Goal: Transaction & Acquisition: Purchase product/service

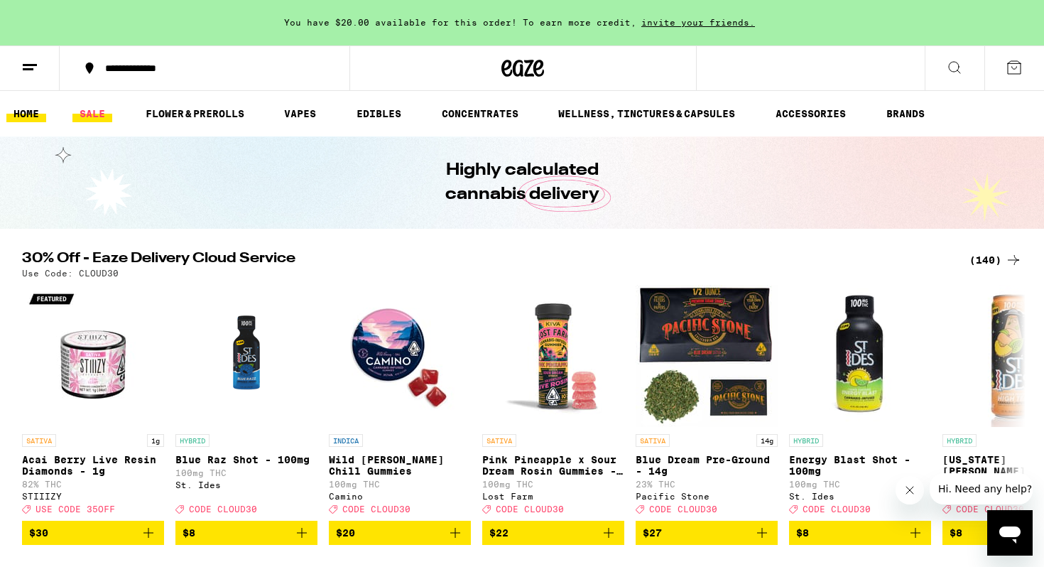
click at [99, 117] on link "SALE" at bounding box center [92, 113] width 40 height 17
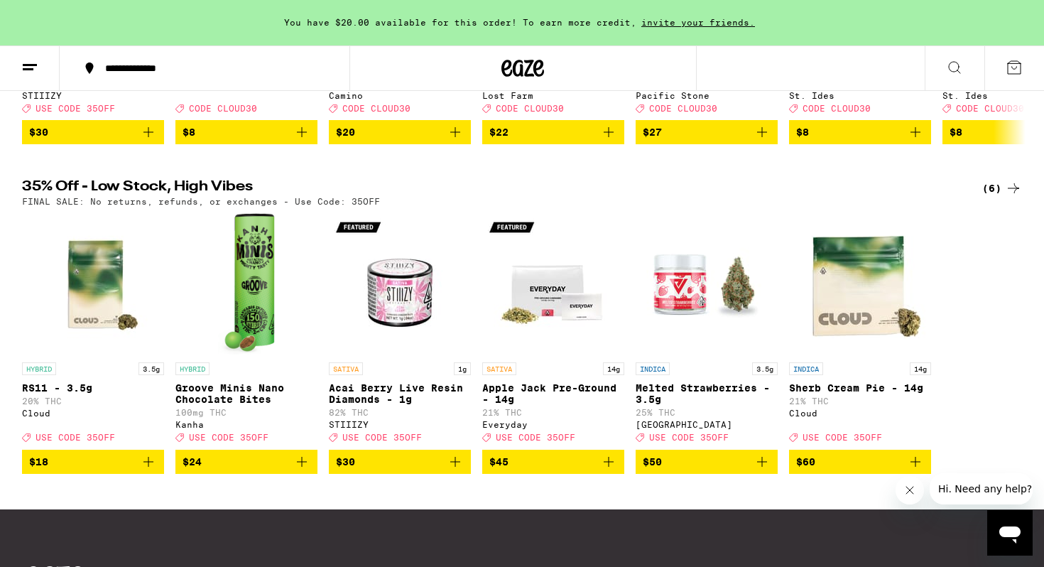
scroll to position [391, 0]
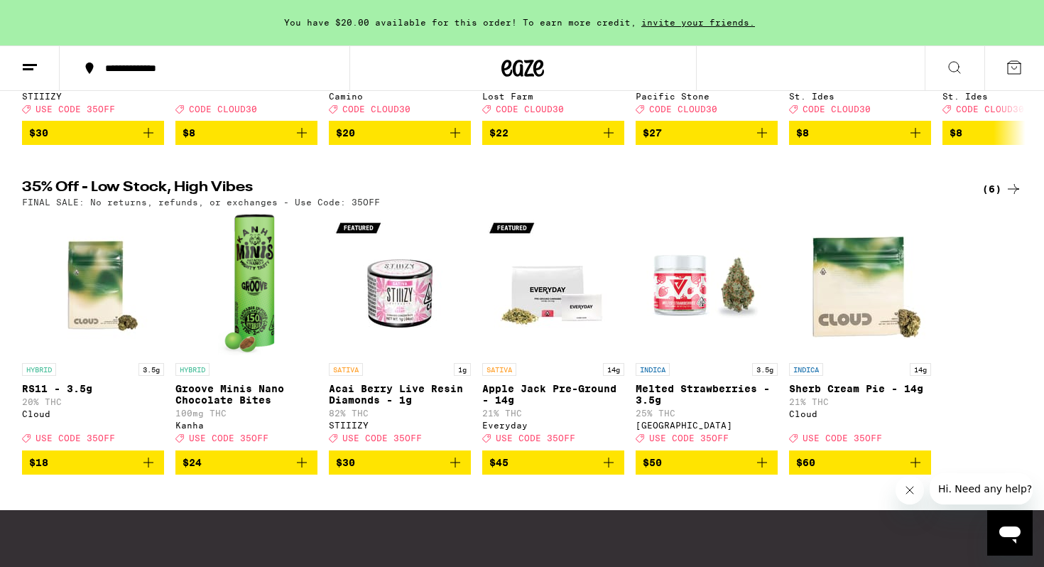
click at [246, 406] on p "Groove Minis Nano Chocolate Bites" at bounding box center [246, 394] width 142 height 23
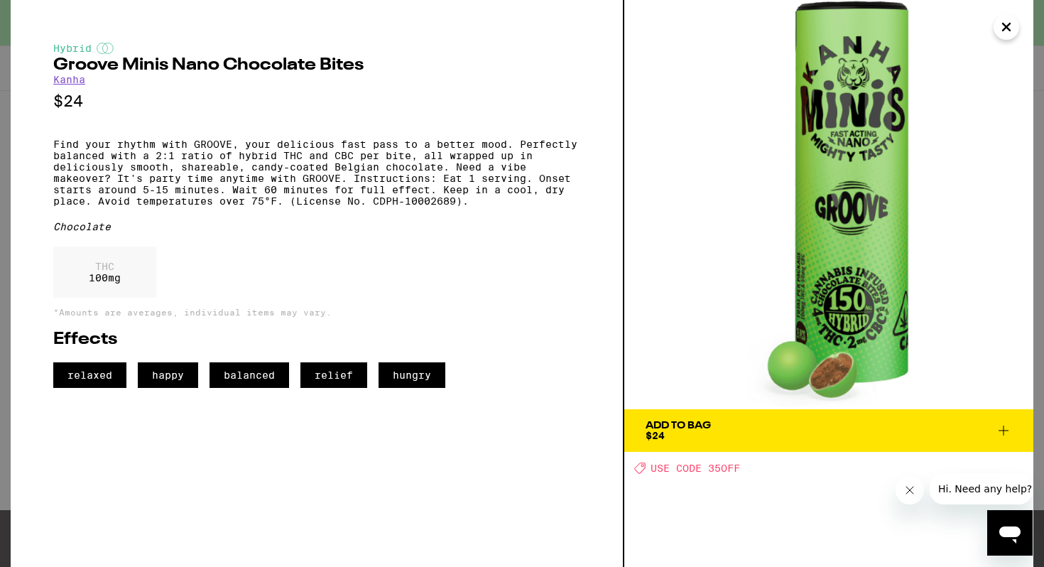
click at [843, 436] on span "Add To Bag $24" at bounding box center [829, 431] width 367 height 20
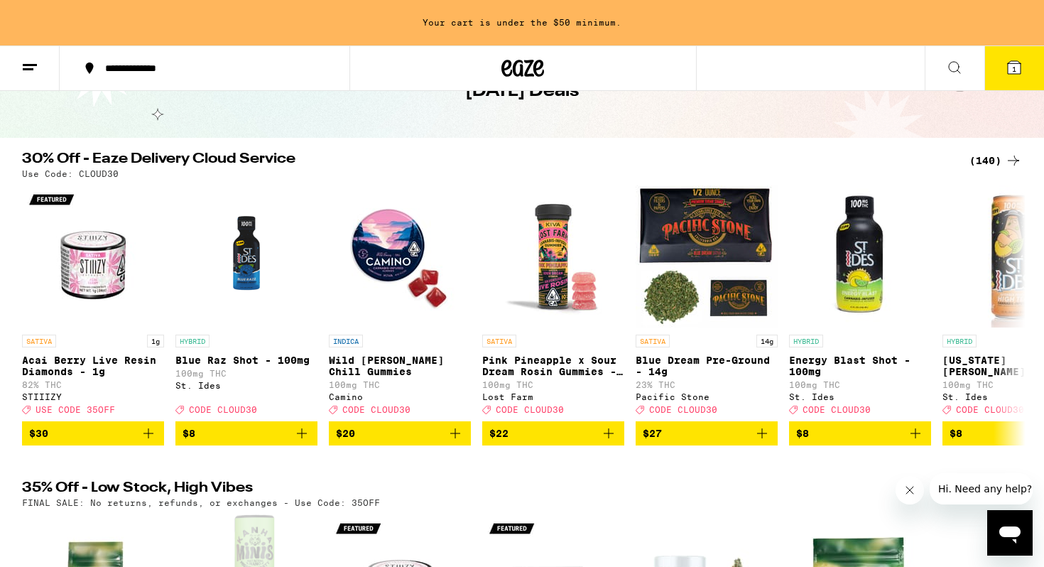
scroll to position [90, 0]
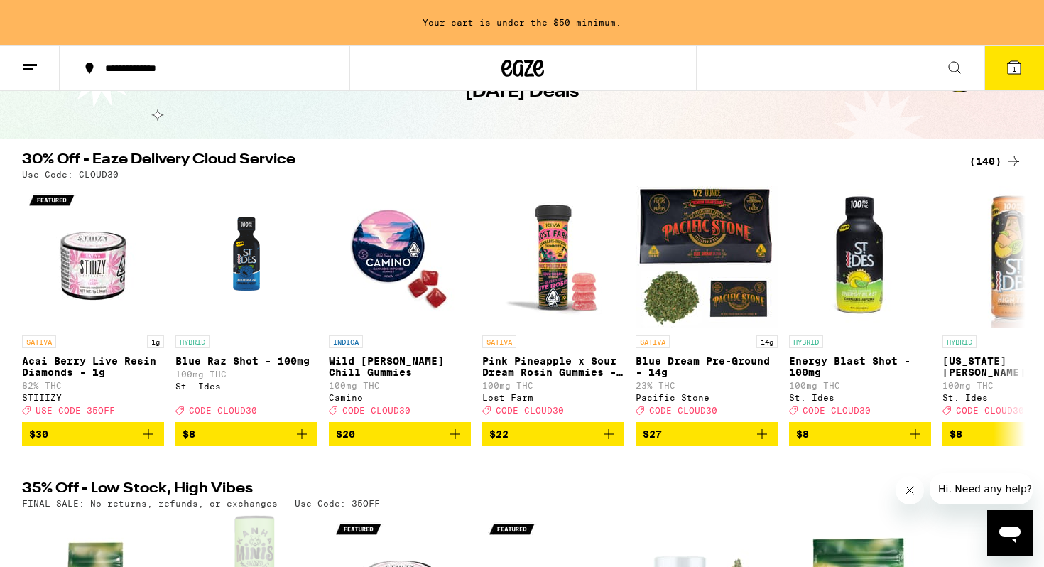
click at [991, 166] on div "(140)" at bounding box center [996, 161] width 53 height 17
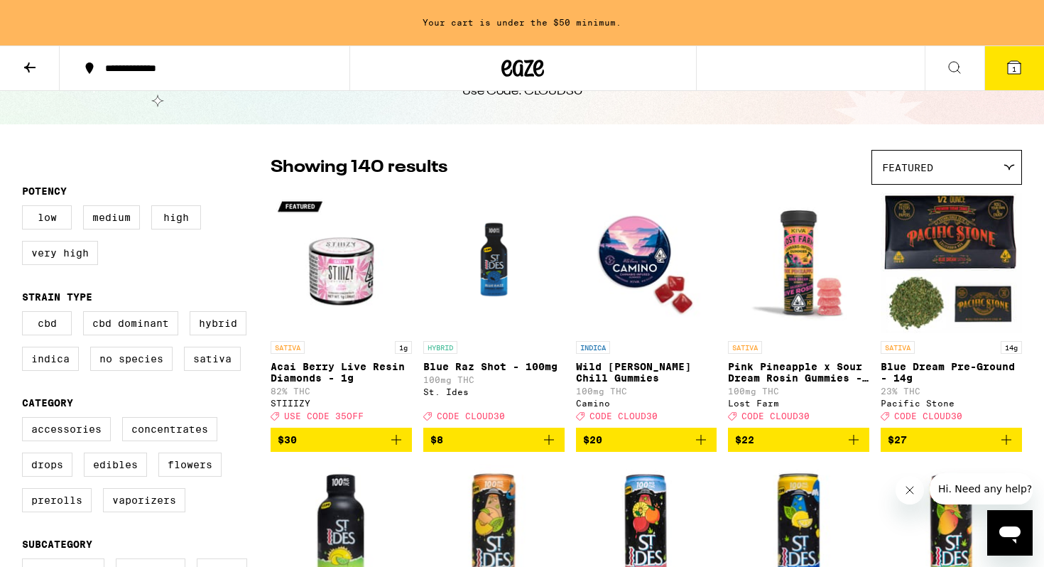
scroll to position [64, 0]
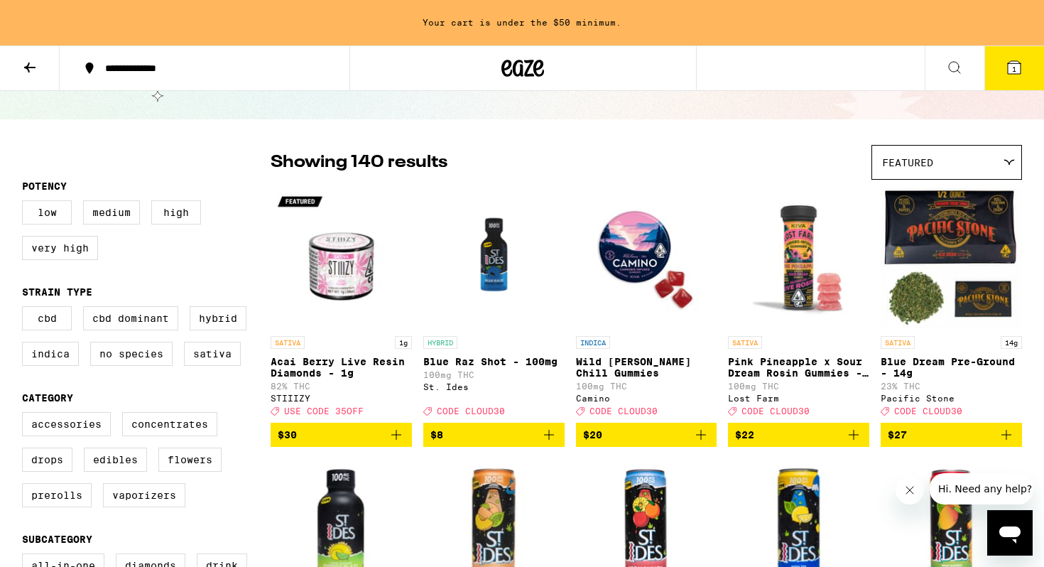
click at [1024, 65] on button "1" at bounding box center [1015, 68] width 60 height 44
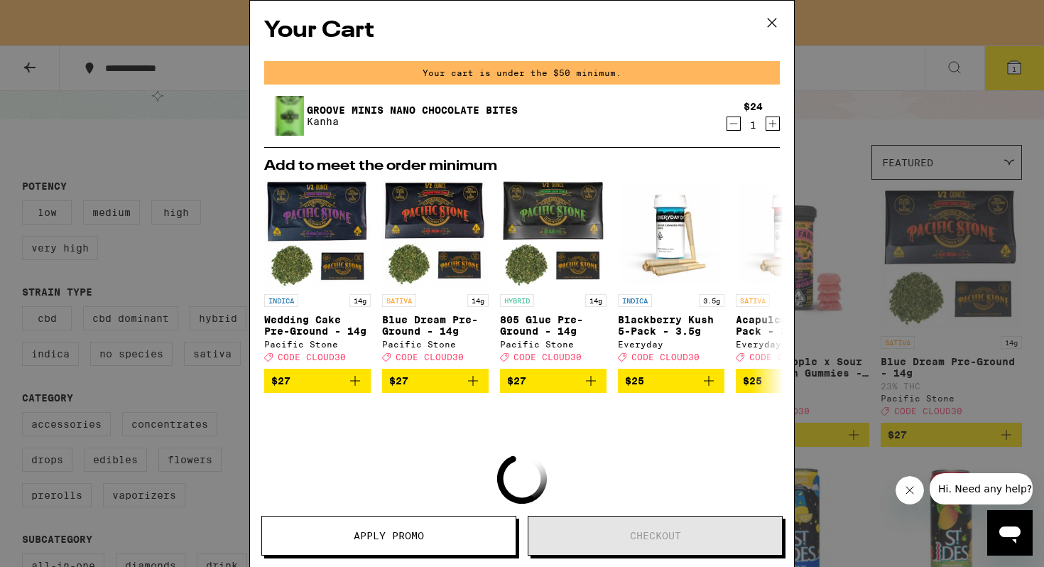
click at [457, 525] on button "Apply Promo" at bounding box center [388, 536] width 255 height 40
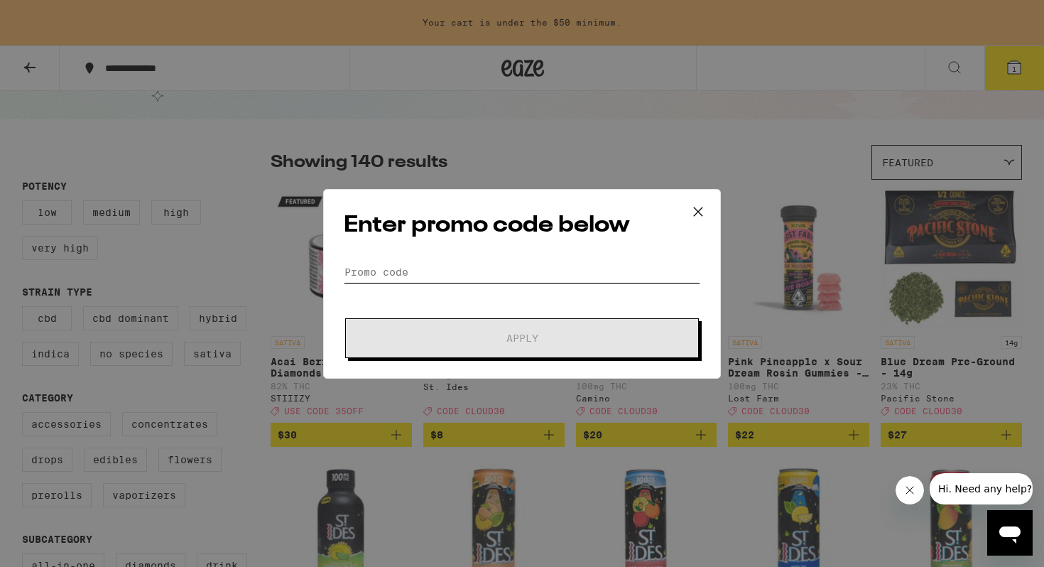
click at [450, 280] on input "Promo Code" at bounding box center [522, 271] width 357 height 21
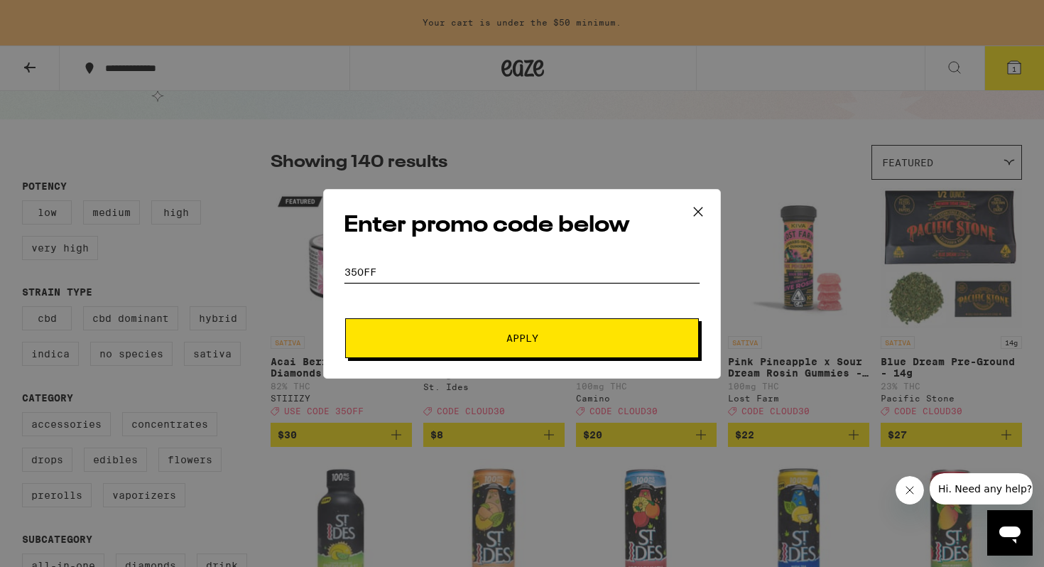
type input "35off"
click at [477, 325] on button "Apply" at bounding box center [522, 338] width 354 height 40
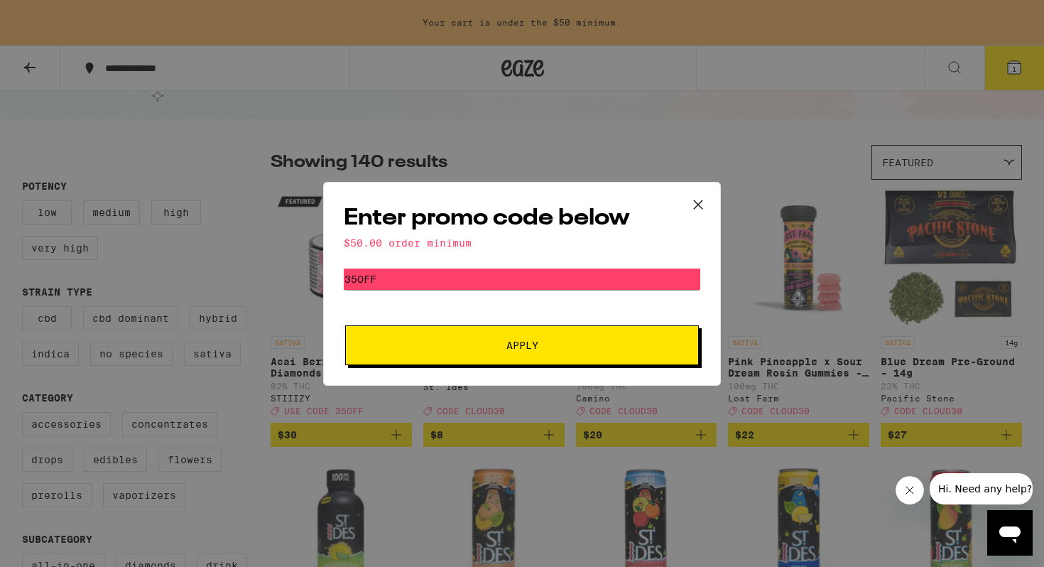
click at [698, 209] on icon at bounding box center [698, 204] width 21 height 21
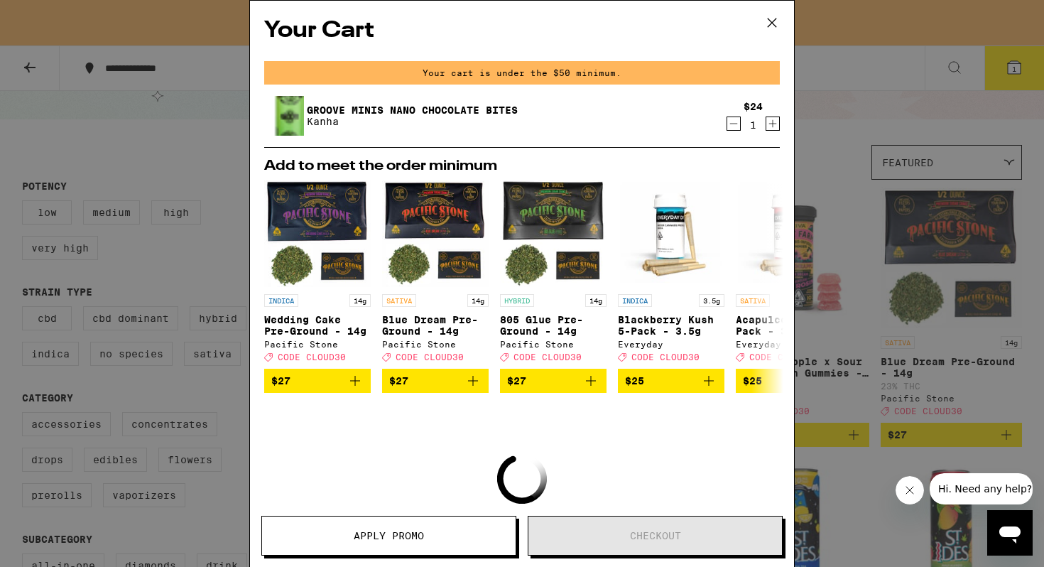
click at [779, 24] on icon at bounding box center [772, 22] width 21 height 21
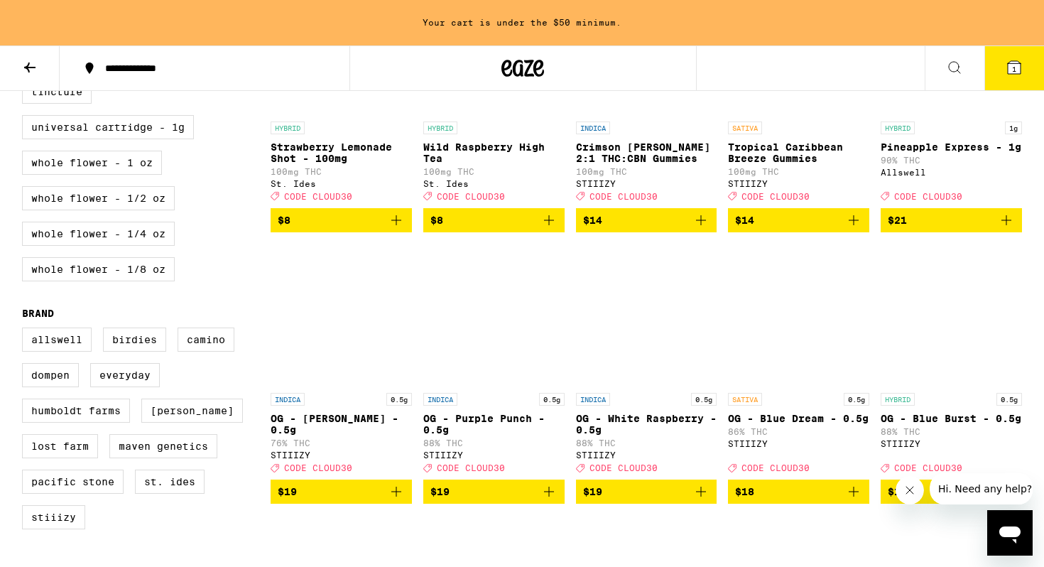
scroll to position [826, 0]
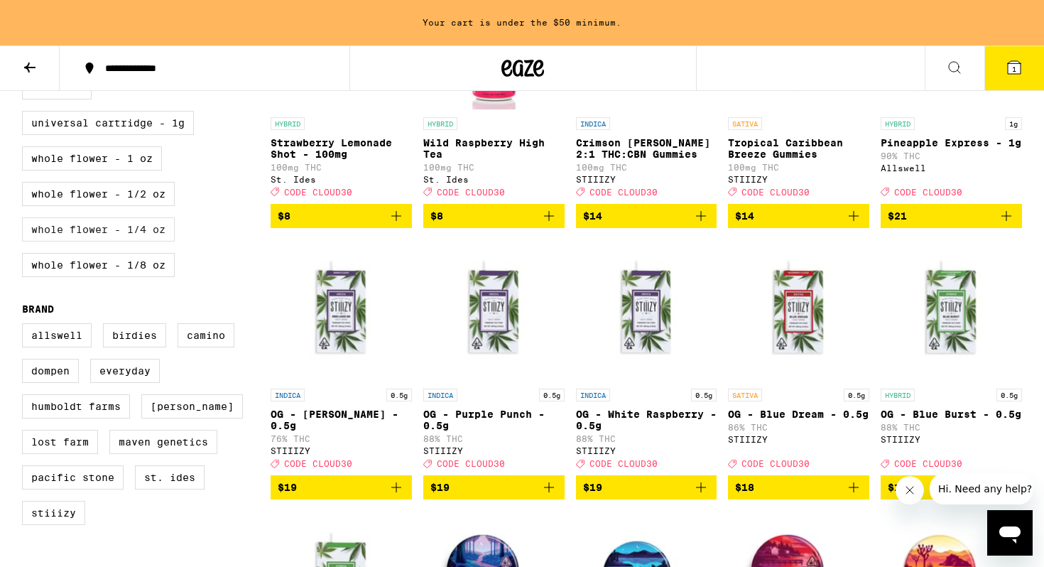
click at [71, 242] on label "Whole Flower - 1/4 oz" at bounding box center [98, 229] width 153 height 24
checkbox input "true"
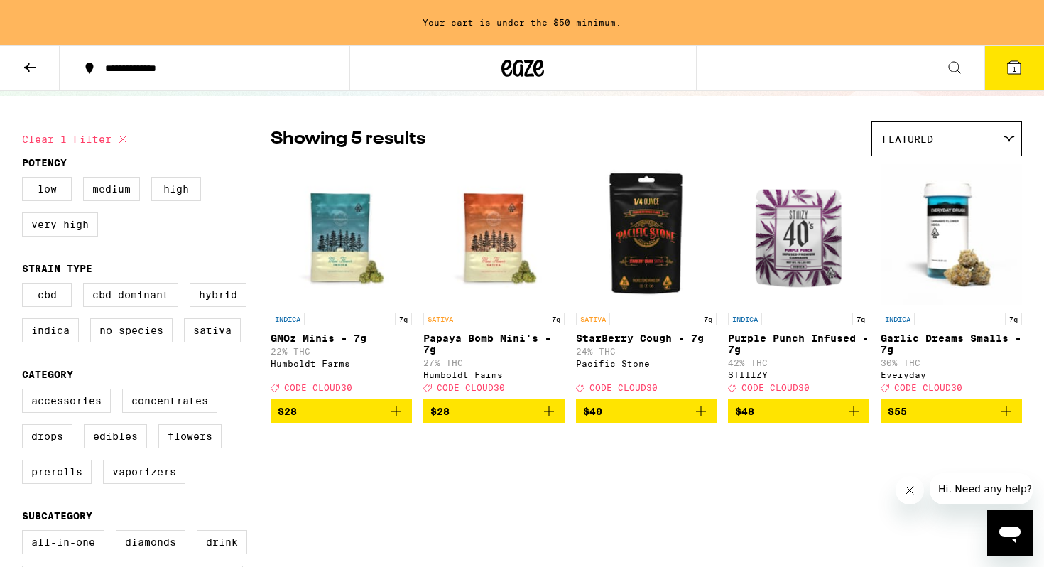
scroll to position [90, 0]
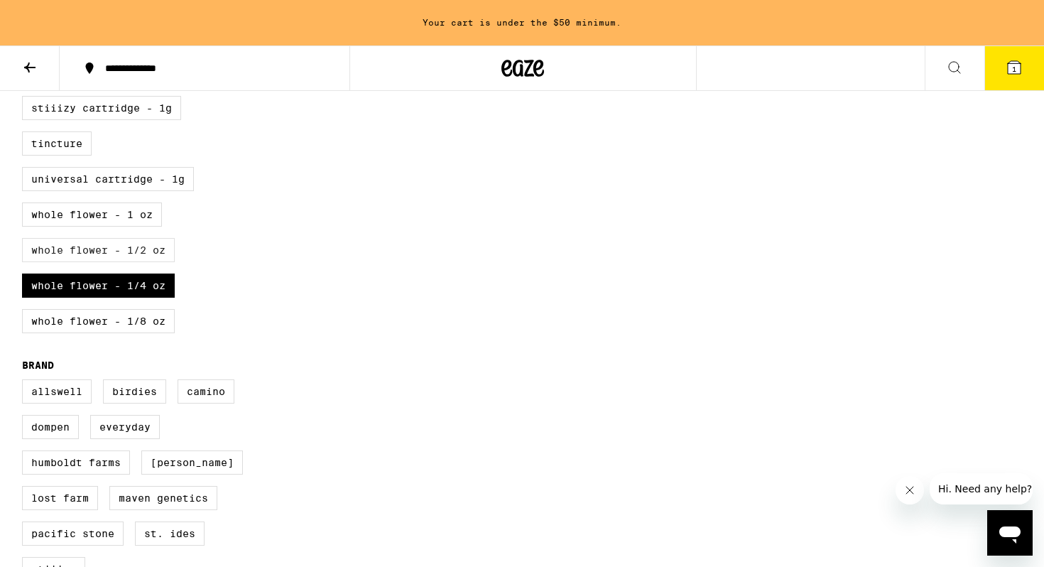
click at [131, 262] on label "Whole Flower - 1/2 oz" at bounding box center [98, 250] width 153 height 24
checkbox input "true"
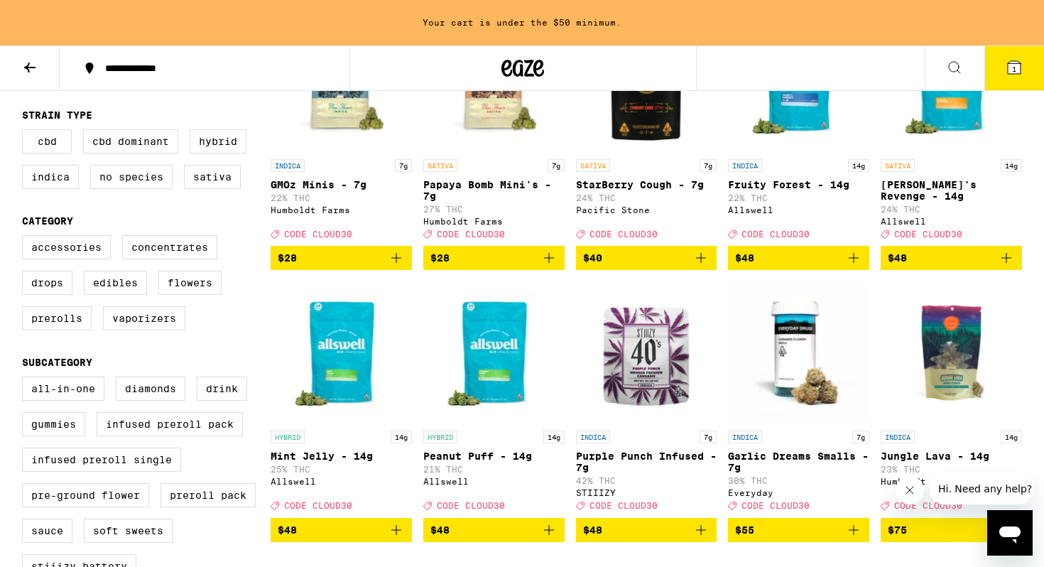
scroll to position [77, 0]
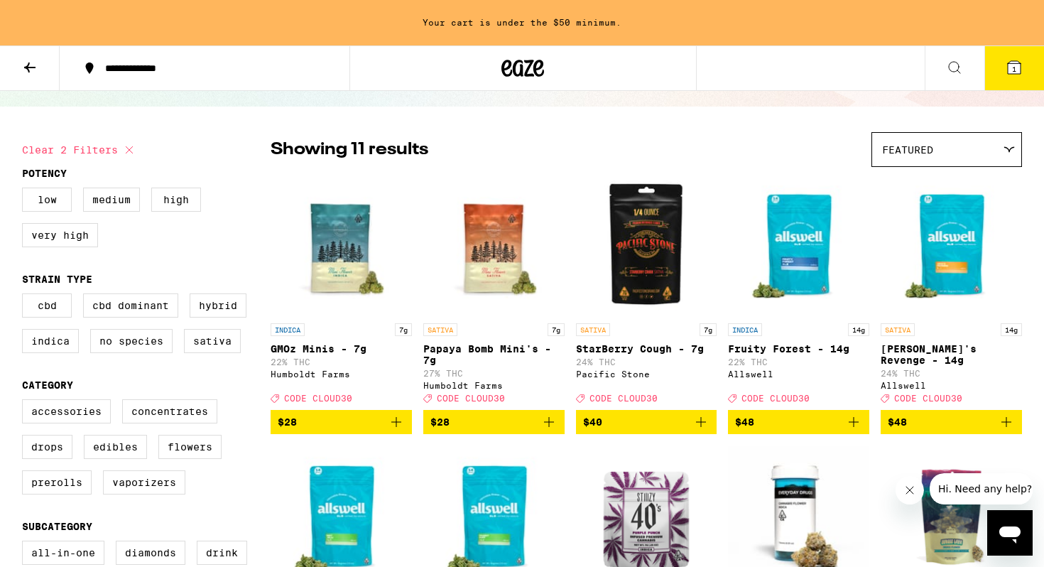
click at [924, 146] on span "Featured" at bounding box center [907, 149] width 51 height 11
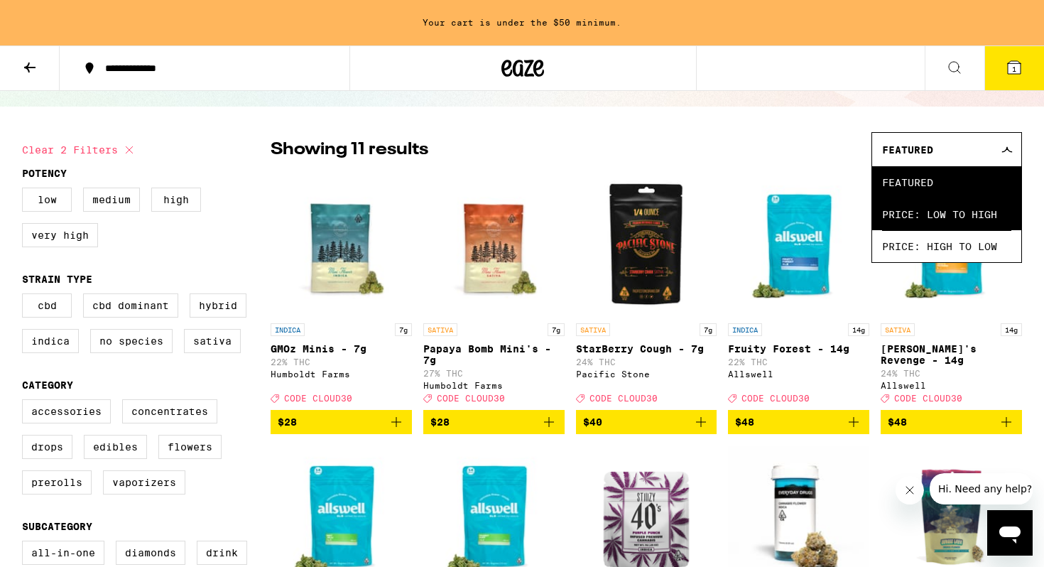
click at [900, 207] on span "Price: Low to High" at bounding box center [946, 214] width 129 height 32
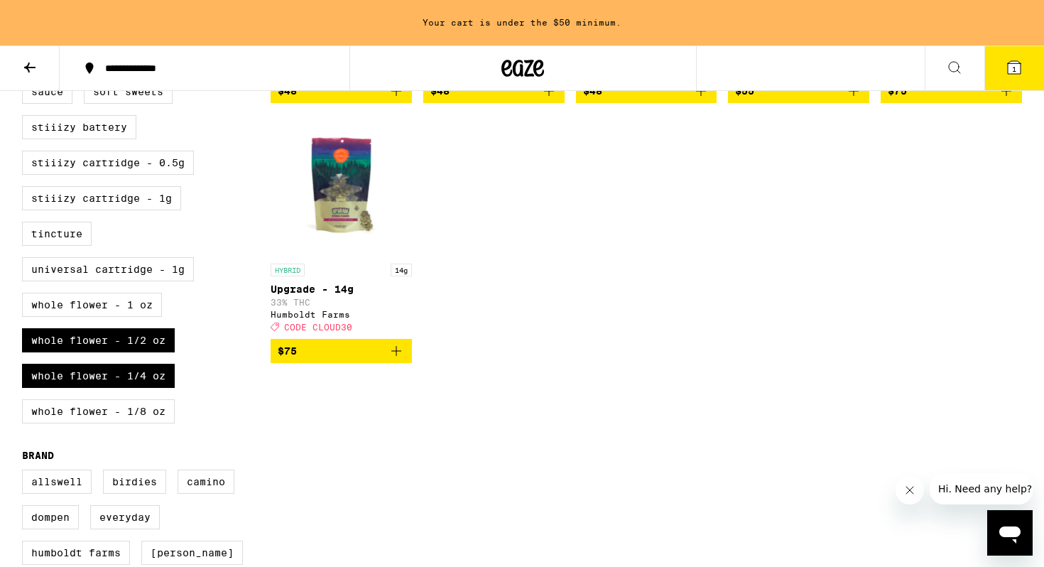
scroll to position [682, 0]
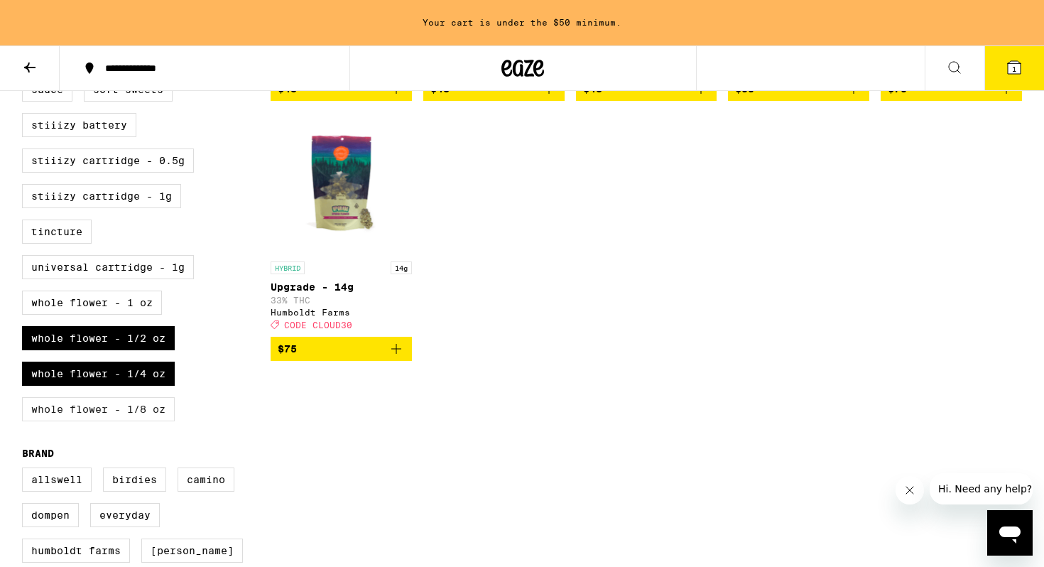
click at [77, 421] on label "Whole Flower - 1/8 oz" at bounding box center [98, 409] width 153 height 24
checkbox input "true"
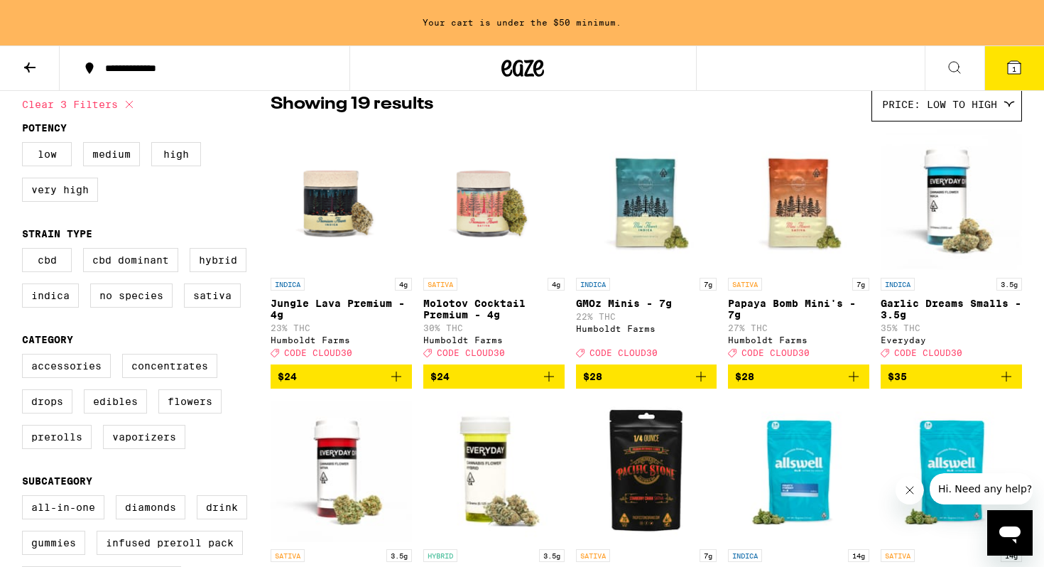
scroll to position [90, 0]
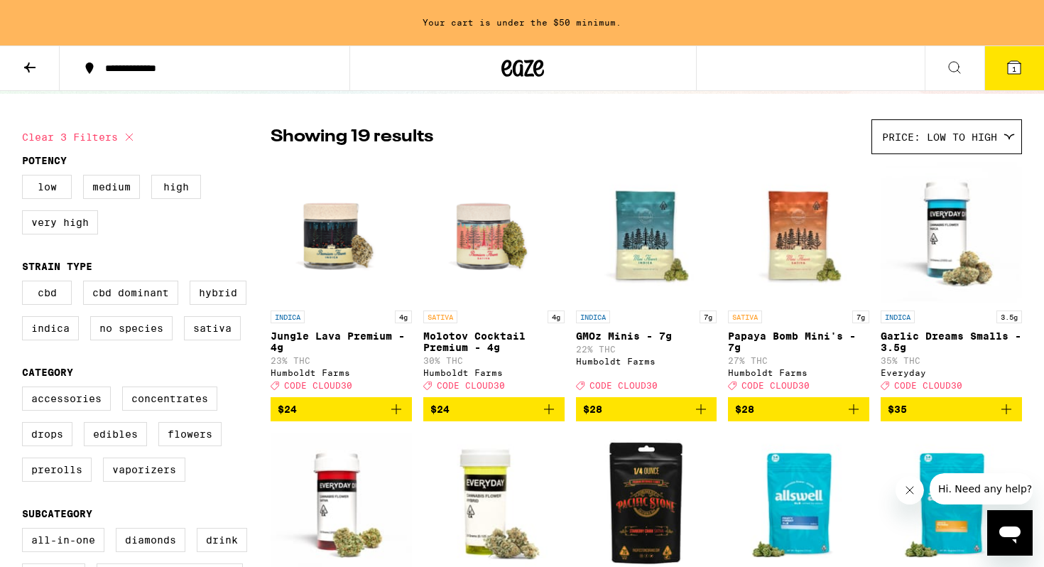
click at [634, 229] on img "Open page for GMOz Minis - 7g from Humboldt Farms" at bounding box center [646, 232] width 141 height 142
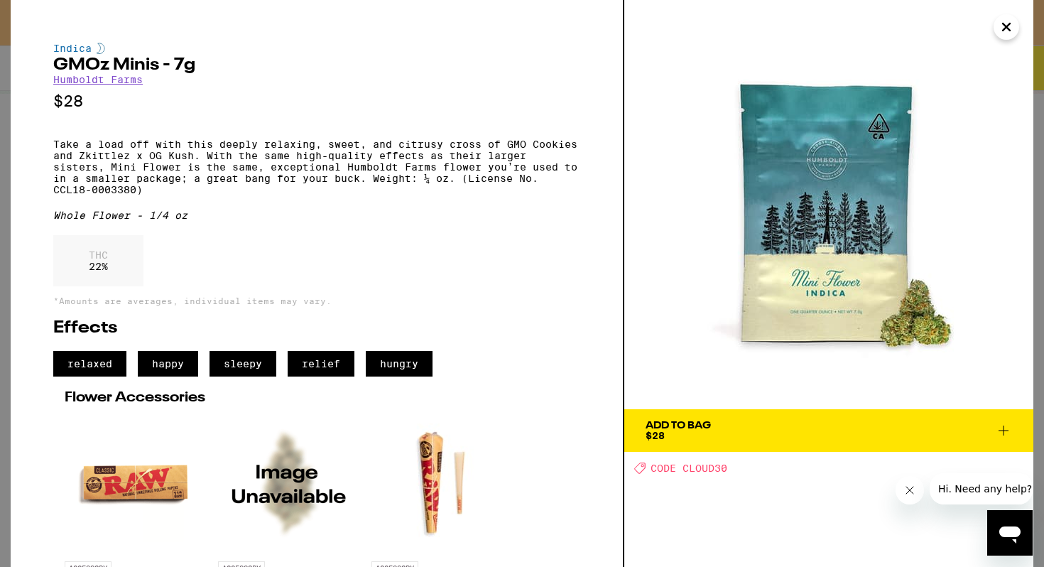
click at [106, 64] on h2 "GMOz Minis - 7g" at bounding box center [316, 65] width 527 height 17
copy h2 "GMOz Minis - 7g"
click at [539, 256] on div "THC 22 %" at bounding box center [316, 264] width 527 height 58
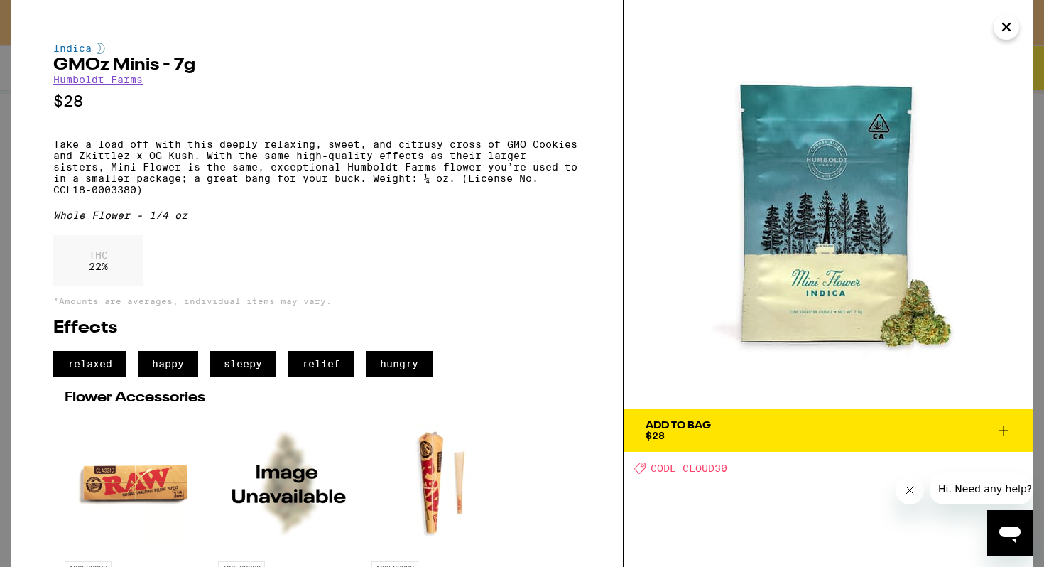
click at [754, 428] on span "Add To Bag $28" at bounding box center [829, 431] width 367 height 20
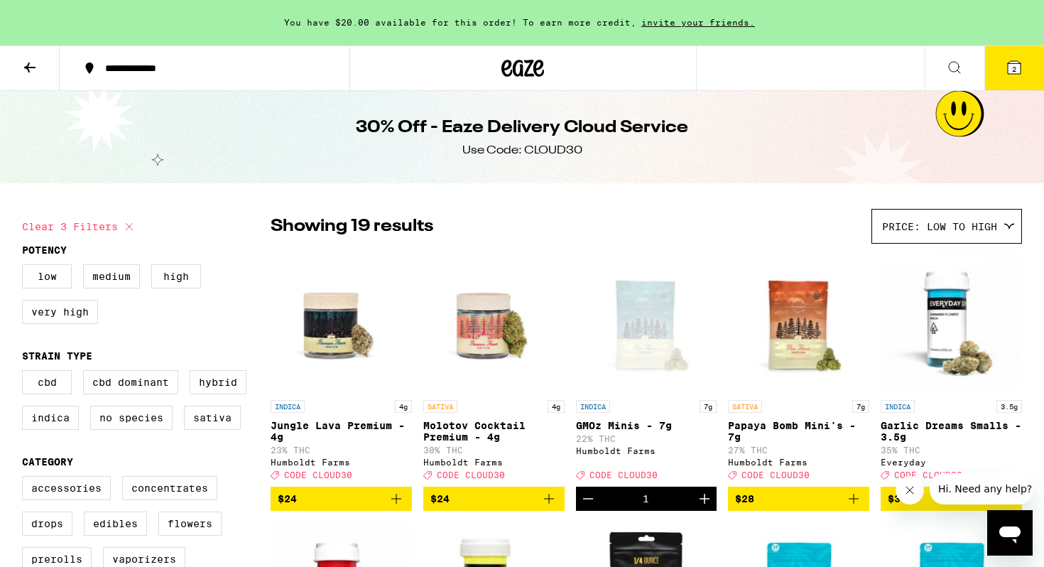
click at [27, 65] on icon at bounding box center [29, 68] width 11 height 10
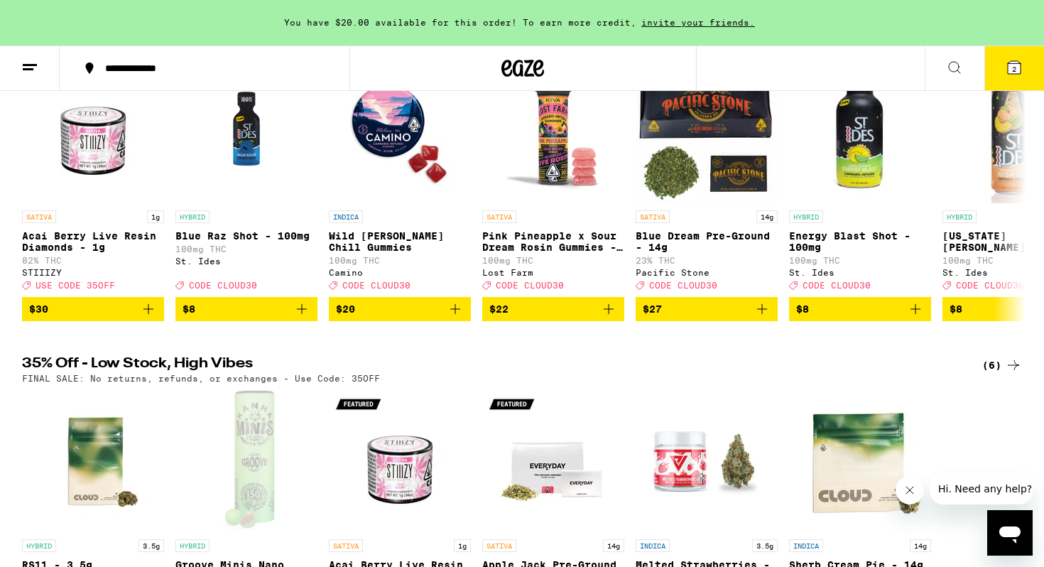
scroll to position [104, 0]
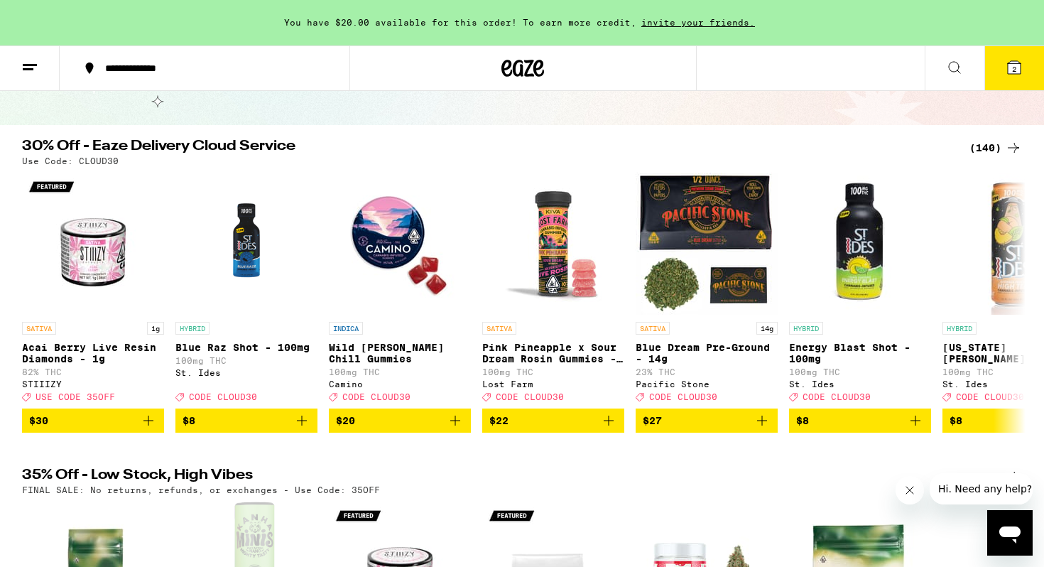
click at [992, 141] on div "(140)" at bounding box center [996, 147] width 53 height 17
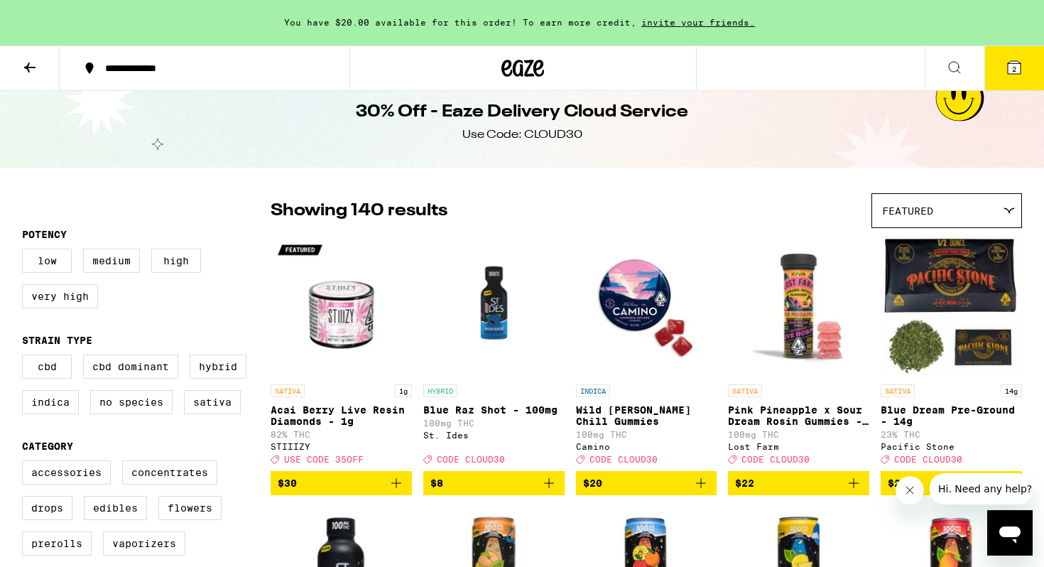
scroll to position [17, 0]
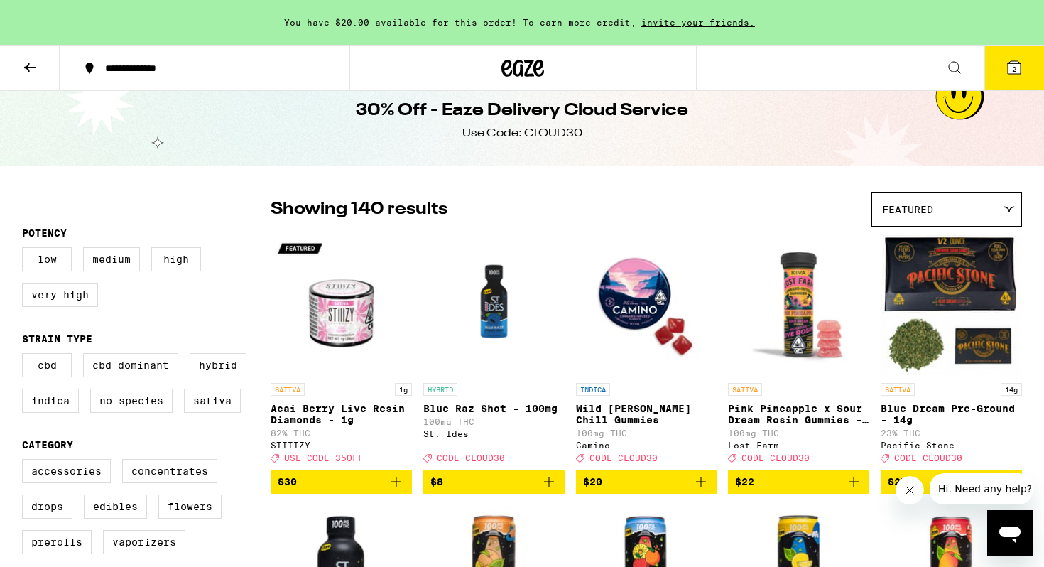
click at [38, 67] on button at bounding box center [30, 68] width 60 height 45
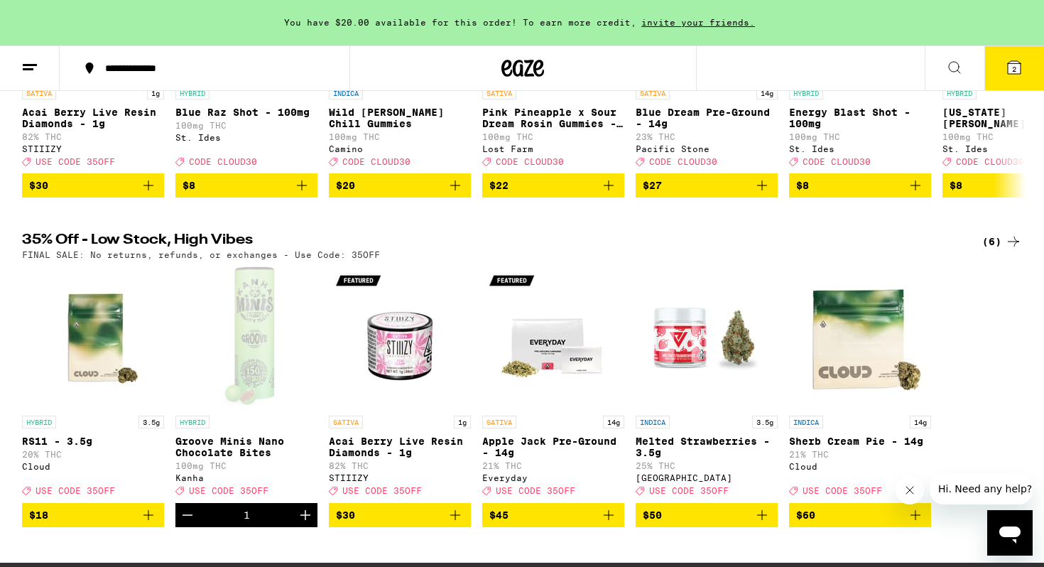
scroll to position [348, 0]
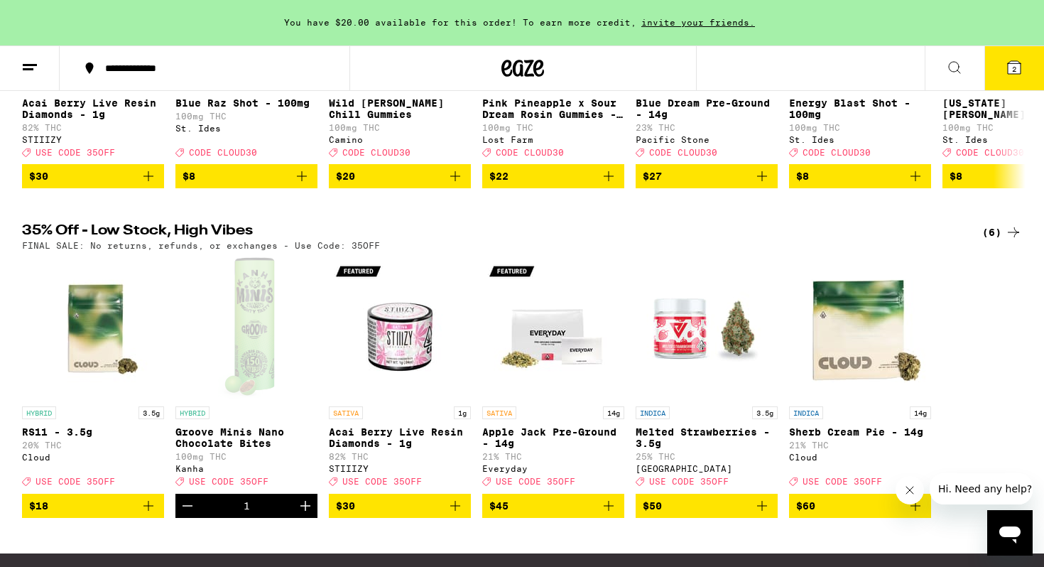
click at [354, 250] on p "FINAL SALE: No returns, refunds, or exchanges - Use Code: 35OFF" at bounding box center [201, 245] width 358 height 9
copy p "35OFF"
click at [1012, 59] on icon at bounding box center [1014, 67] width 17 height 17
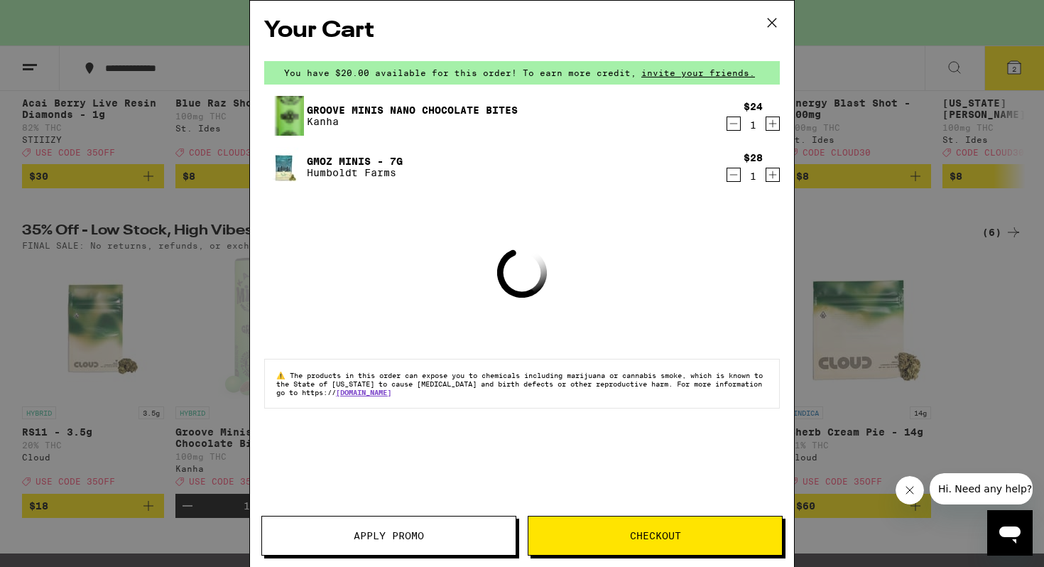
click at [367, 522] on button "Apply Promo" at bounding box center [388, 536] width 255 height 40
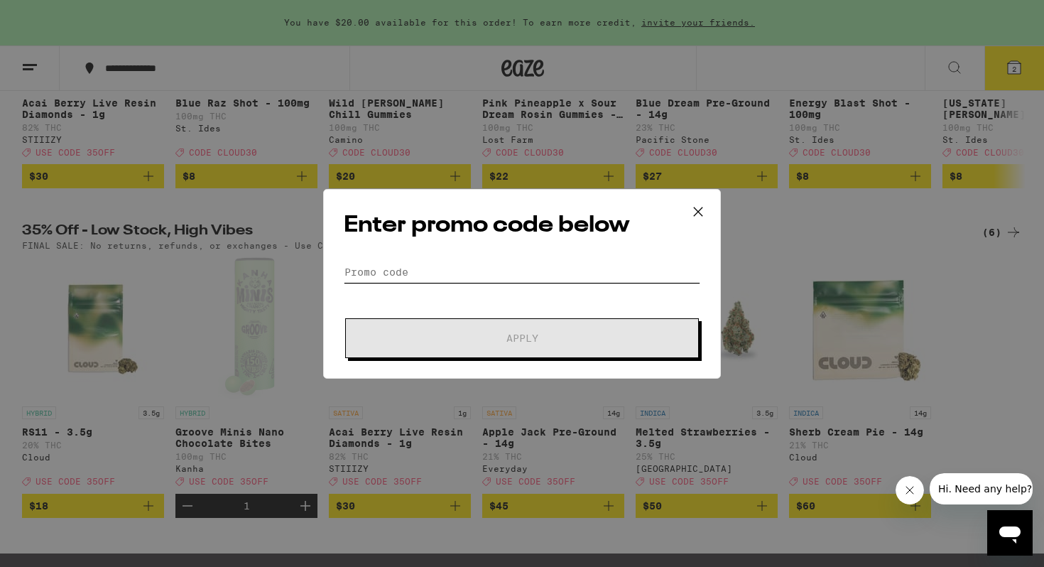
click at [440, 270] on input "Promo Code" at bounding box center [522, 271] width 357 height 21
paste input "35OFF"
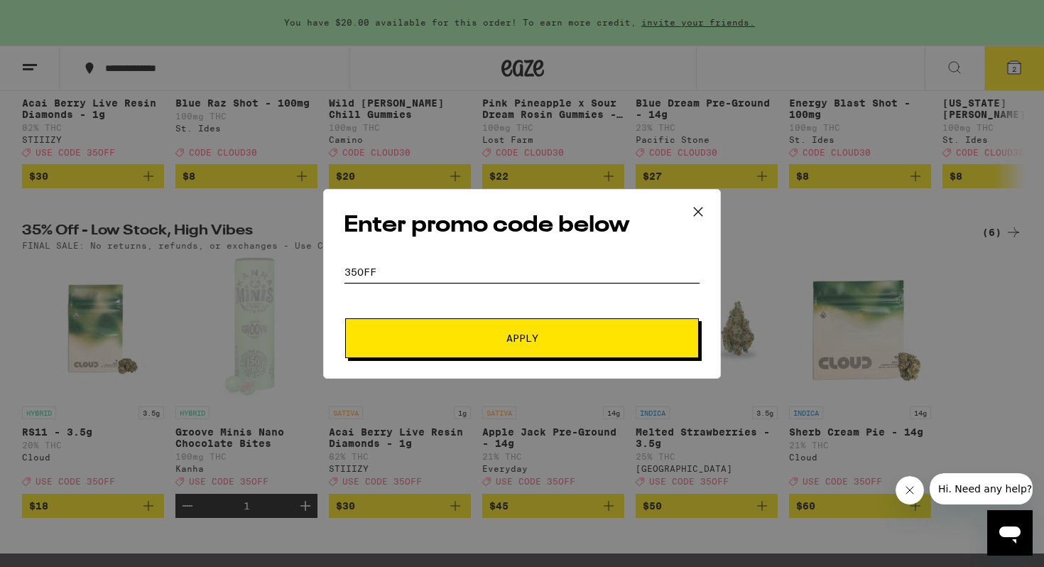
type input "35OFF"
click at [414, 332] on button "Apply" at bounding box center [522, 338] width 354 height 40
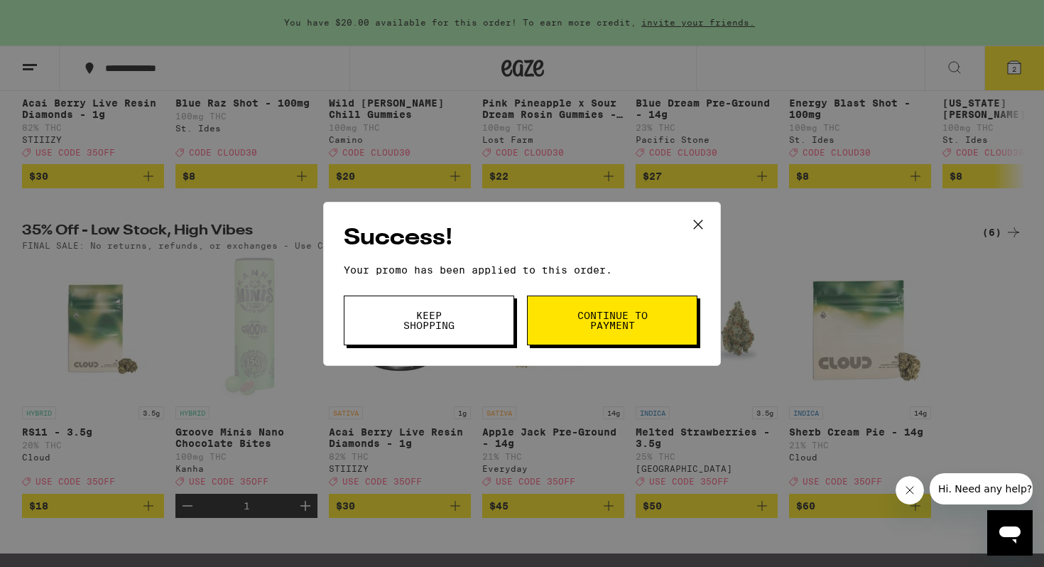
click at [417, 346] on div "Success! Your promo has been applied to this order. Promo Code 35OFF Keep Shopp…" at bounding box center [522, 284] width 398 height 164
click at [428, 315] on span "Keep Shopping" at bounding box center [429, 320] width 72 height 20
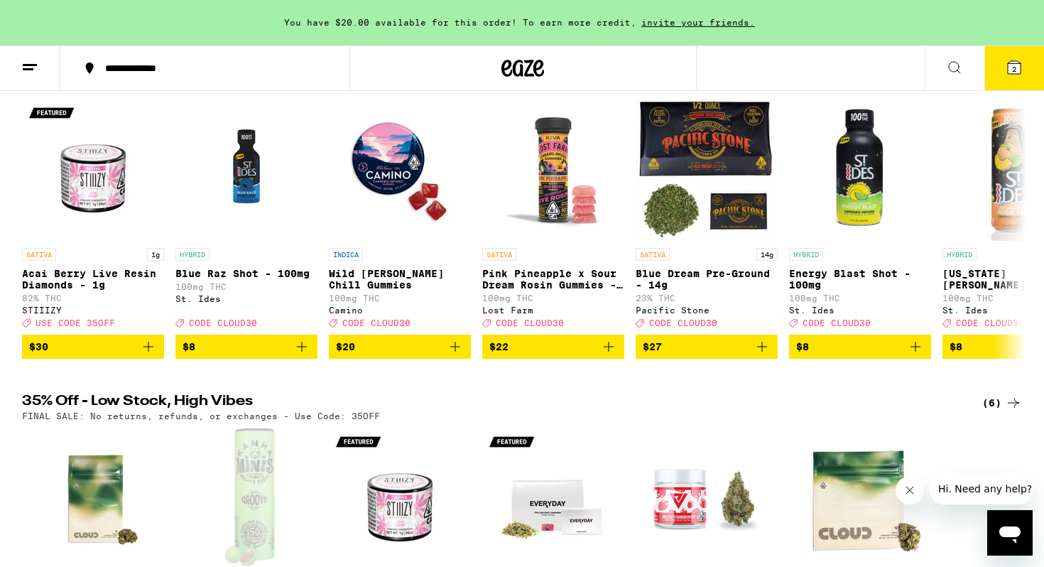
scroll to position [74, 0]
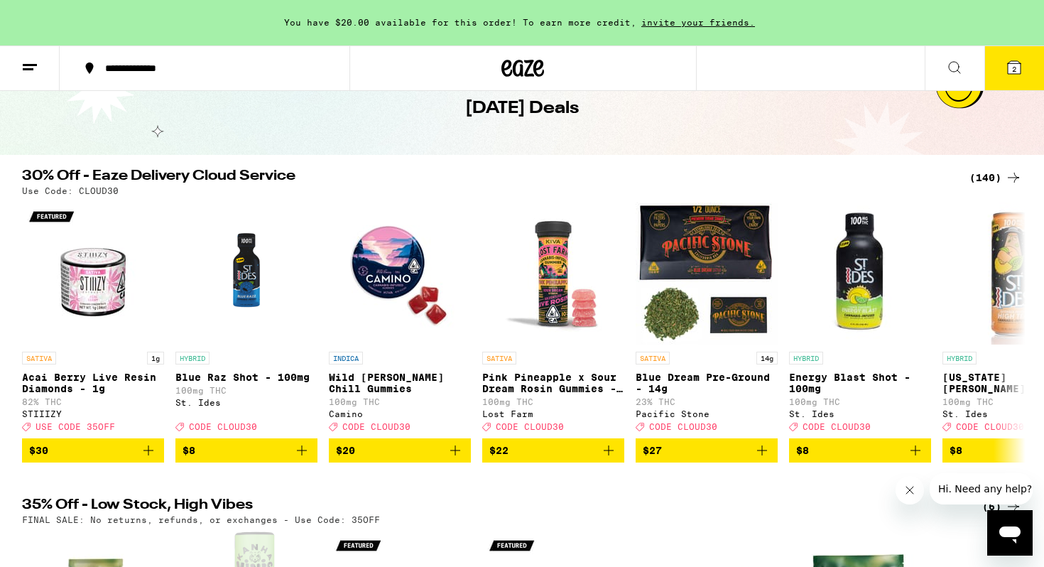
click at [980, 179] on div "(140)" at bounding box center [996, 177] width 53 height 17
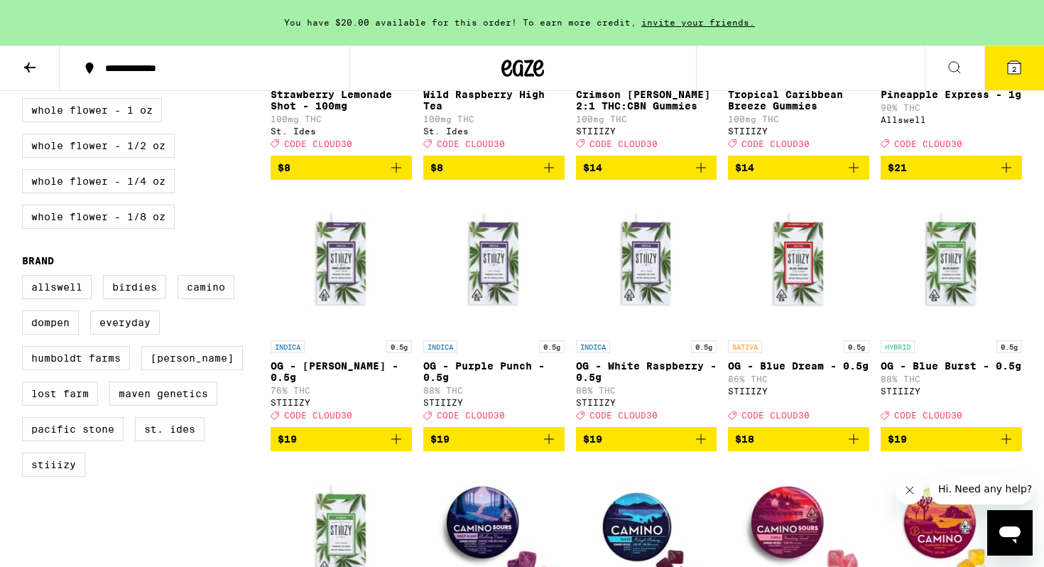
scroll to position [872, 0]
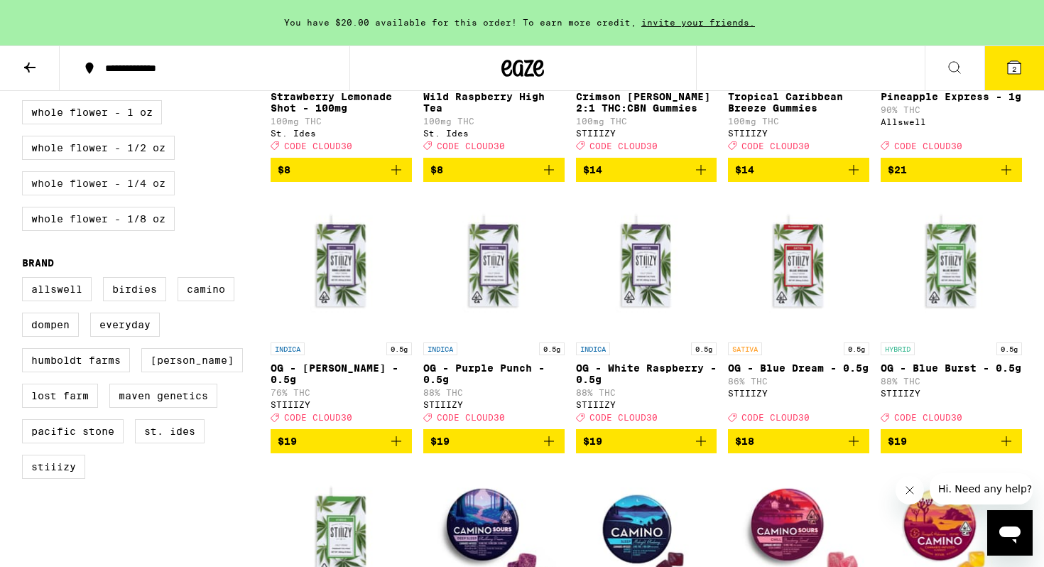
click at [118, 195] on label "Whole Flower - 1/4 oz" at bounding box center [98, 183] width 153 height 24
checkbox input "true"
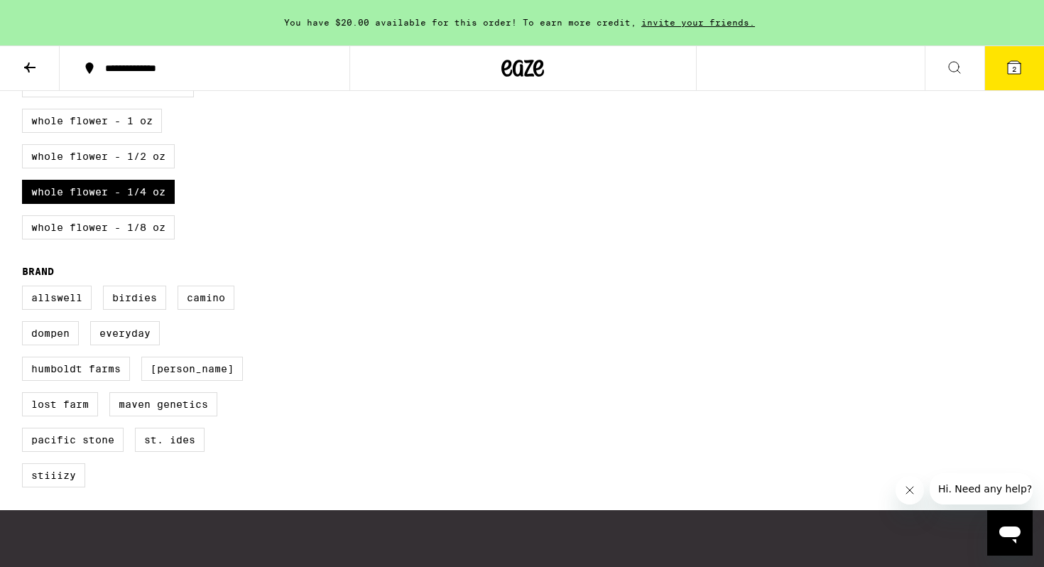
scroll to position [930, 0]
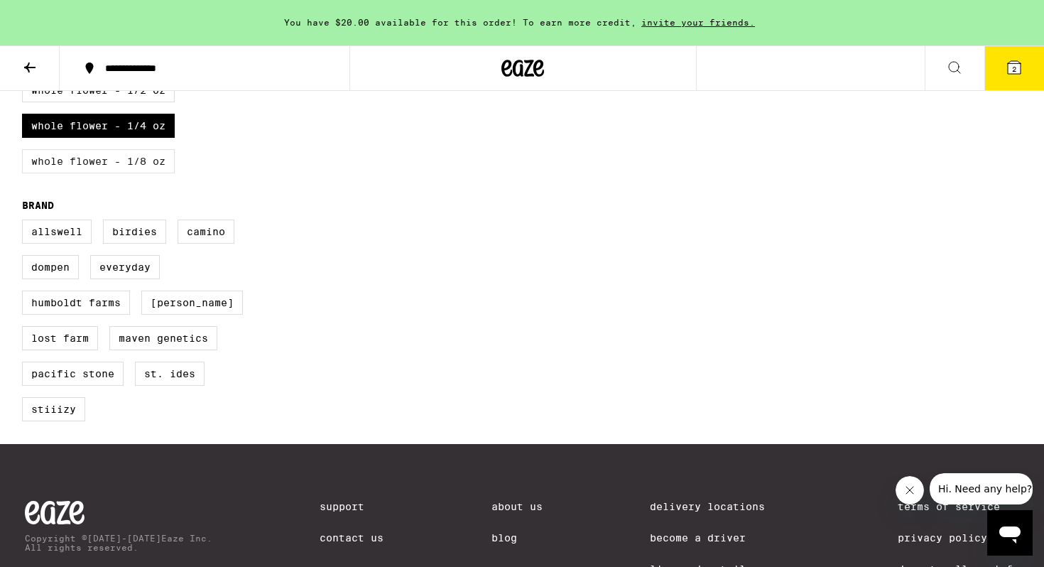
click at [120, 173] on label "Whole Flower - 1/8 oz" at bounding box center [98, 161] width 153 height 24
checkbox input "true"
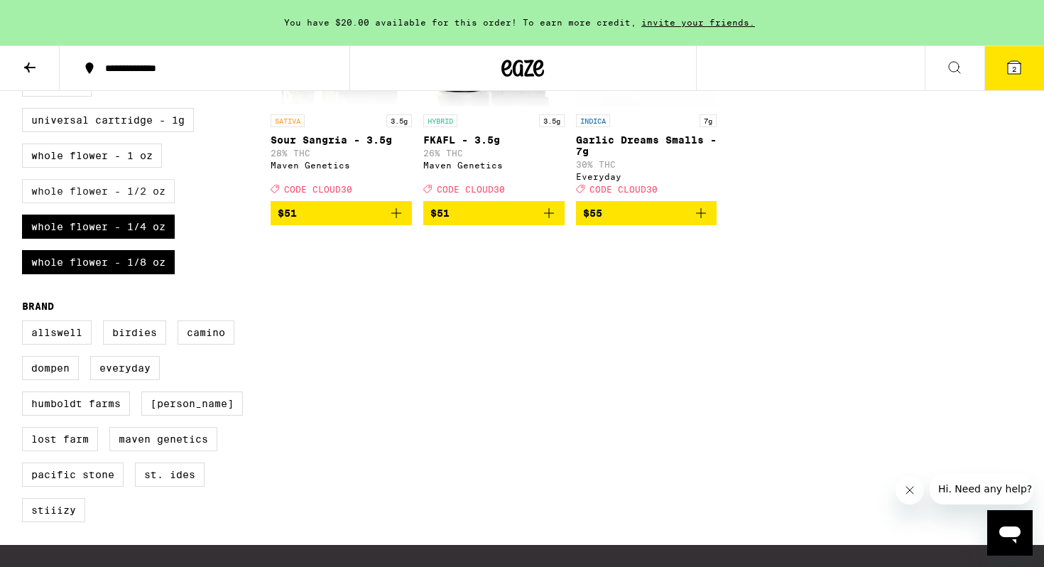
click at [118, 203] on label "Whole Flower - 1/2 oz" at bounding box center [98, 191] width 153 height 24
checkbox input "true"
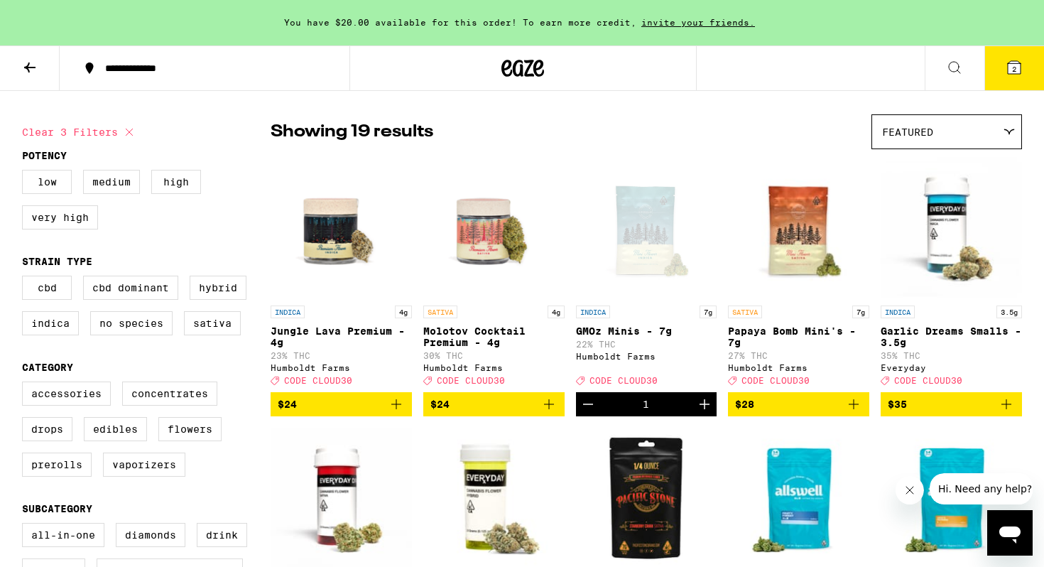
scroll to position [88, 0]
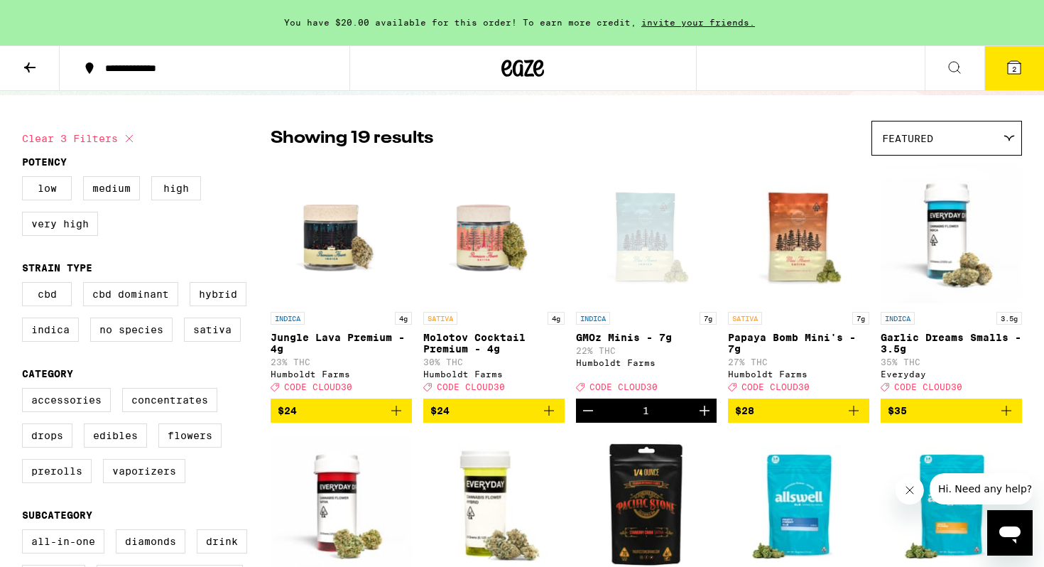
click at [18, 60] on button at bounding box center [30, 68] width 60 height 45
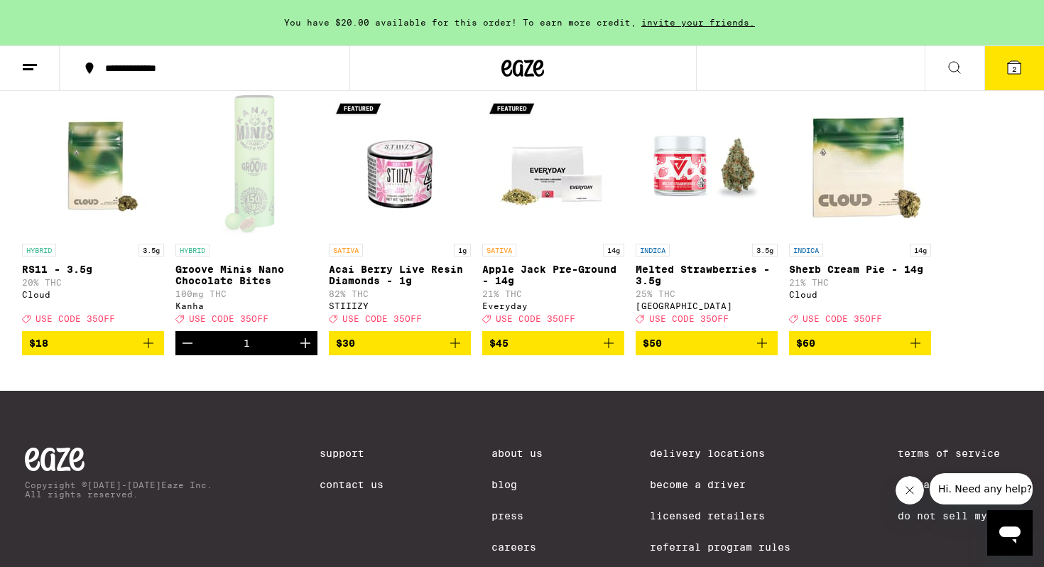
click at [151, 352] on icon "Add to bag" at bounding box center [148, 343] width 17 height 17
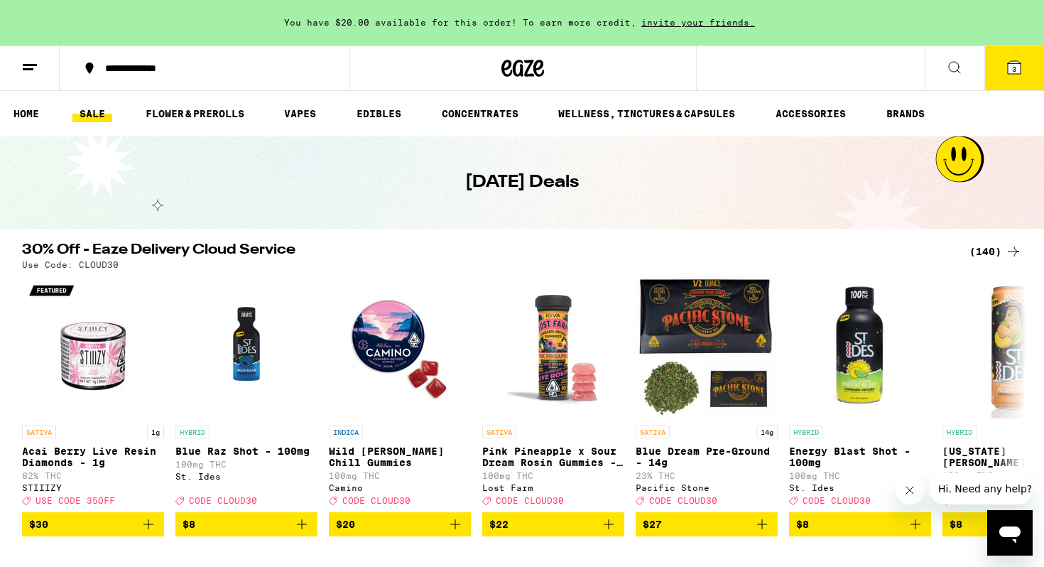
click at [994, 242] on div "**********" at bounding box center [522, 563] width 1044 height 1126
click at [986, 250] on div "(140)" at bounding box center [996, 251] width 53 height 17
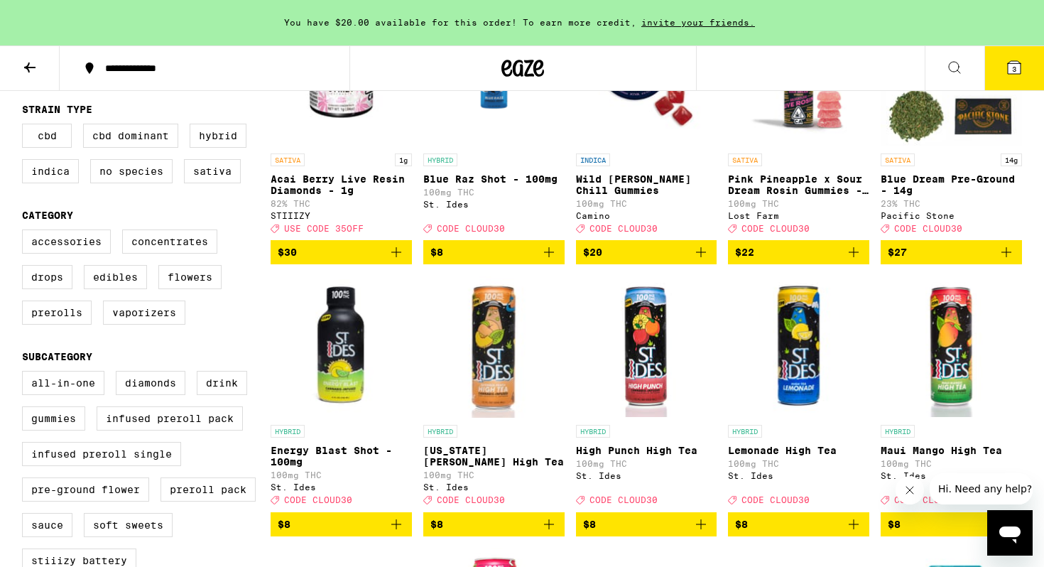
scroll to position [337, 0]
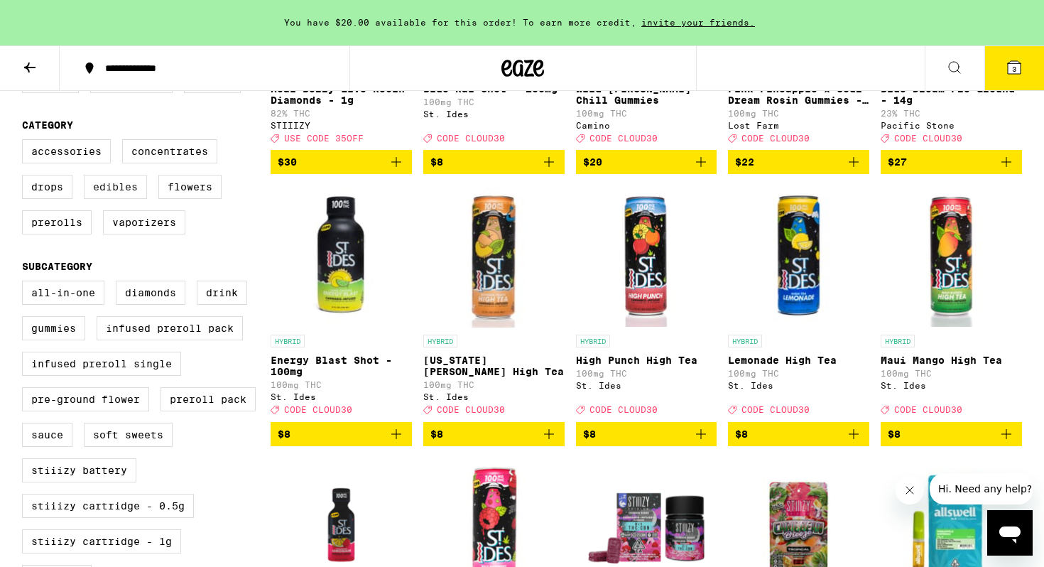
click at [117, 199] on label "Edibles" at bounding box center [115, 187] width 63 height 24
click at [26, 142] on input "Edibles" at bounding box center [25, 141] width 1 height 1
checkbox input "true"
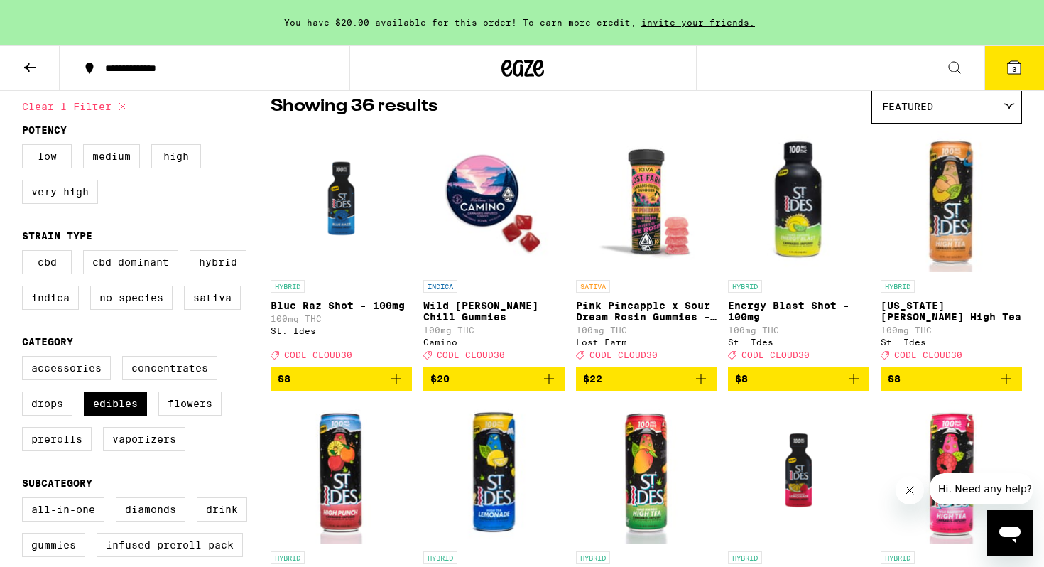
scroll to position [53, 0]
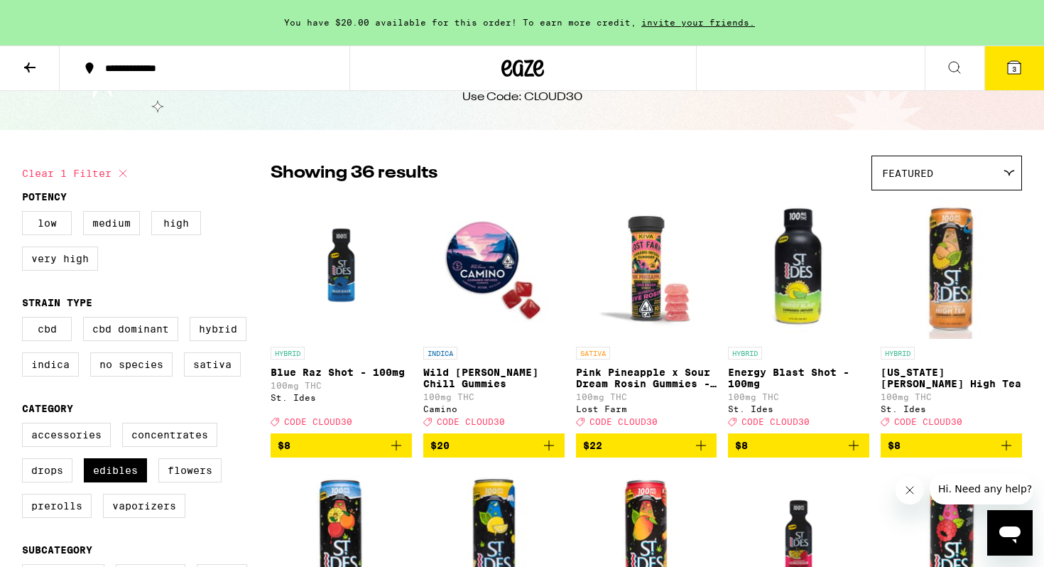
click at [910, 175] on span "Featured" at bounding box center [907, 173] width 51 height 11
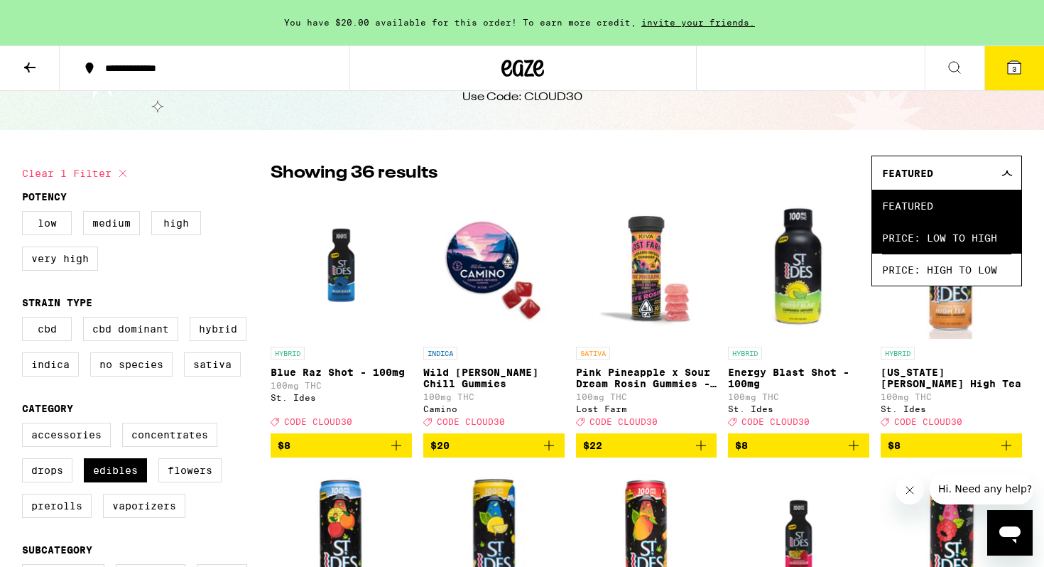
click at [902, 231] on span "Price: Low to High" at bounding box center [946, 238] width 129 height 32
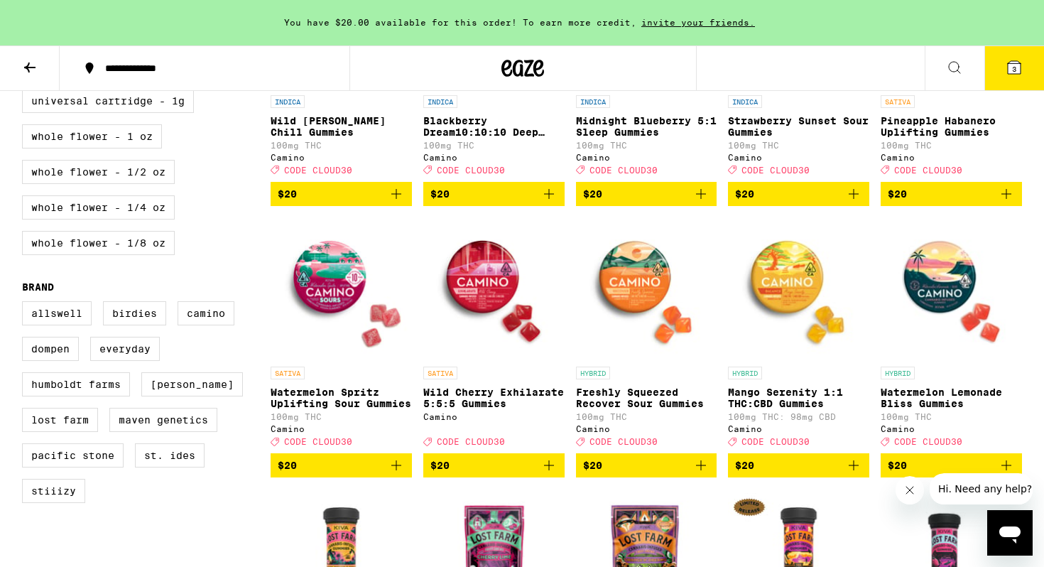
scroll to position [849, 0]
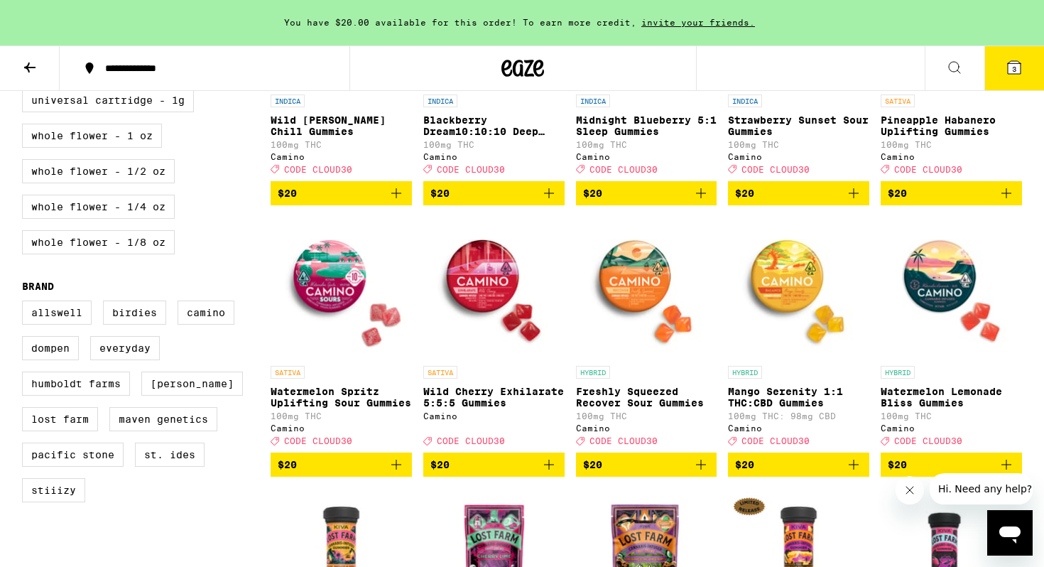
click at [639, 293] on img "Open page for Freshly Squeezed Recover Sour Gummies from Camino" at bounding box center [646, 288] width 141 height 142
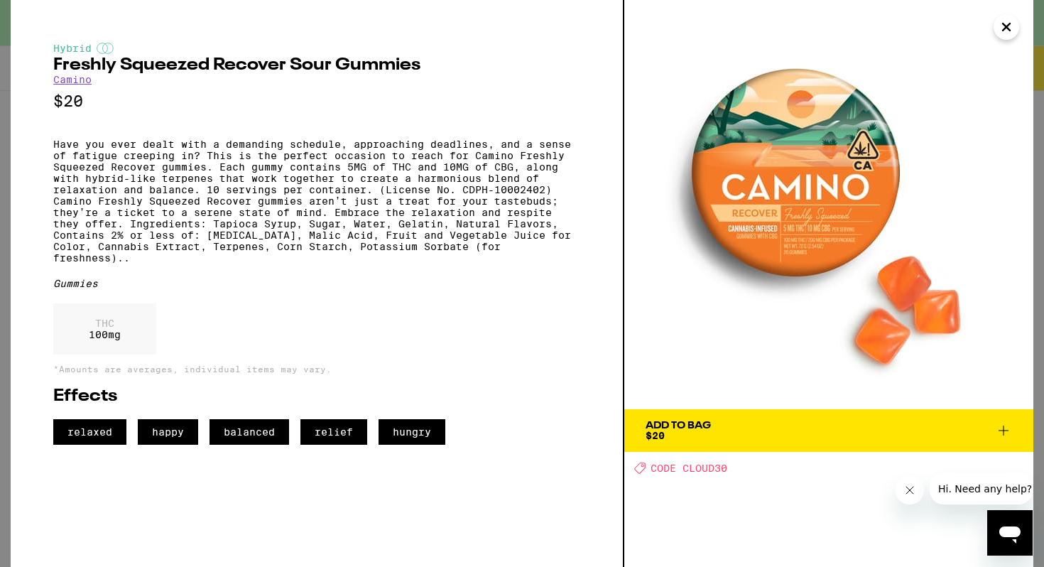
click at [1004, 31] on icon "Close" at bounding box center [1006, 26] width 17 height 21
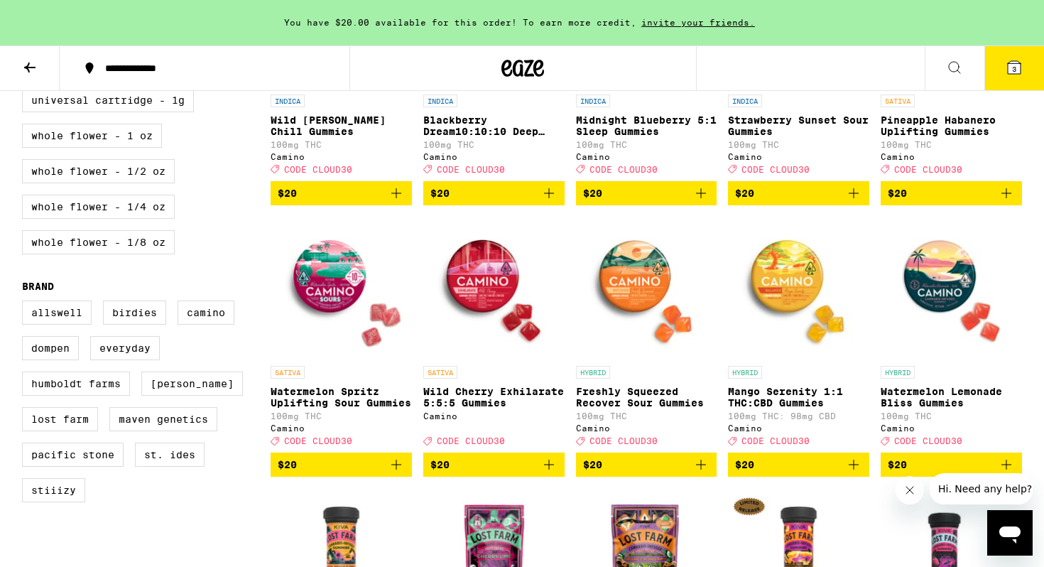
click at [810, 303] on img "Open page for Mango Serenity 1:1 THC:CBD Gummies from Camino" at bounding box center [798, 288] width 141 height 142
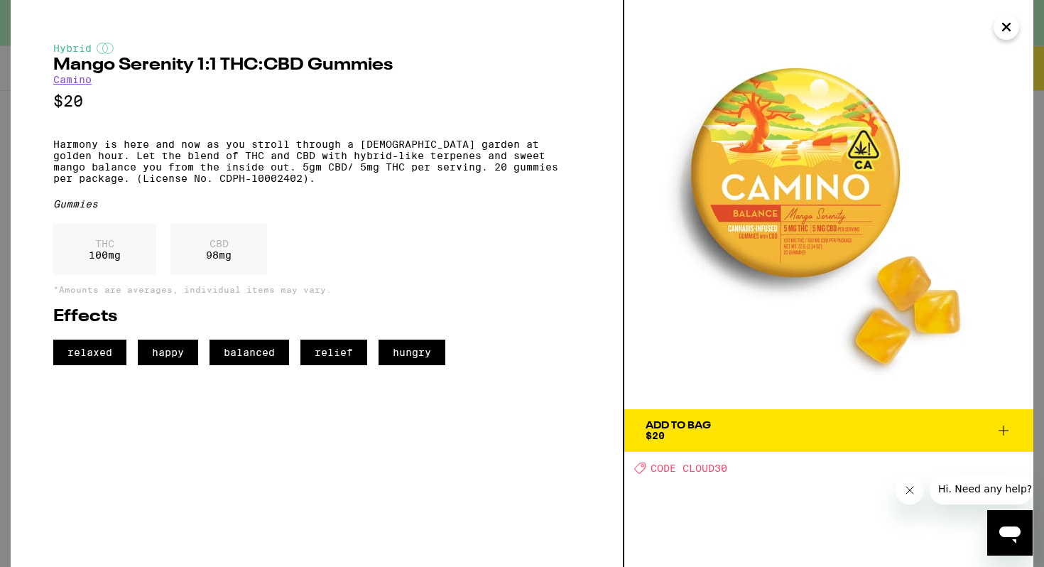
click at [801, 427] on span "Add To Bag $20" at bounding box center [829, 431] width 367 height 20
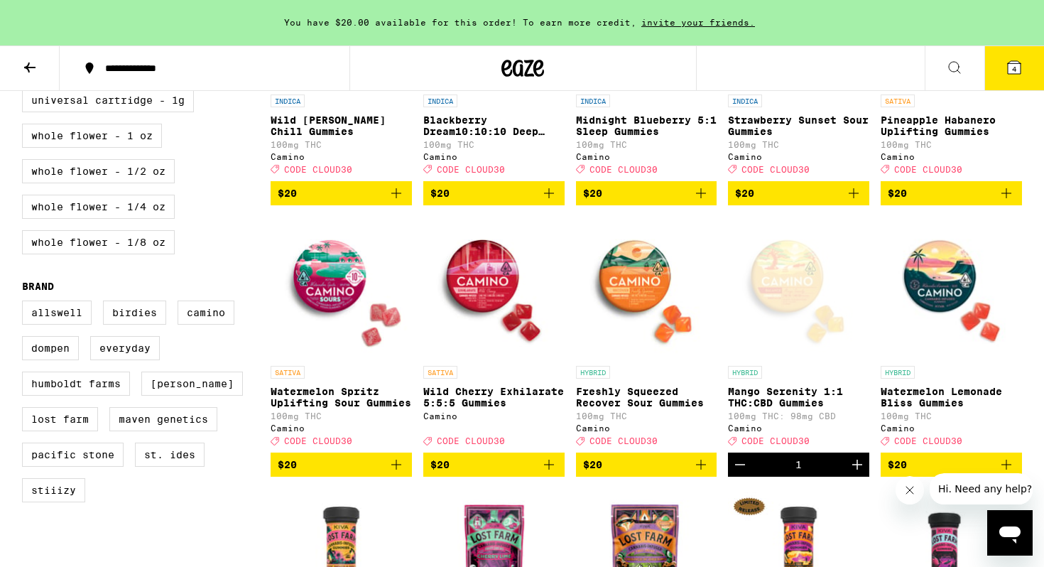
click at [1019, 59] on icon at bounding box center [1014, 67] width 17 height 17
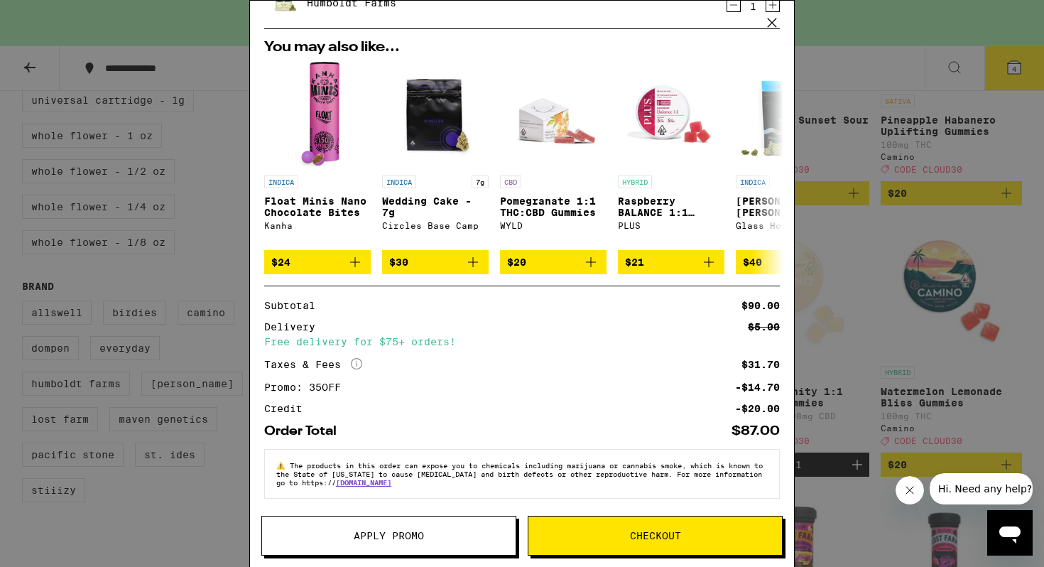
scroll to position [282, 0]
click at [420, 531] on span "Apply Promo" at bounding box center [389, 536] width 70 height 10
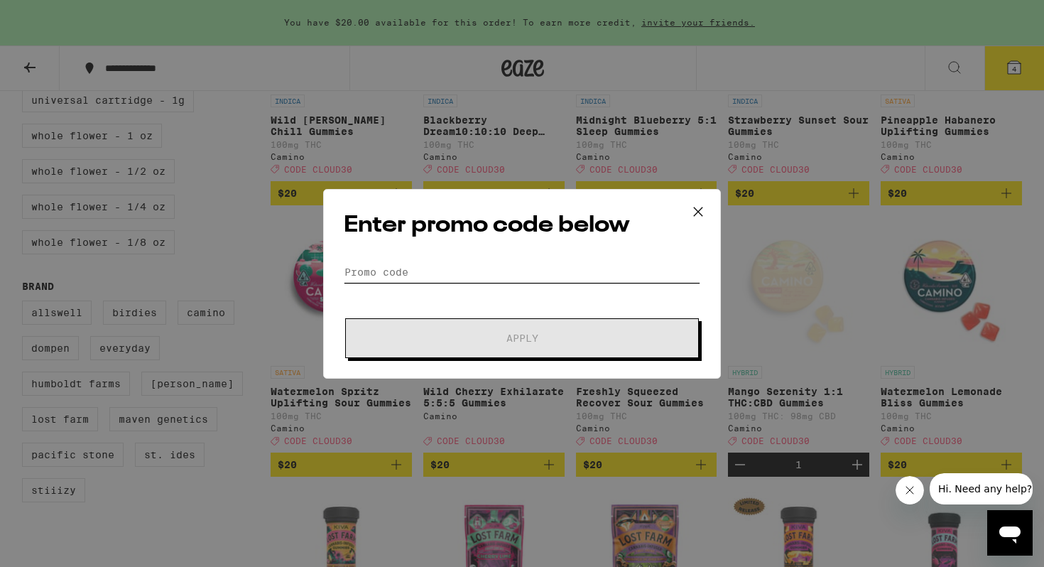
click at [438, 261] on input "Promo Code" at bounding box center [522, 271] width 357 height 21
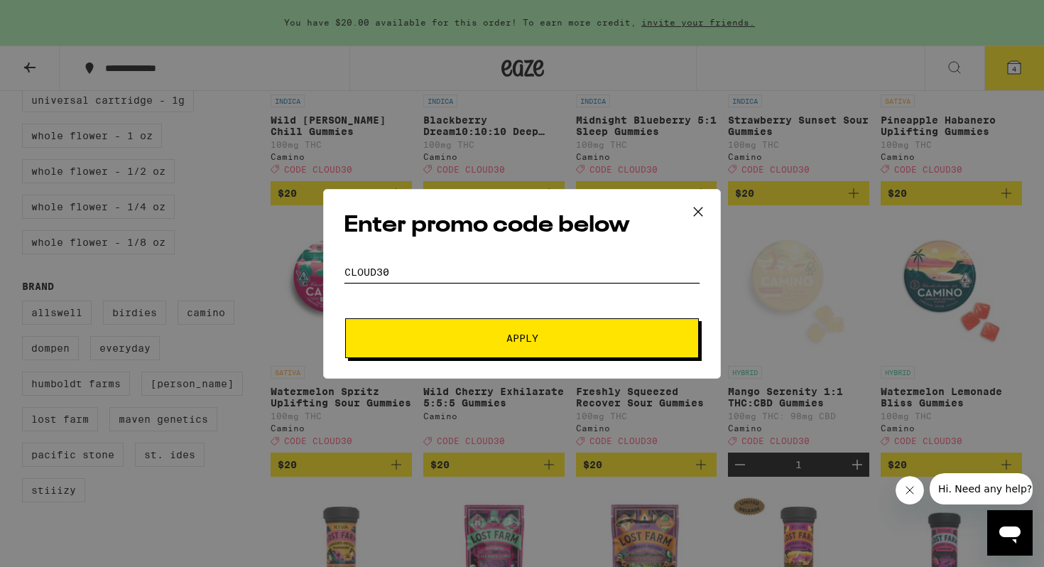
type input "cloud30"
click at [430, 328] on button "Apply" at bounding box center [522, 338] width 354 height 40
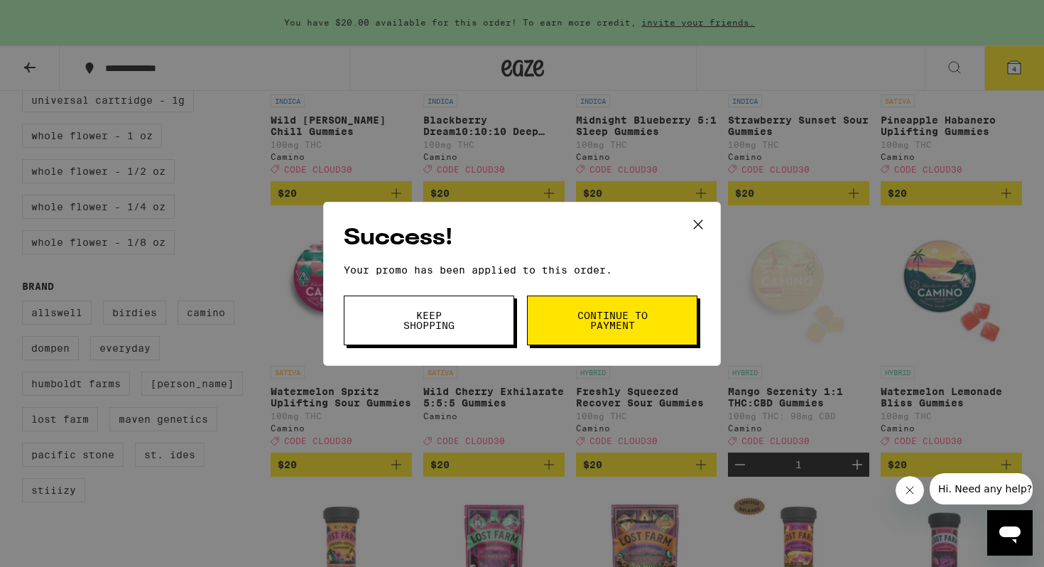
click at [462, 312] on span "Keep Shopping" at bounding box center [429, 320] width 72 height 20
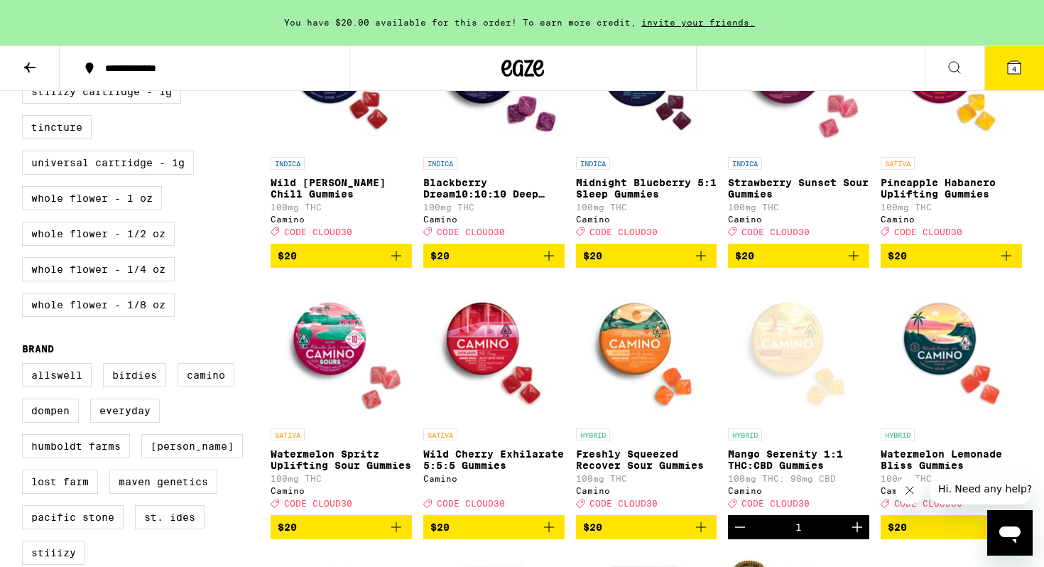
scroll to position [776, 0]
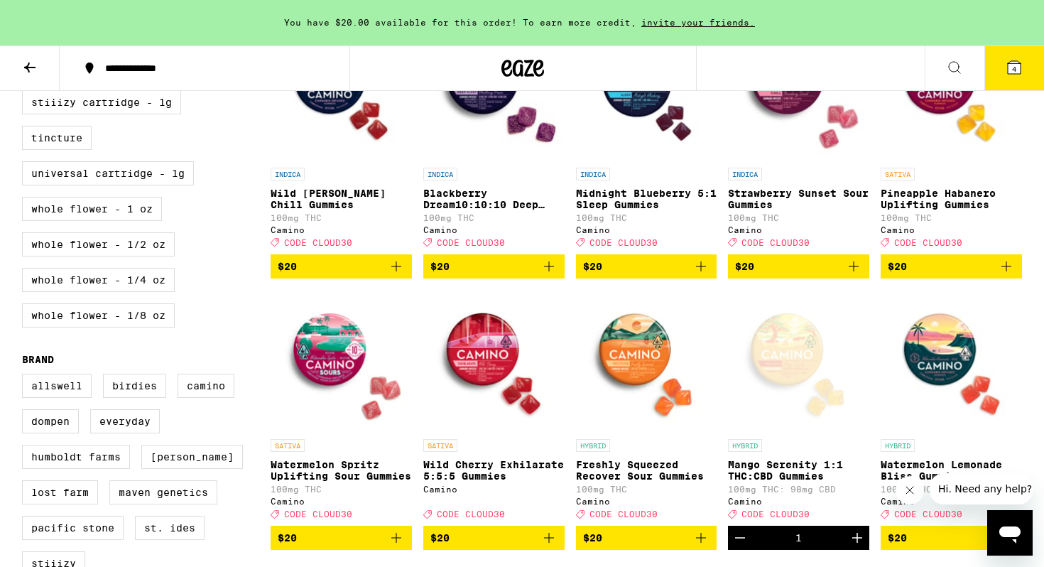
click at [1020, 77] on button "4" at bounding box center [1015, 68] width 60 height 44
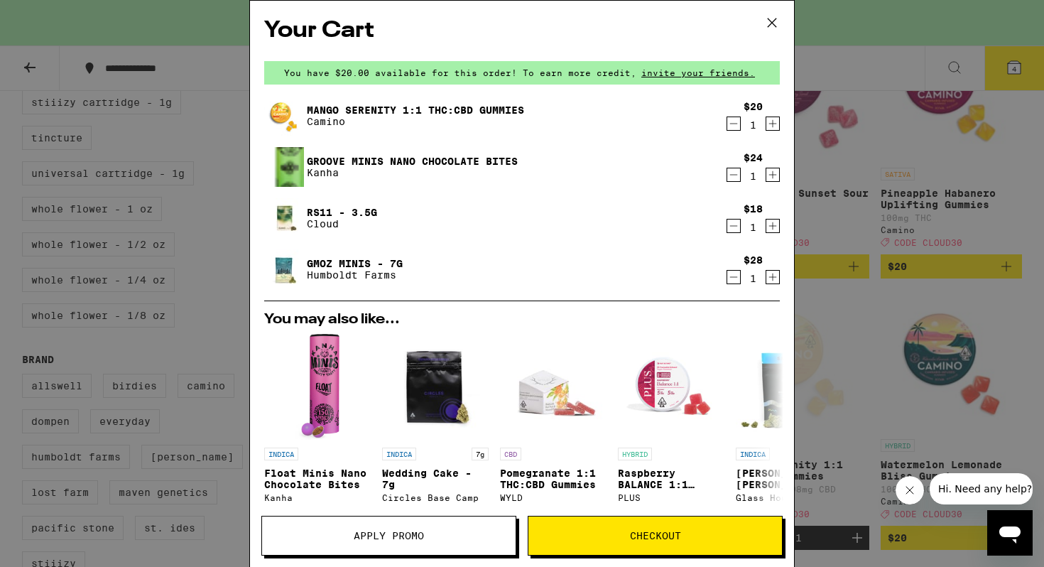
scroll to position [282, 0]
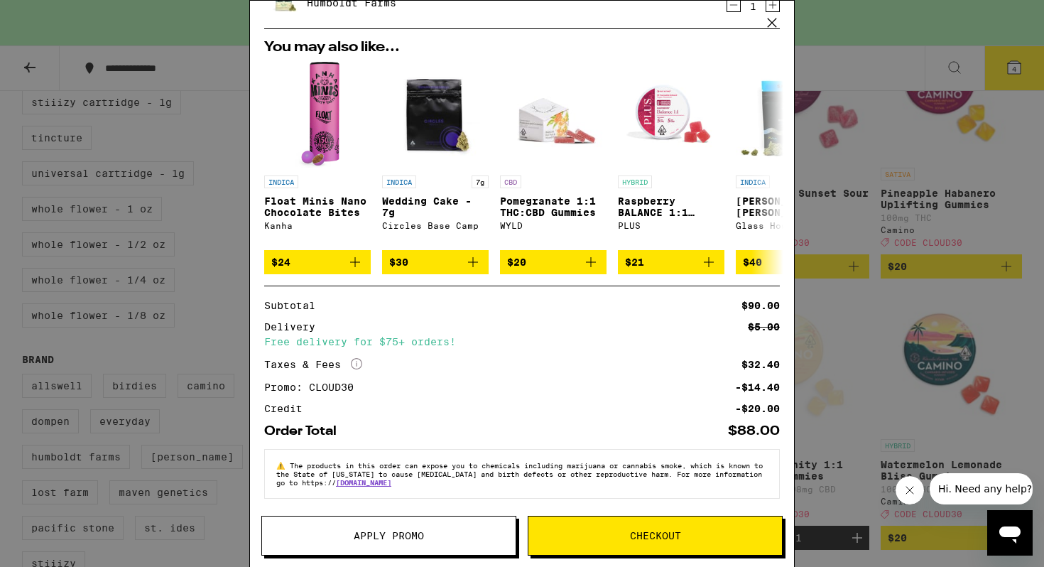
click at [394, 524] on button "Apply Promo" at bounding box center [388, 536] width 255 height 40
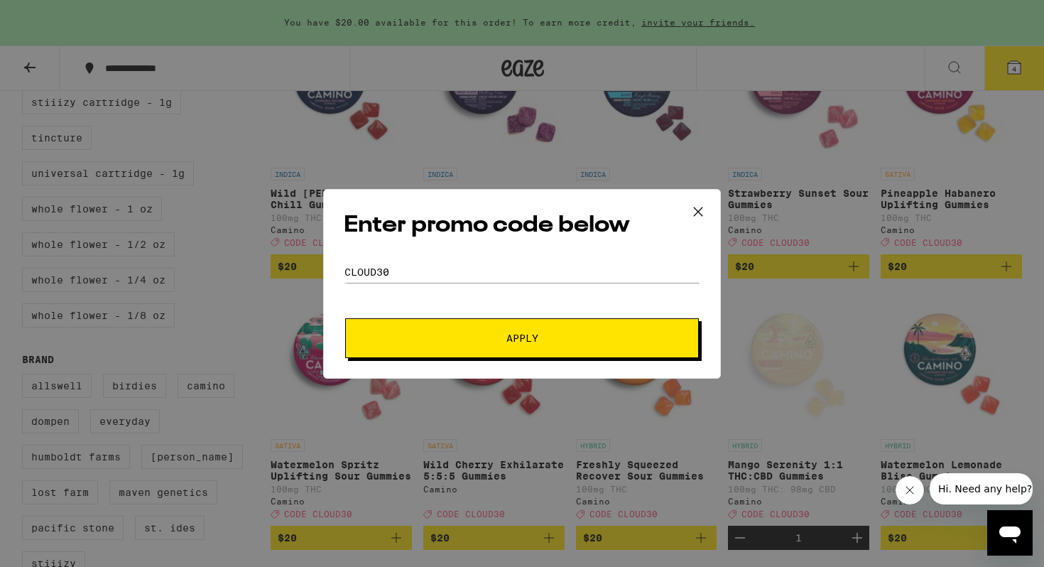
click at [416, 255] on div "Enter promo code below Promo Code cloud30 Apply" at bounding box center [522, 284] width 398 height 190
click at [387, 270] on input "cloud30" at bounding box center [522, 271] width 357 height 21
type input "30off"
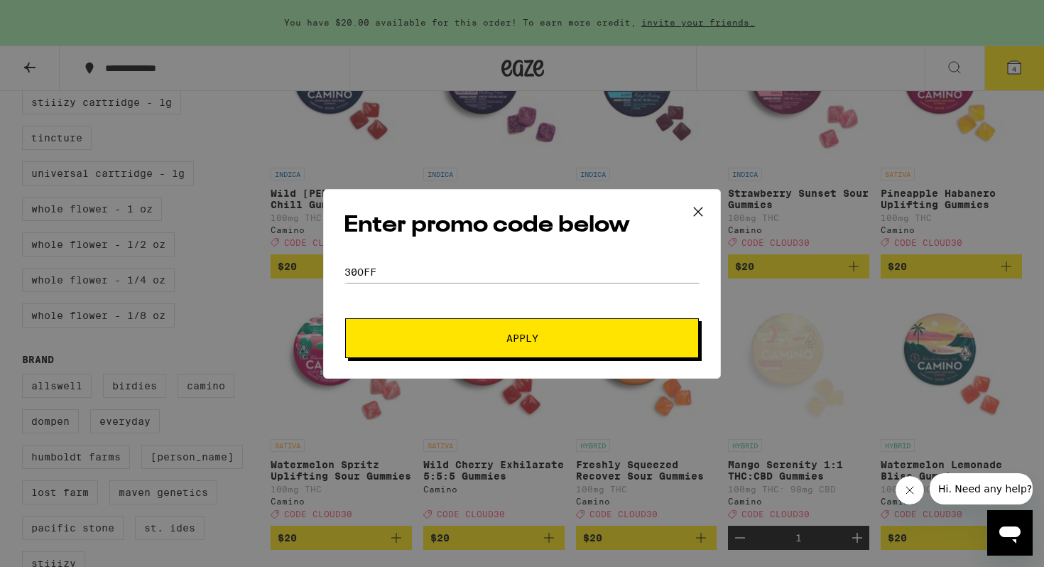
click at [402, 330] on button "Apply" at bounding box center [522, 338] width 354 height 40
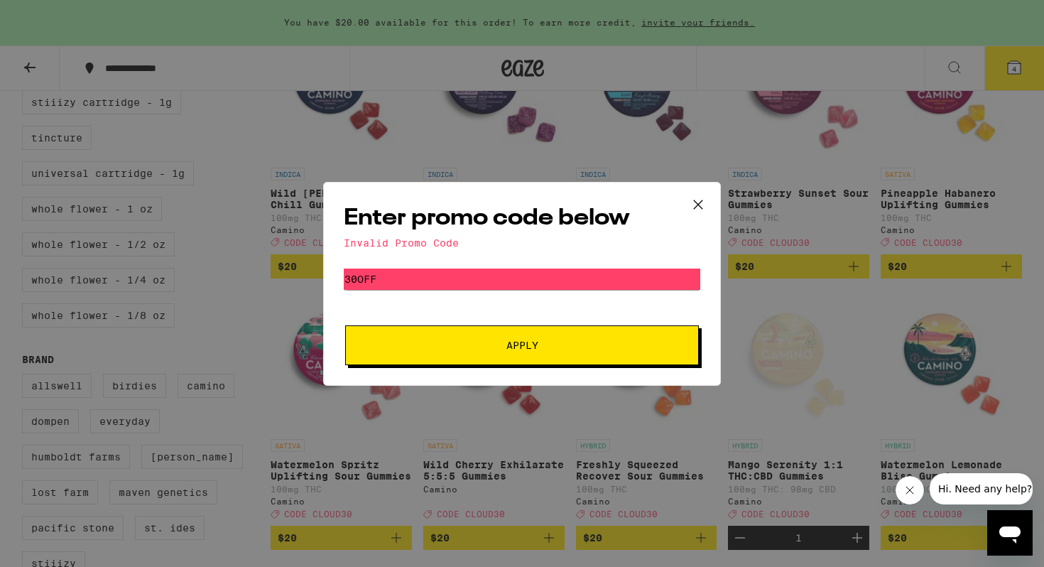
click at [705, 202] on icon at bounding box center [698, 204] width 21 height 21
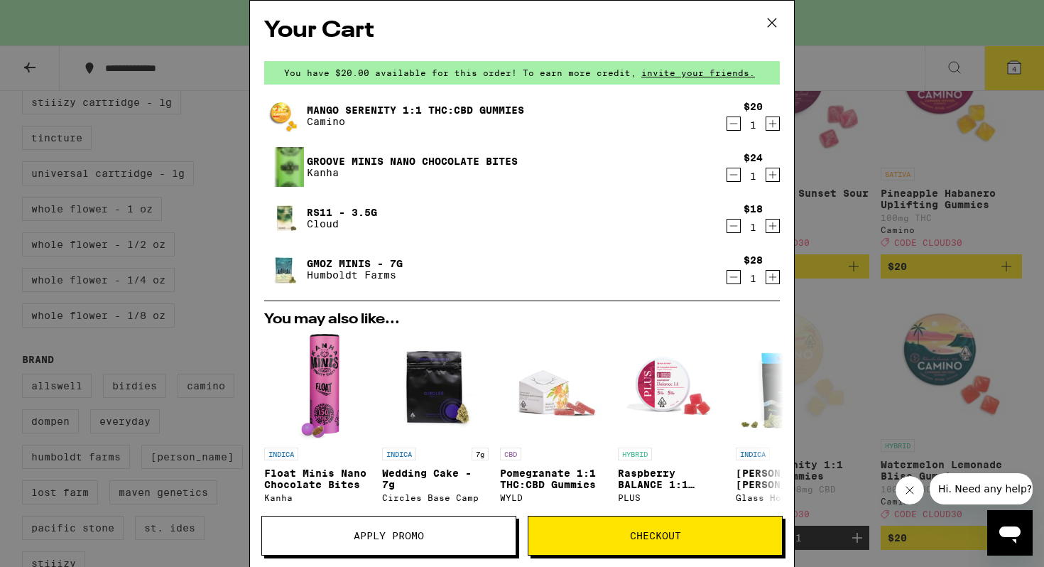
click at [368, 536] on span "Apply Promo" at bounding box center [389, 536] width 70 height 10
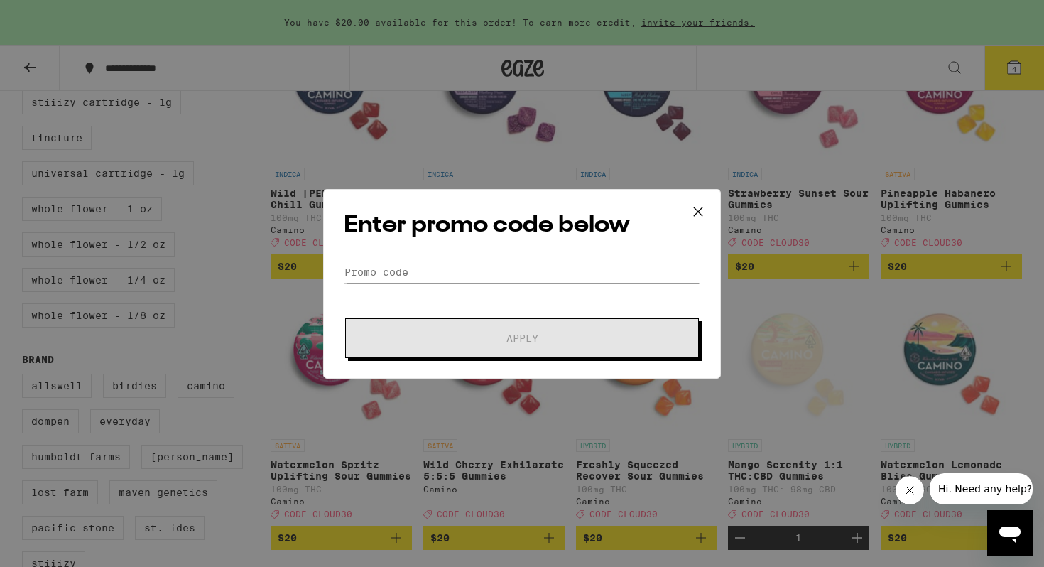
click at [454, 256] on div "Enter promo code below Promo Code Apply" at bounding box center [522, 284] width 398 height 190
click at [442, 269] on input "Promo Code" at bounding box center [522, 271] width 357 height 21
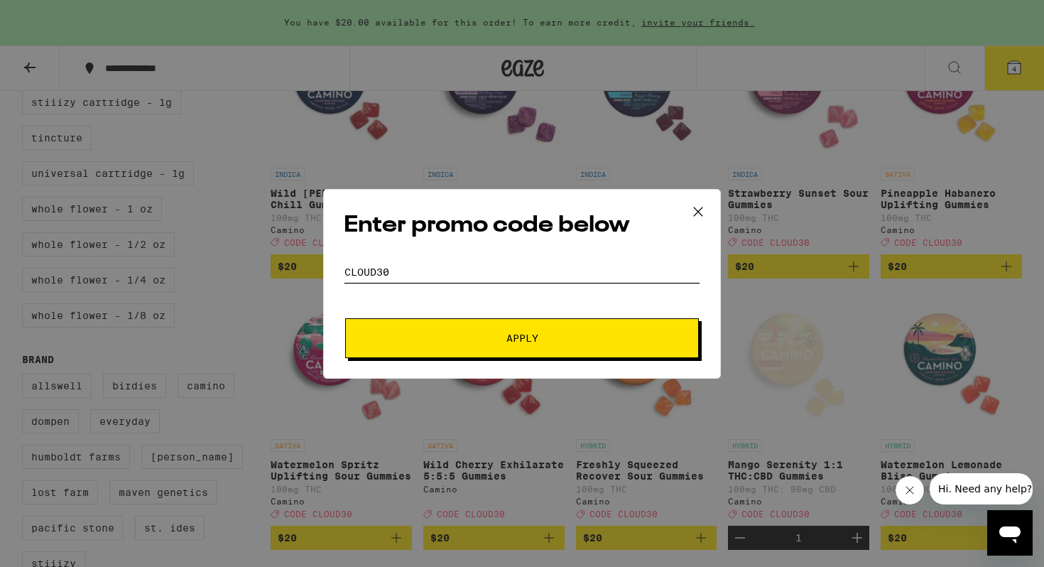
type input "cloud30"
click at [413, 326] on button "Apply" at bounding box center [522, 338] width 354 height 40
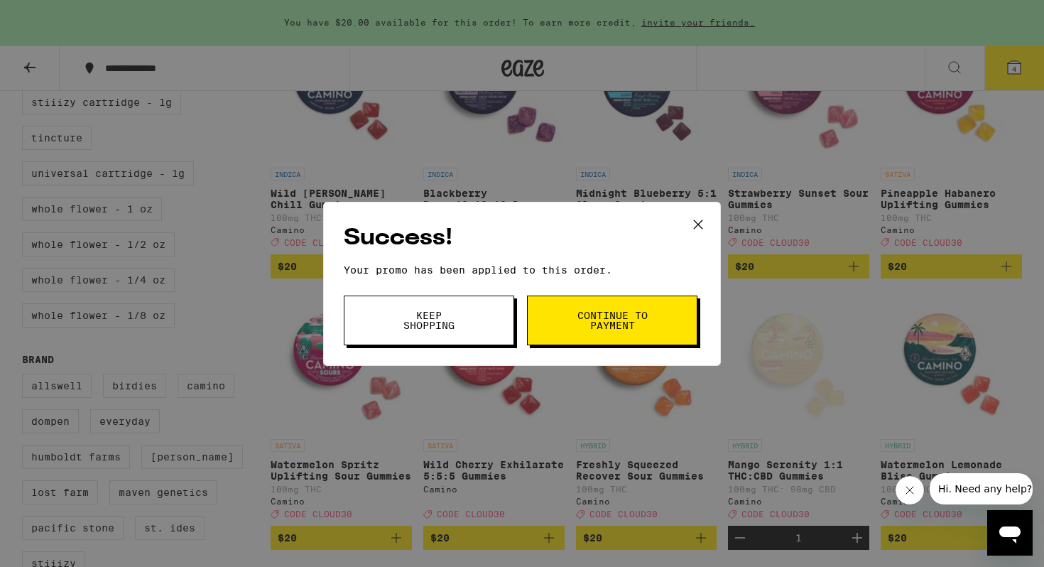
click at [434, 312] on span "Keep Shopping" at bounding box center [429, 320] width 72 height 20
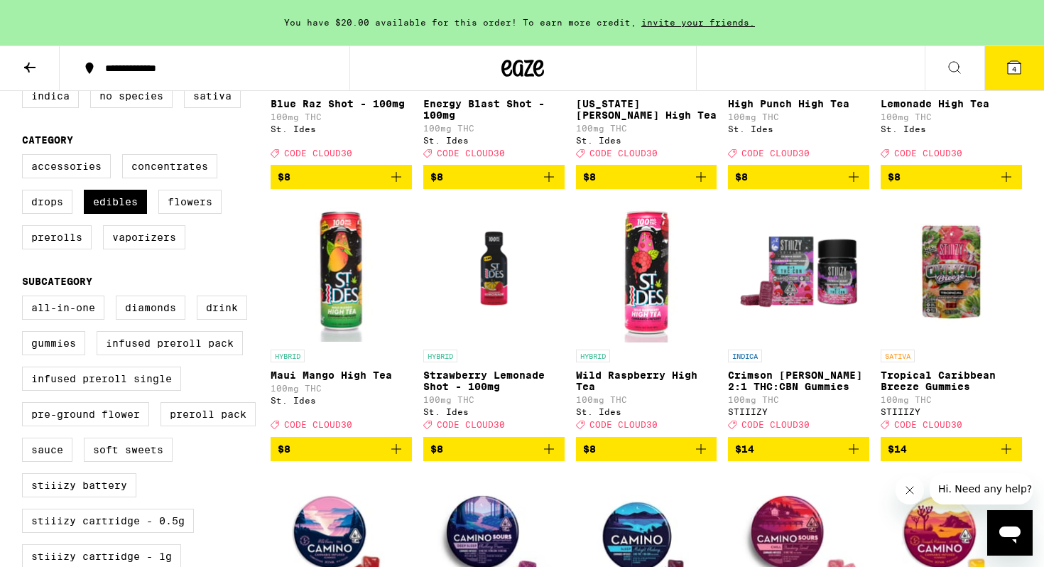
scroll to position [167, 0]
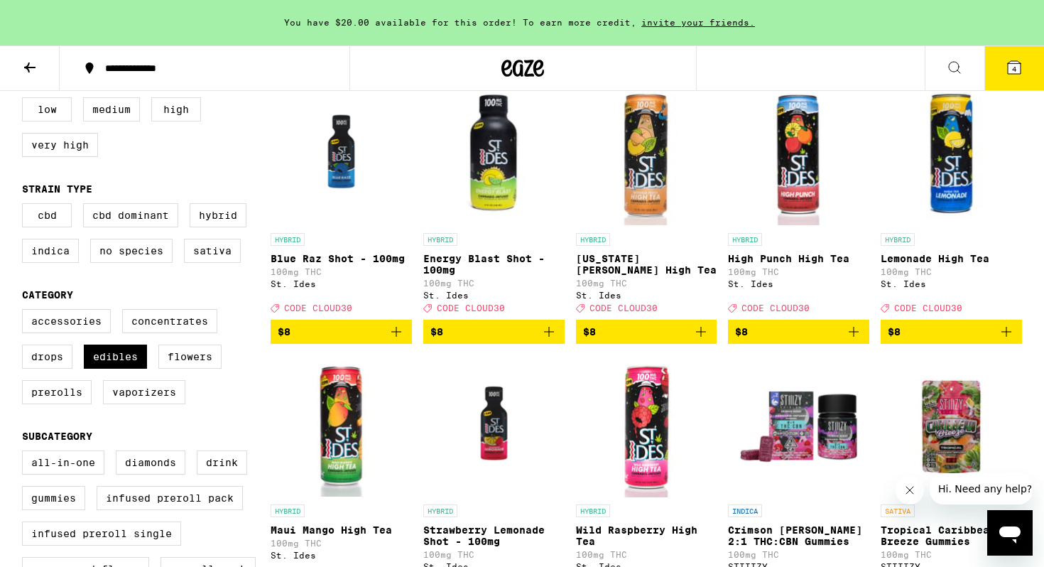
click at [35, 62] on icon at bounding box center [29, 67] width 17 height 17
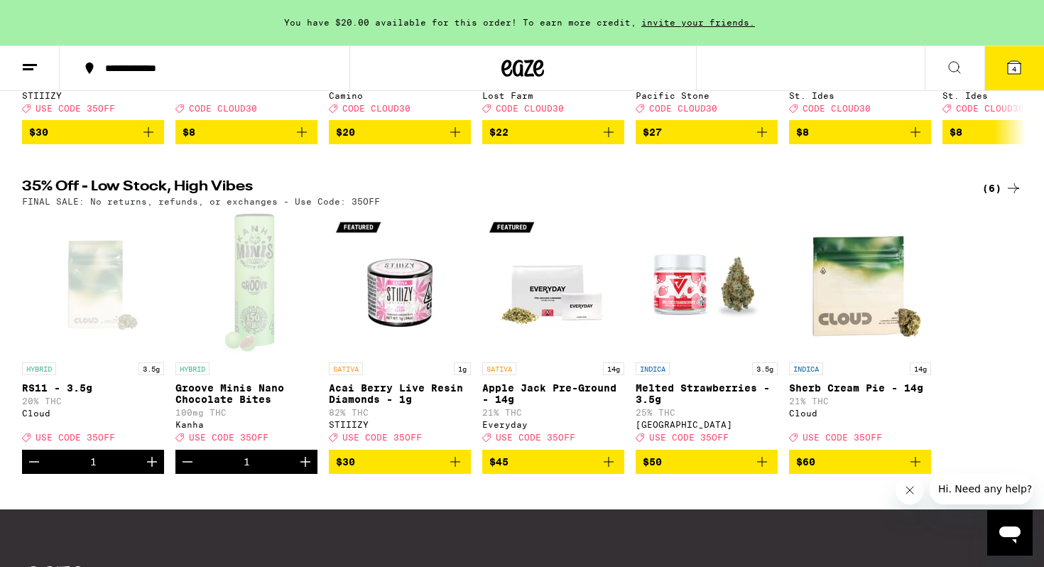
scroll to position [416, 0]
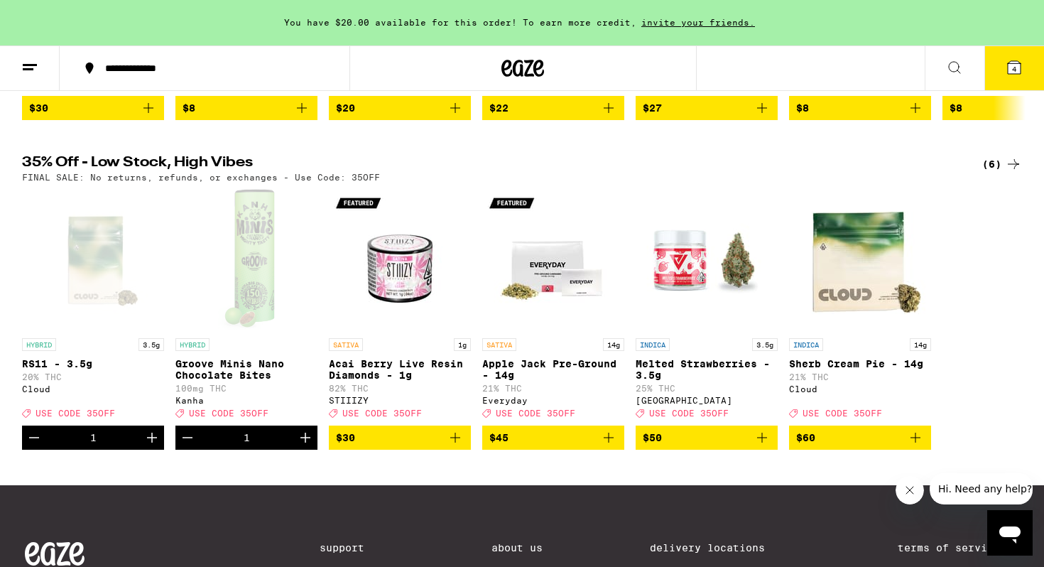
click at [1021, 69] on icon at bounding box center [1014, 67] width 17 height 17
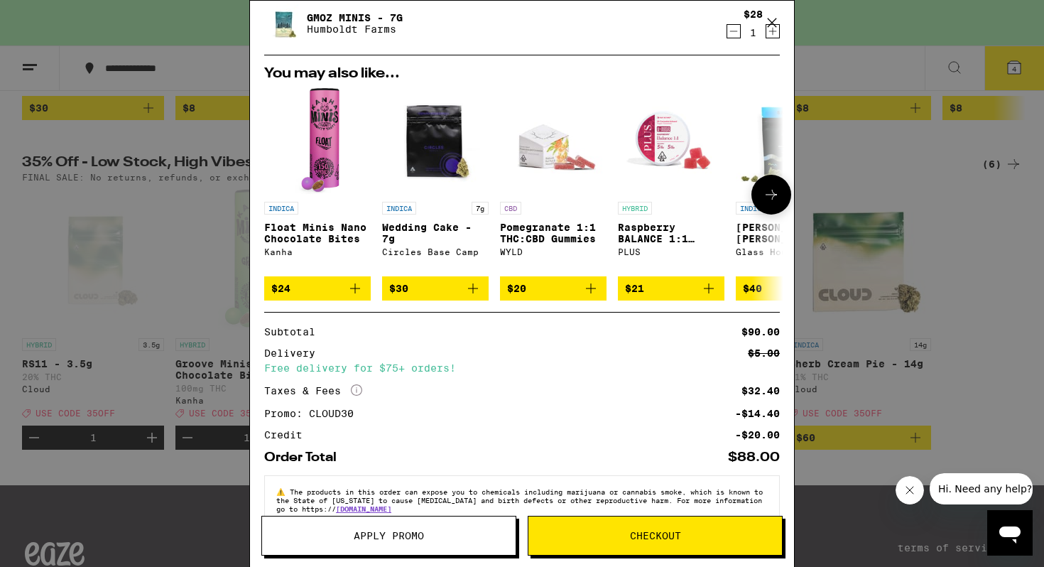
scroll to position [282, 0]
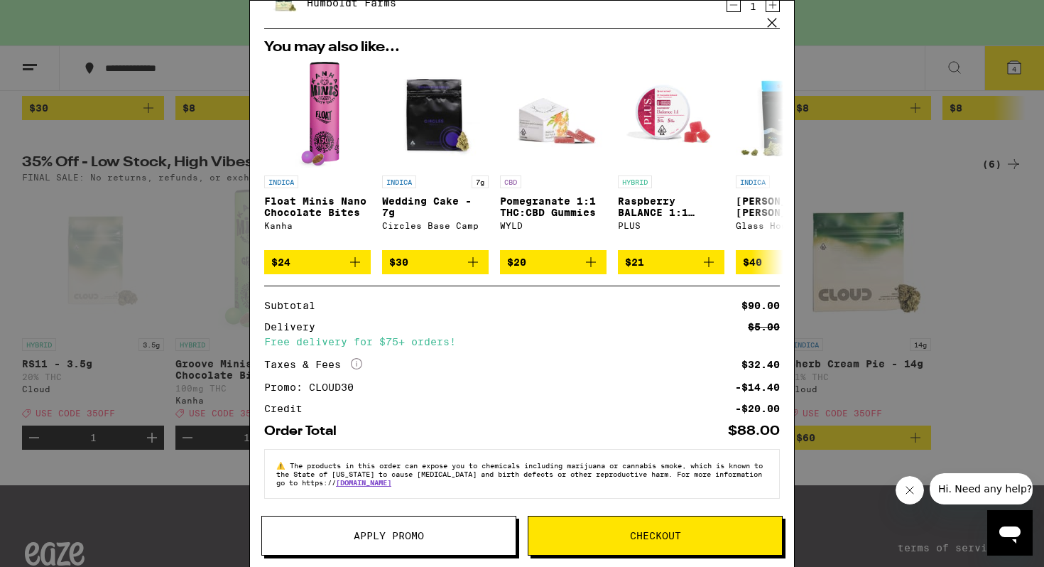
click at [389, 546] on button "Apply Promo" at bounding box center [388, 536] width 255 height 40
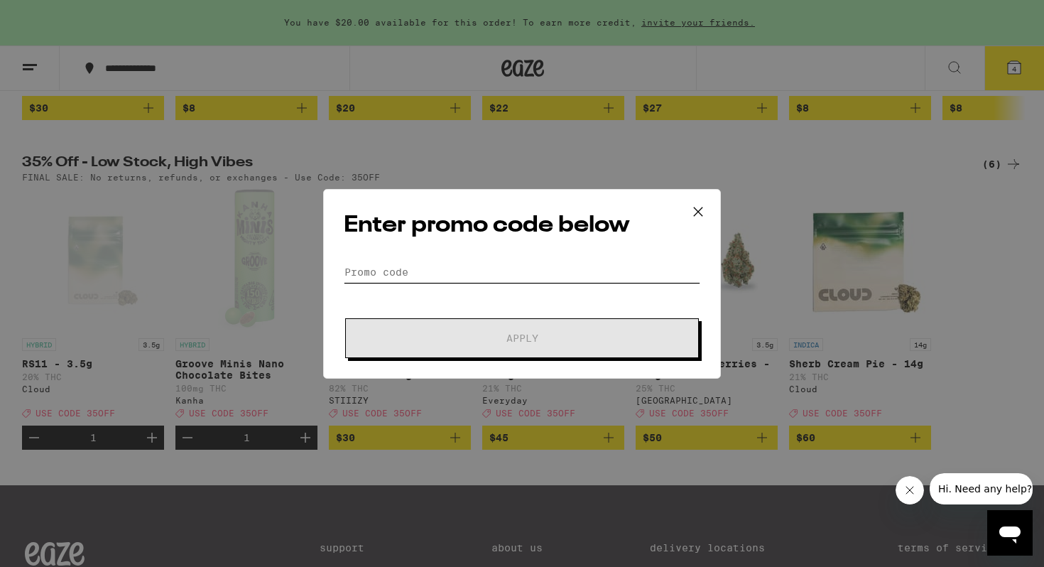
click at [413, 269] on input "Promo Code" at bounding box center [522, 271] width 357 height 21
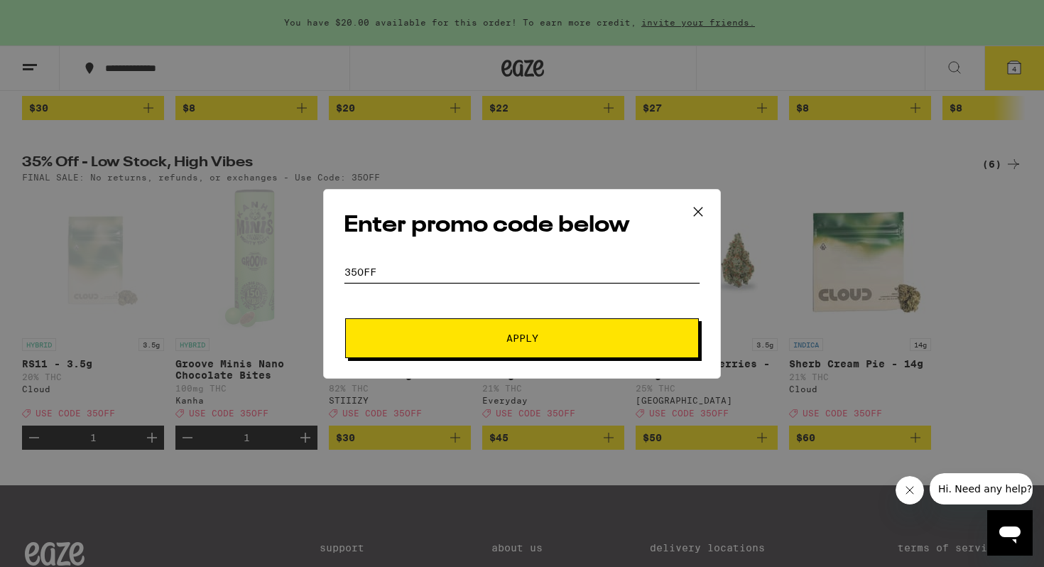
type input "35off"
click at [417, 344] on button "Apply" at bounding box center [522, 338] width 354 height 40
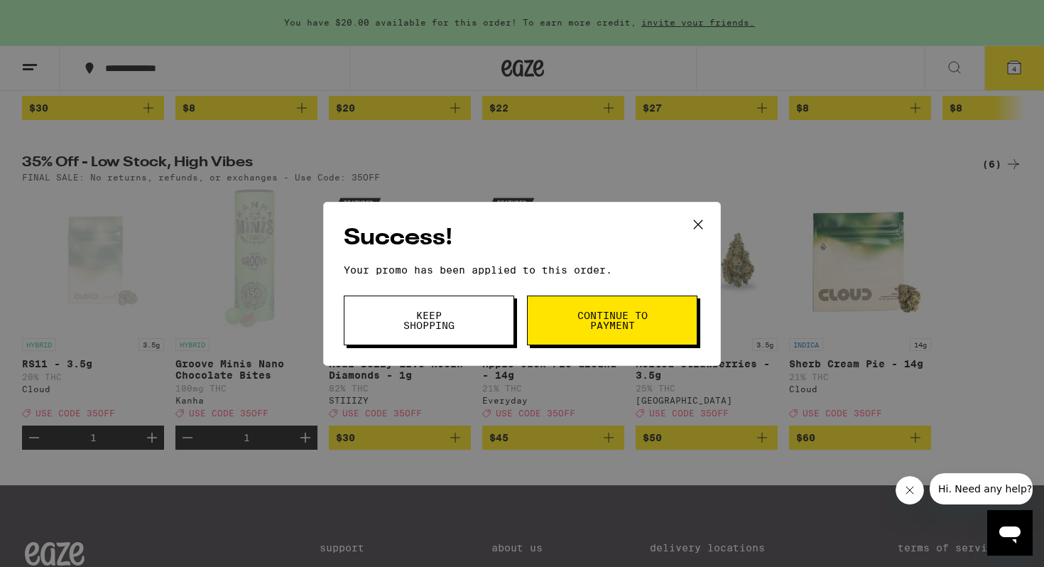
drag, startPoint x: 422, startPoint y: 326, endPoint x: 617, endPoint y: 306, distance: 196.4
click at [617, 306] on span "Keep Shopping Continue to payment" at bounding box center [522, 321] width 357 height 50
click at [617, 306] on button "Continue to payment" at bounding box center [612, 321] width 170 height 50
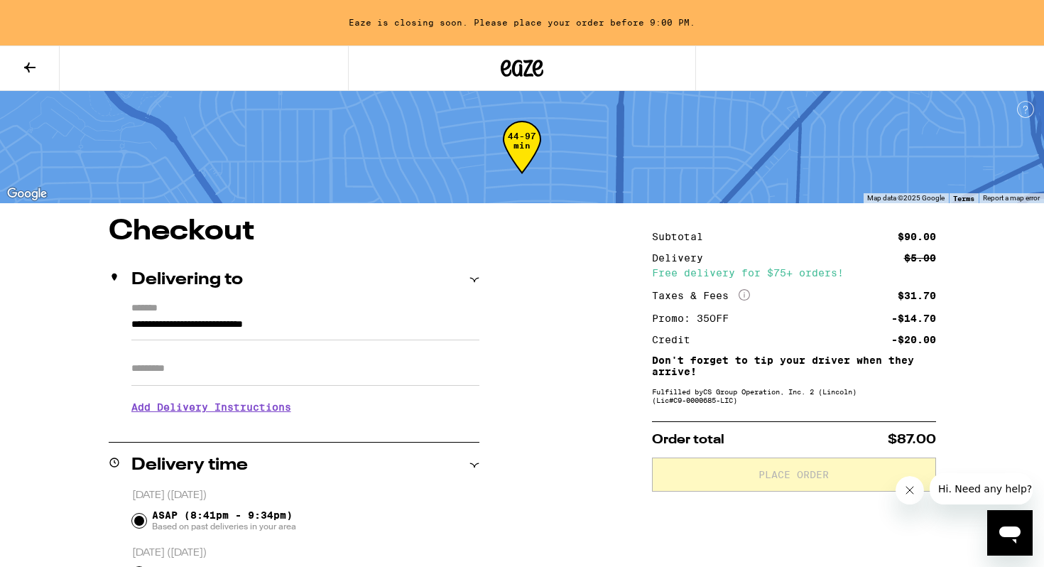
click at [33, 70] on icon at bounding box center [29, 67] width 17 height 17
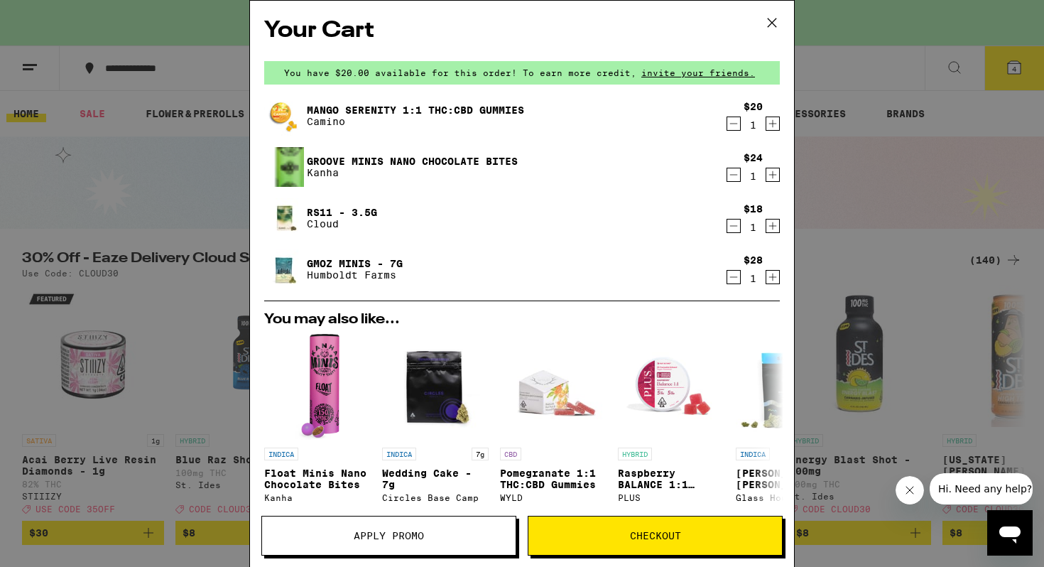
click at [731, 224] on icon "Decrement" at bounding box center [733, 225] width 13 height 17
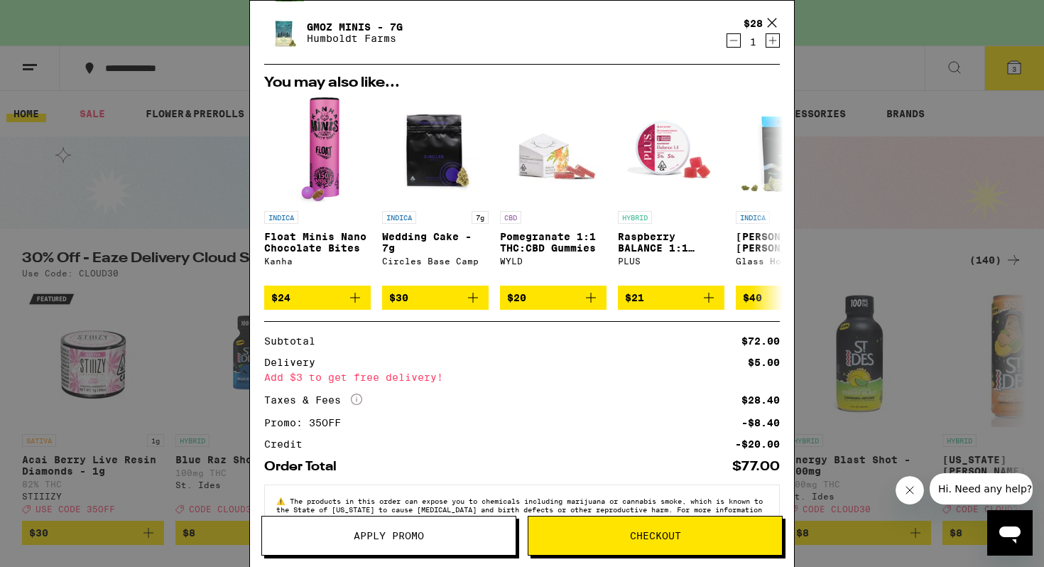
scroll to position [231, 0]
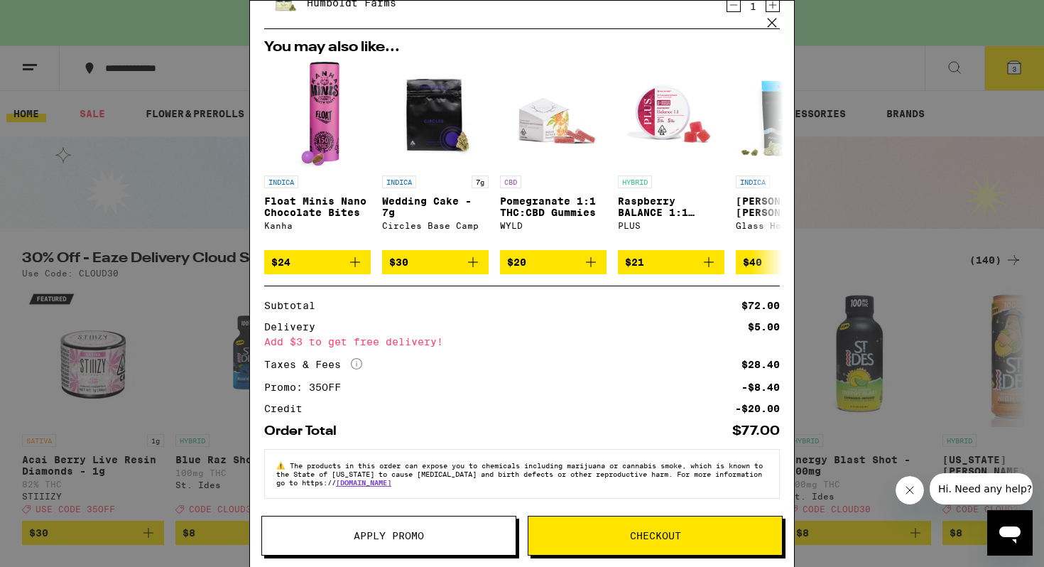
click at [461, 533] on span "Apply Promo" at bounding box center [389, 536] width 254 height 10
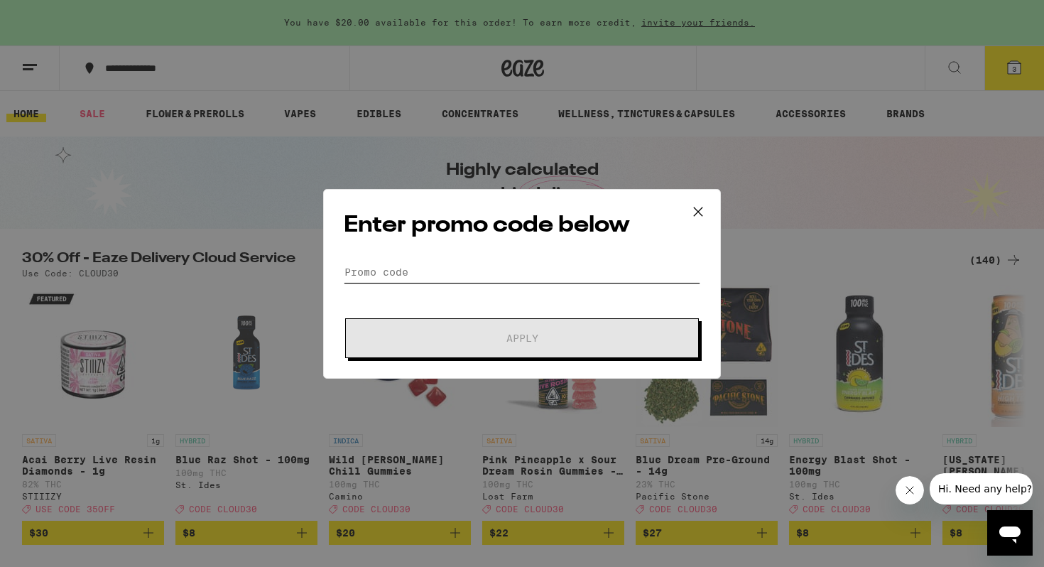
click at [409, 264] on input "Promo Code" at bounding box center [522, 271] width 357 height 21
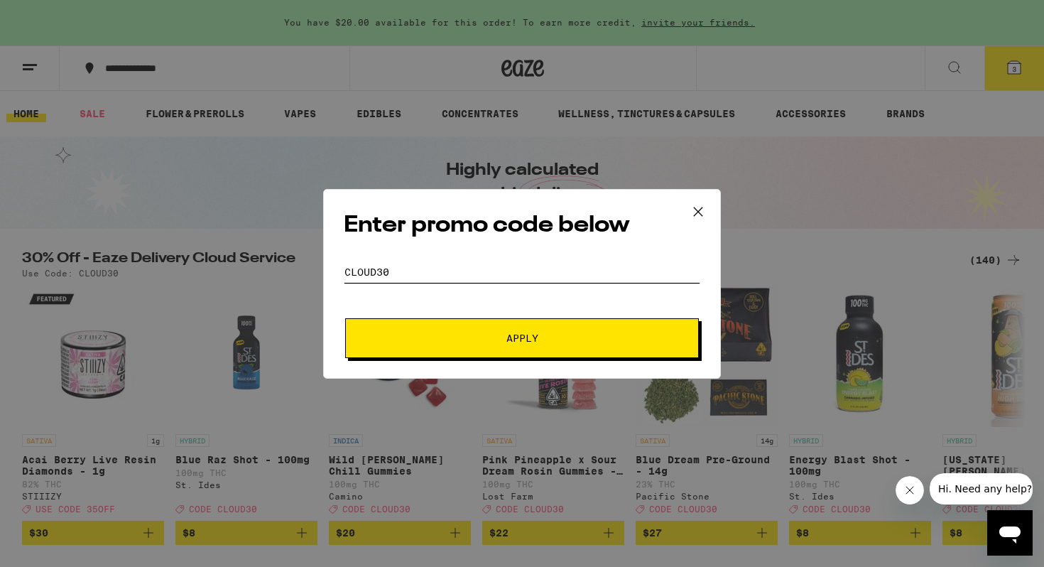
type input "cloud30"
click at [411, 335] on span "Apply" at bounding box center [522, 338] width 256 height 10
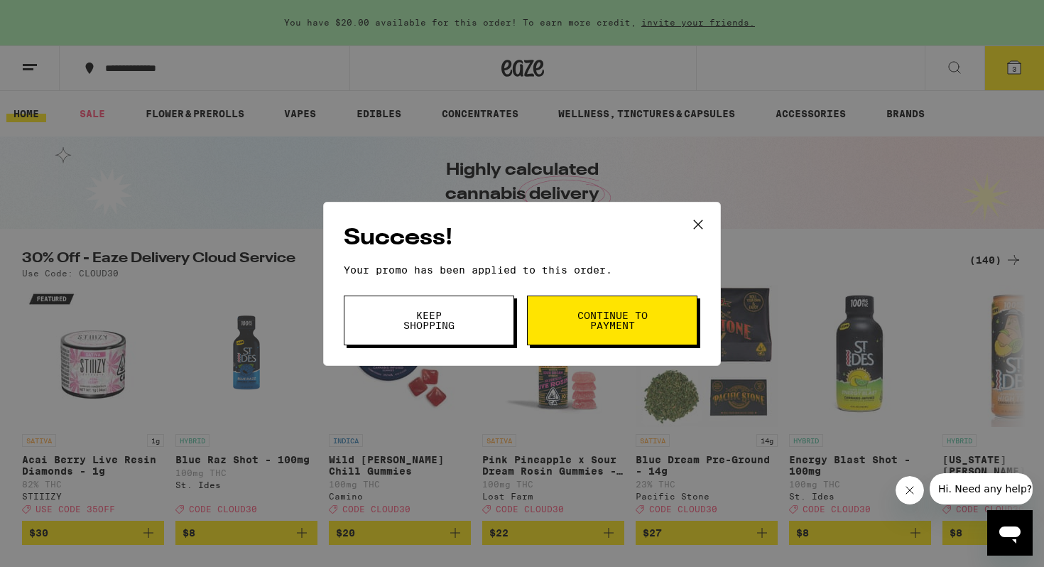
click at [436, 323] on span "Keep Shopping" at bounding box center [429, 320] width 72 height 20
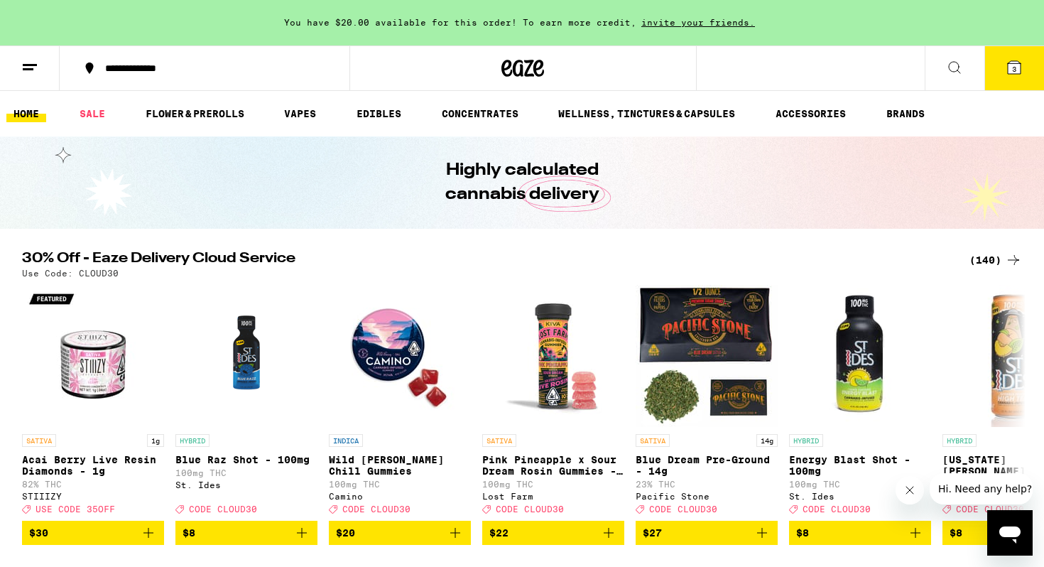
click at [1006, 59] on icon at bounding box center [1014, 67] width 17 height 17
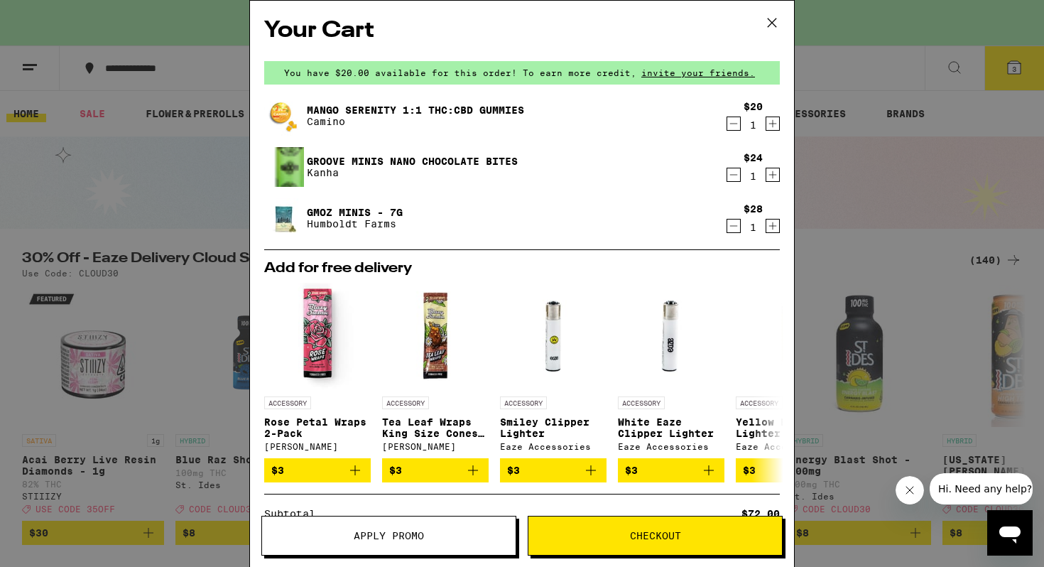
click at [777, 11] on button at bounding box center [772, 23] width 44 height 45
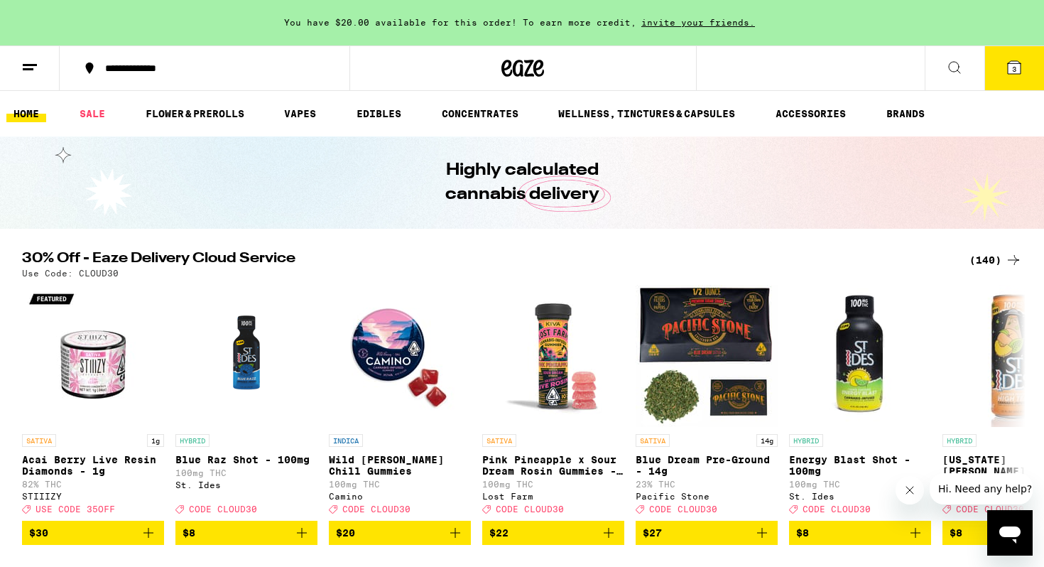
click at [1002, 49] on button "3" at bounding box center [1015, 68] width 60 height 44
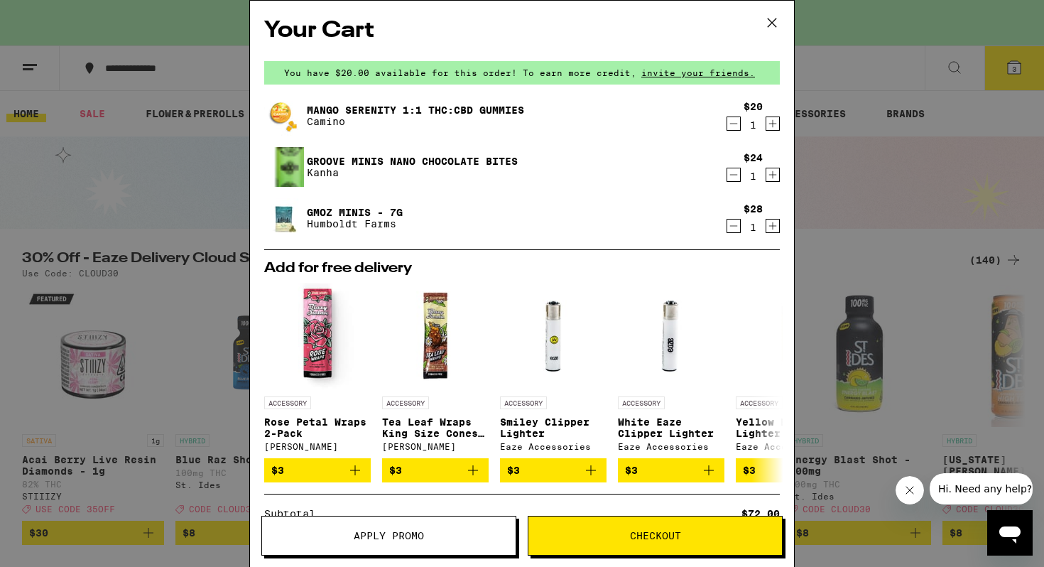
click at [735, 177] on icon "Decrement" at bounding box center [733, 174] width 13 height 17
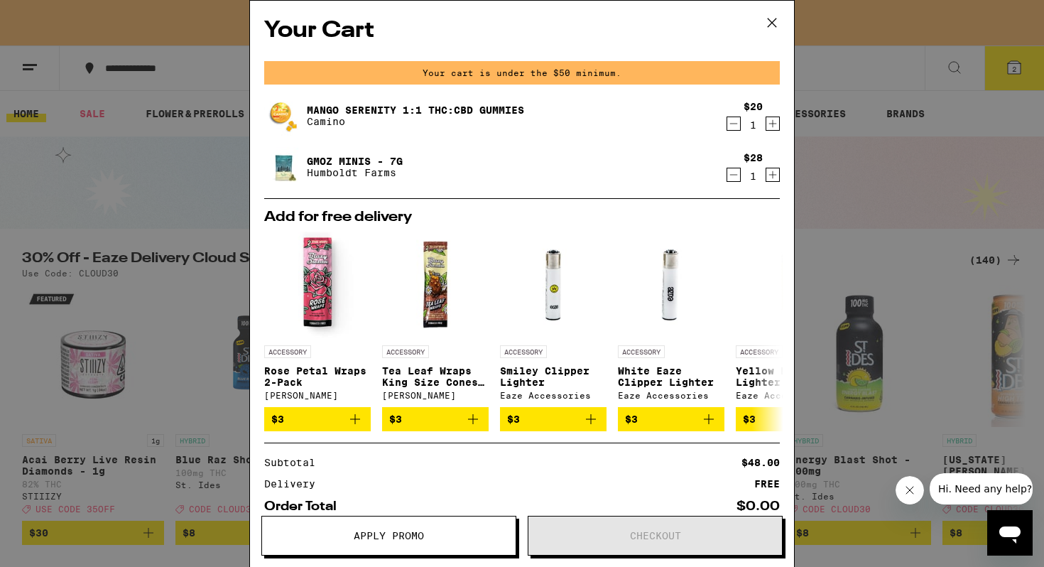
click at [776, 18] on icon at bounding box center [772, 22] width 21 height 21
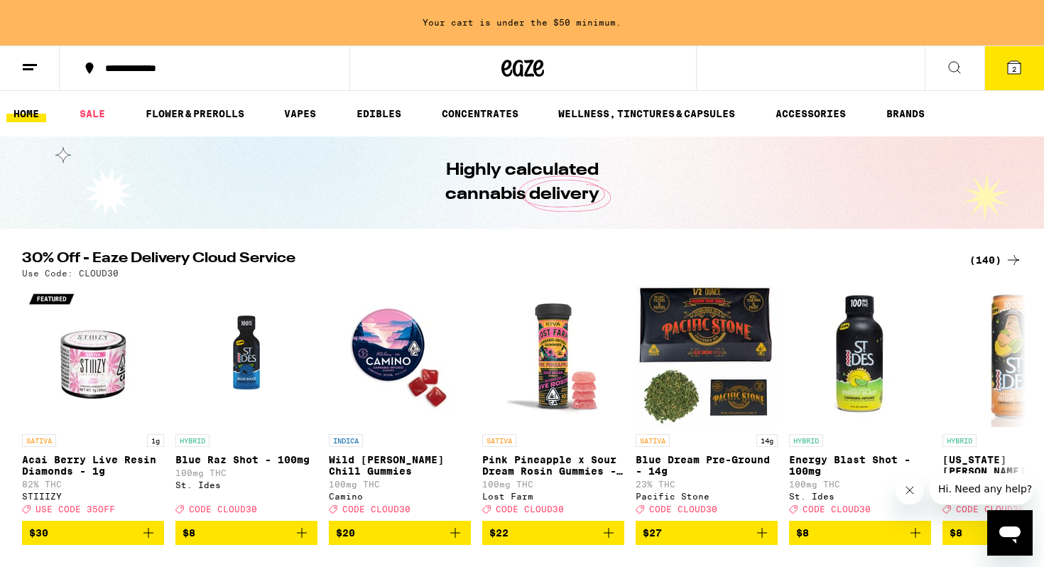
click at [977, 251] on div "(140)" at bounding box center [996, 259] width 53 height 17
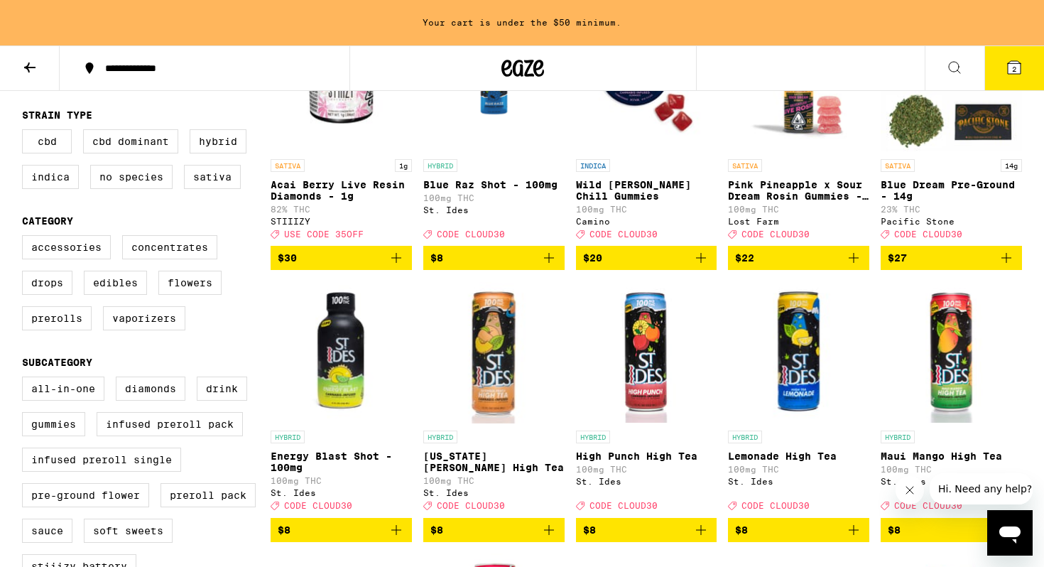
scroll to position [287, 0]
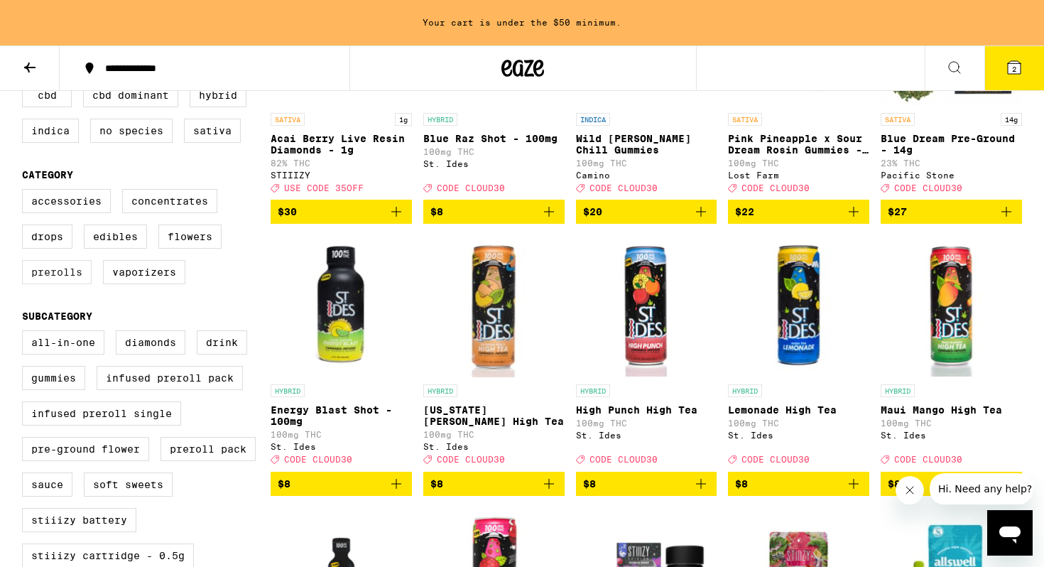
click at [57, 284] on label "Prerolls" at bounding box center [57, 272] width 70 height 24
click at [26, 192] on input "Prerolls" at bounding box center [25, 191] width 1 height 1
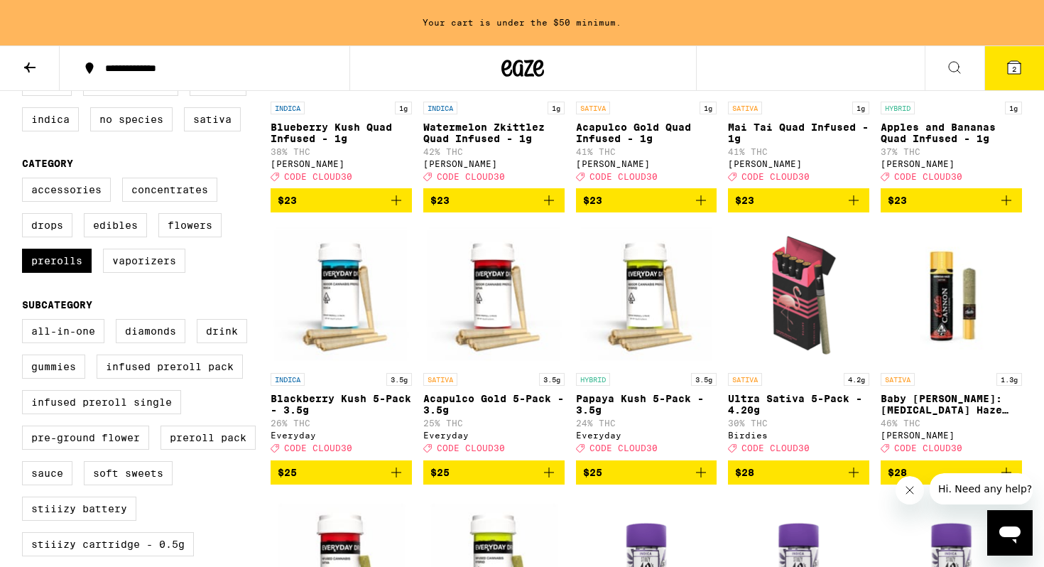
scroll to position [308, 0]
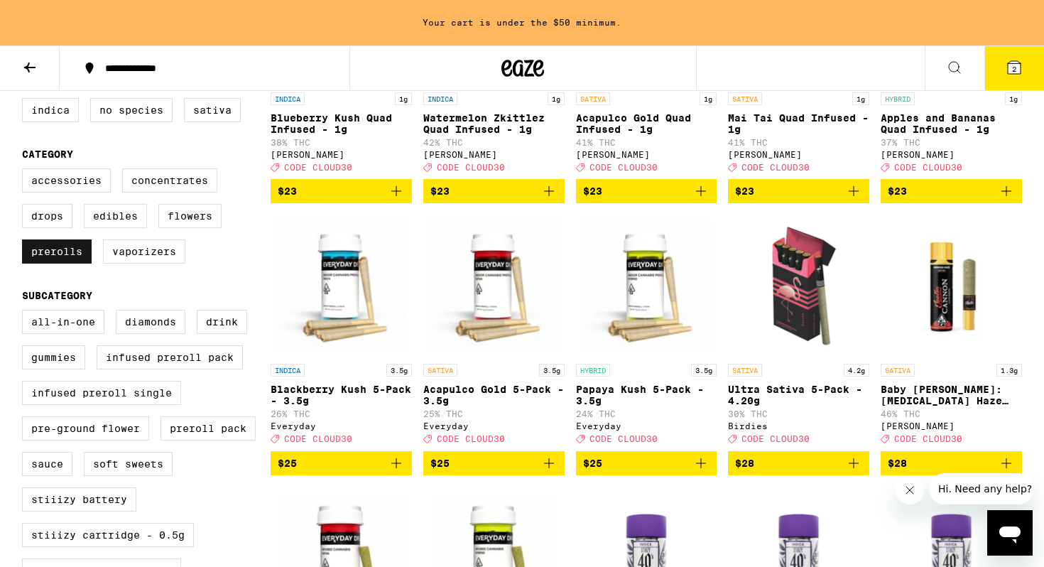
click at [40, 264] on label "Prerolls" at bounding box center [57, 251] width 70 height 24
click at [26, 171] on input "Prerolls" at bounding box center [25, 170] width 1 height 1
checkbox input "false"
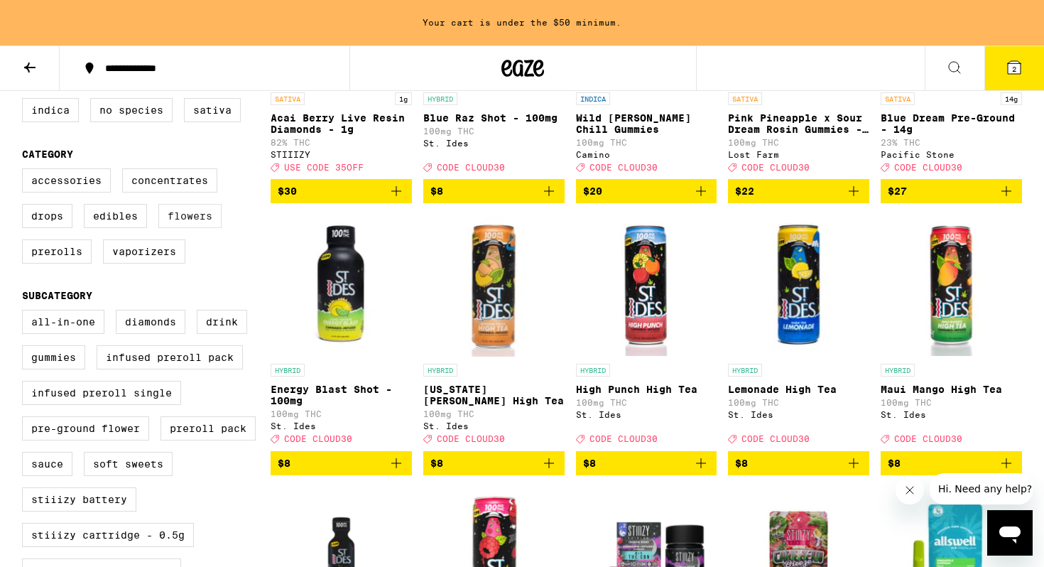
click at [173, 228] on label "Flowers" at bounding box center [189, 216] width 63 height 24
click at [26, 171] on input "Flowers" at bounding box center [25, 170] width 1 height 1
checkbox input "true"
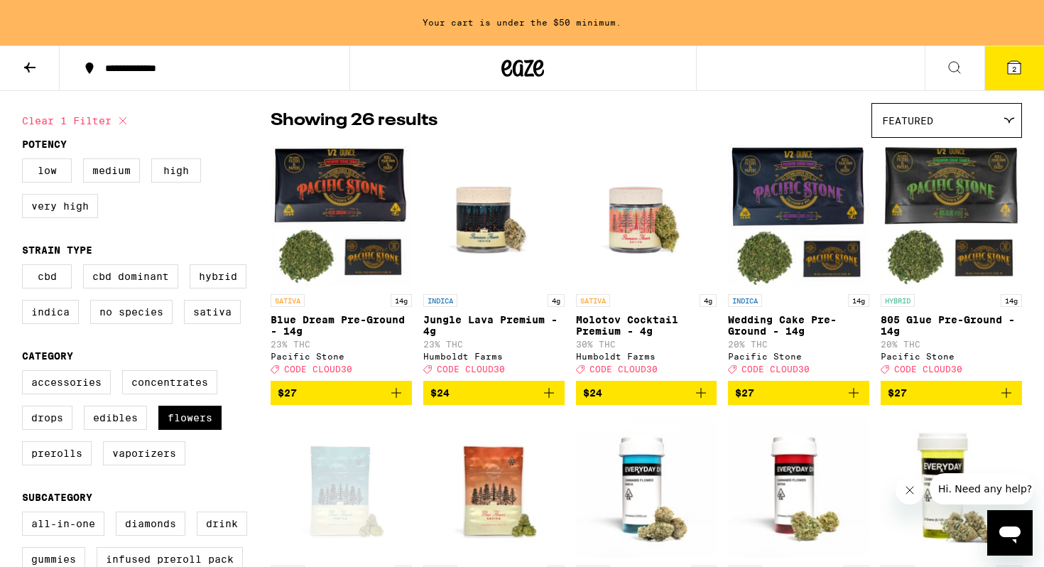
scroll to position [107, 0]
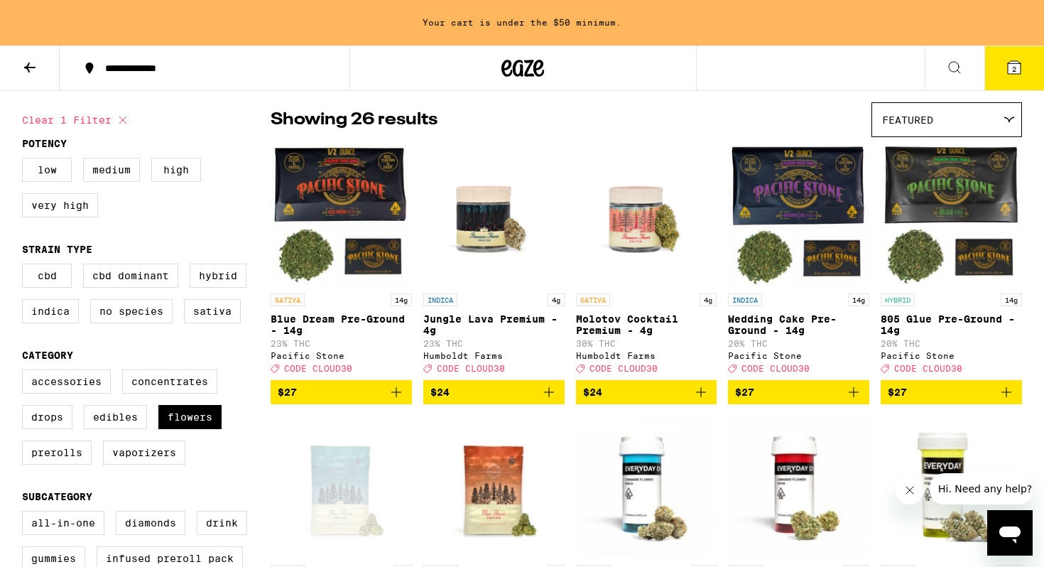
click at [940, 126] on div "Featured" at bounding box center [946, 119] width 149 height 33
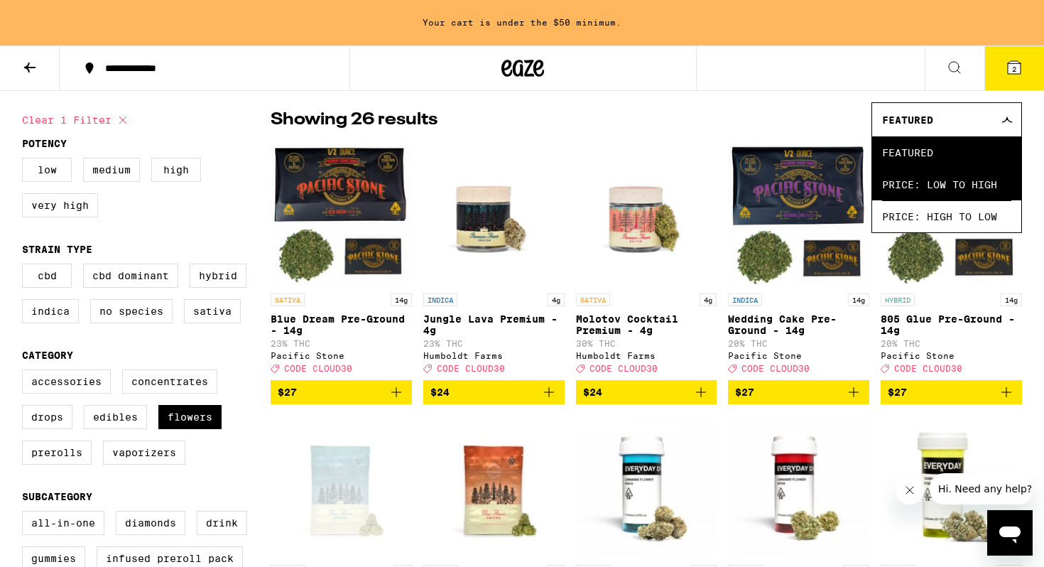
click at [891, 180] on span "Price: Low to High" at bounding box center [946, 184] width 129 height 32
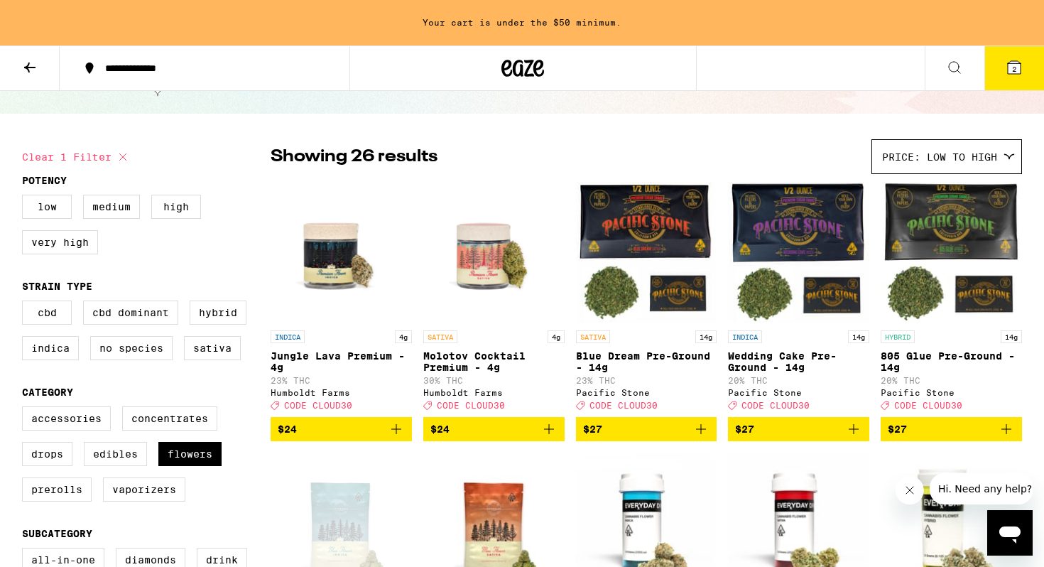
scroll to position [72, 0]
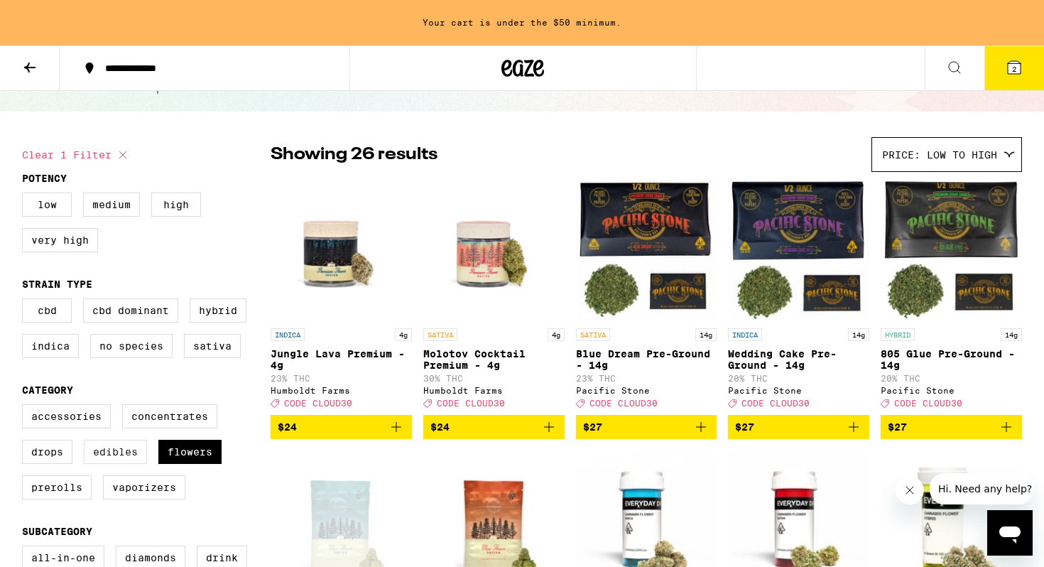
click at [105, 464] on label "Edibles" at bounding box center [115, 452] width 63 height 24
click at [26, 407] on input "Edibles" at bounding box center [25, 406] width 1 height 1
checkbox input "true"
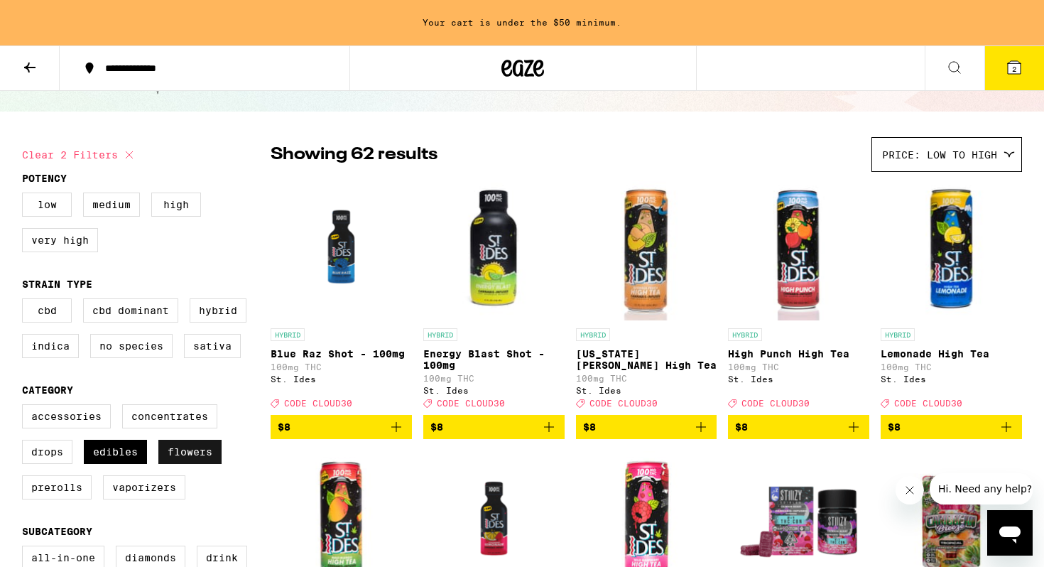
click at [202, 464] on label "Flowers" at bounding box center [189, 452] width 63 height 24
click at [26, 407] on input "Flowers" at bounding box center [25, 406] width 1 height 1
checkbox input "false"
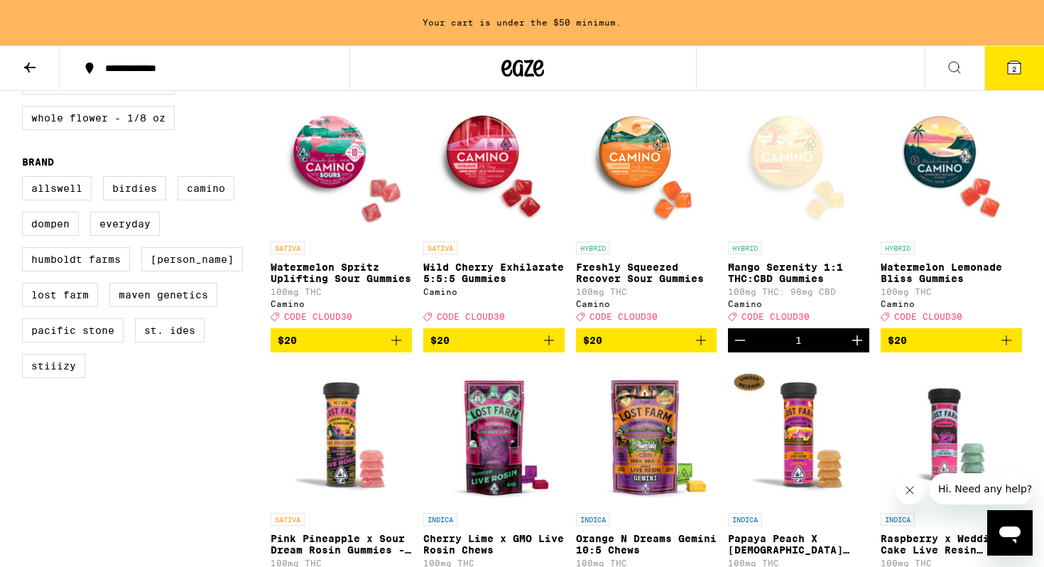
scroll to position [973, 0]
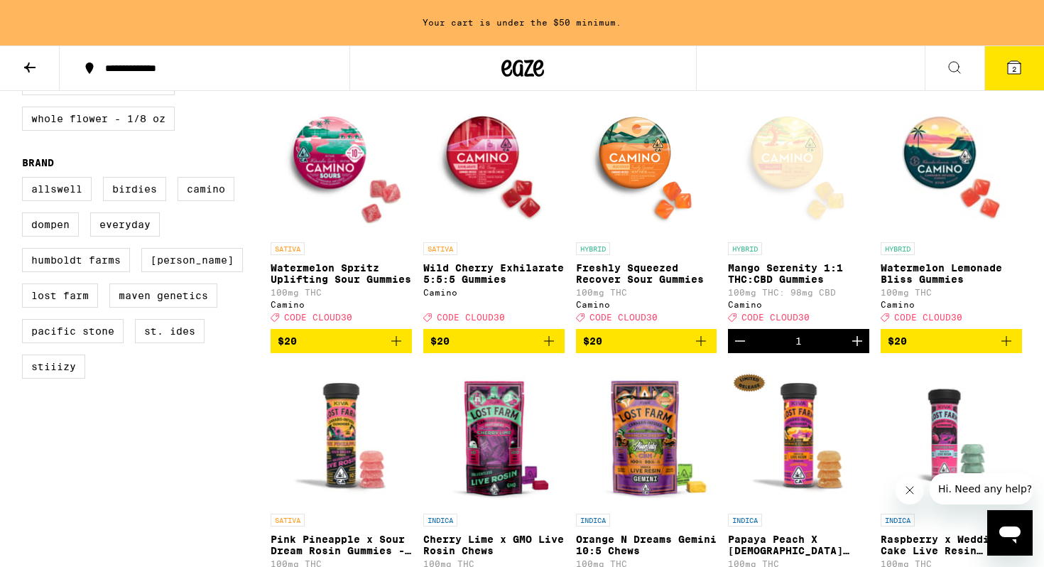
click at [494, 193] on img "Open page for Wild Cherry Exhilarate 5:5:5 Gummies from Camino" at bounding box center [493, 164] width 141 height 142
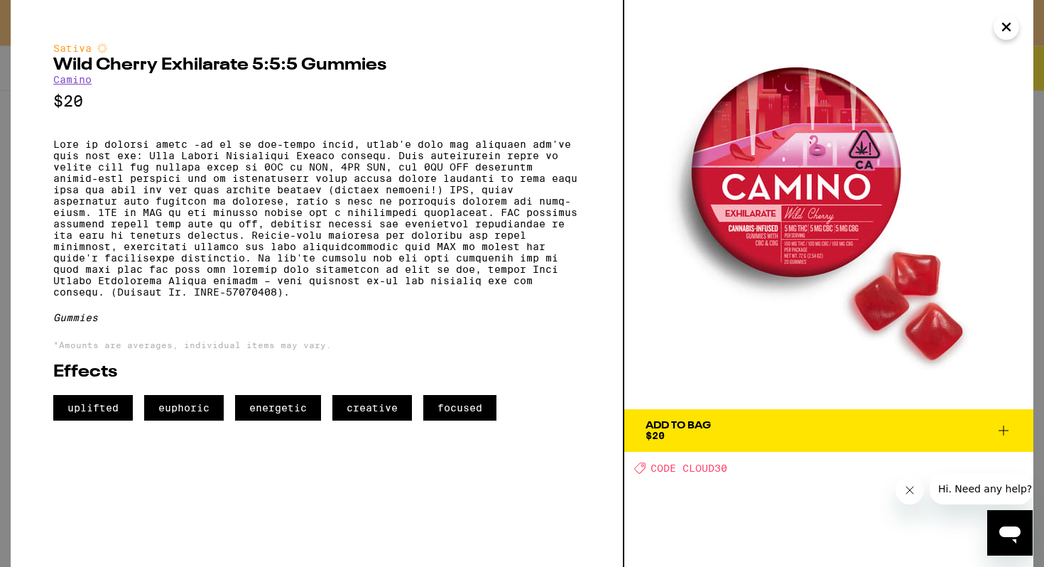
click at [1009, 36] on icon "Close" at bounding box center [1006, 26] width 17 height 21
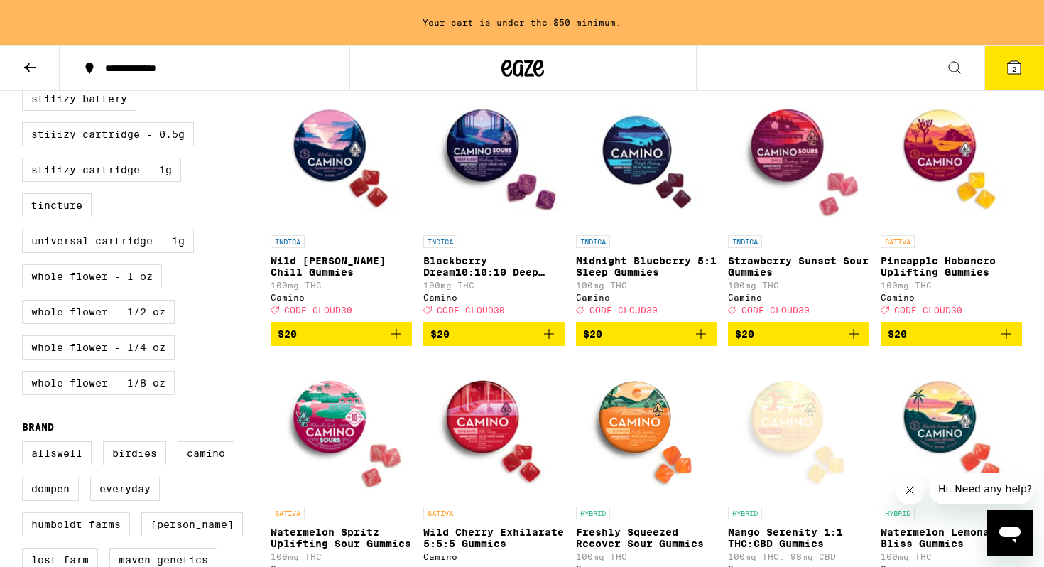
scroll to position [709, 0]
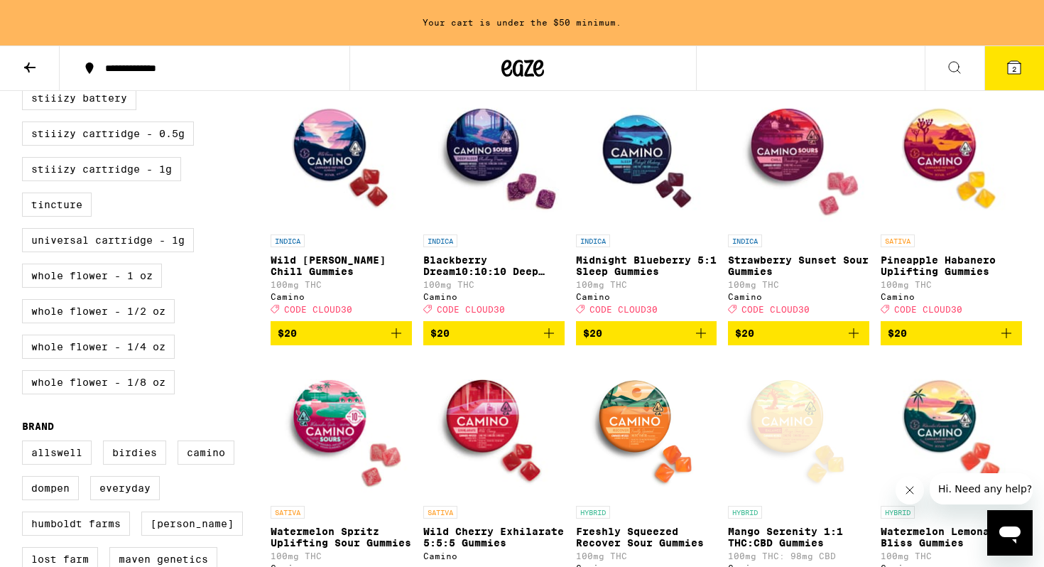
click at [334, 163] on img "Open page for Wild Berry Chill Gummies from Camino" at bounding box center [341, 156] width 141 height 142
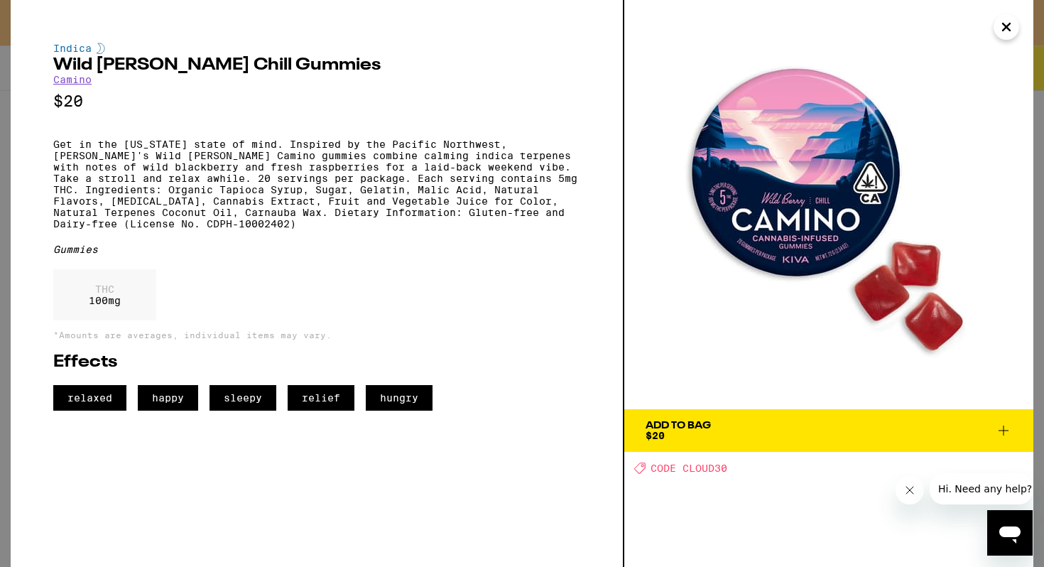
click at [1014, 33] on icon "Close" at bounding box center [1006, 26] width 17 height 21
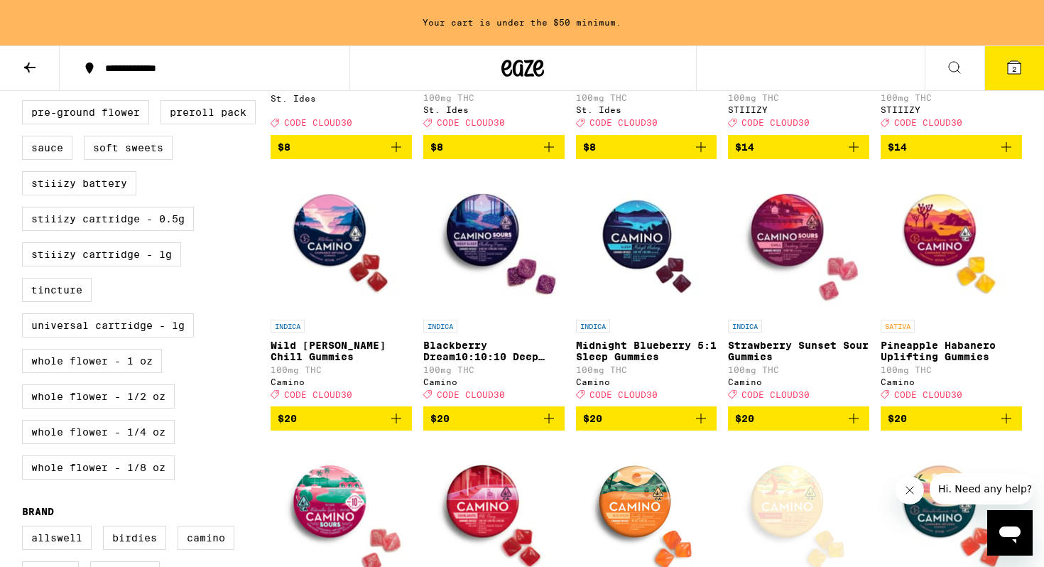
scroll to position [623, 0]
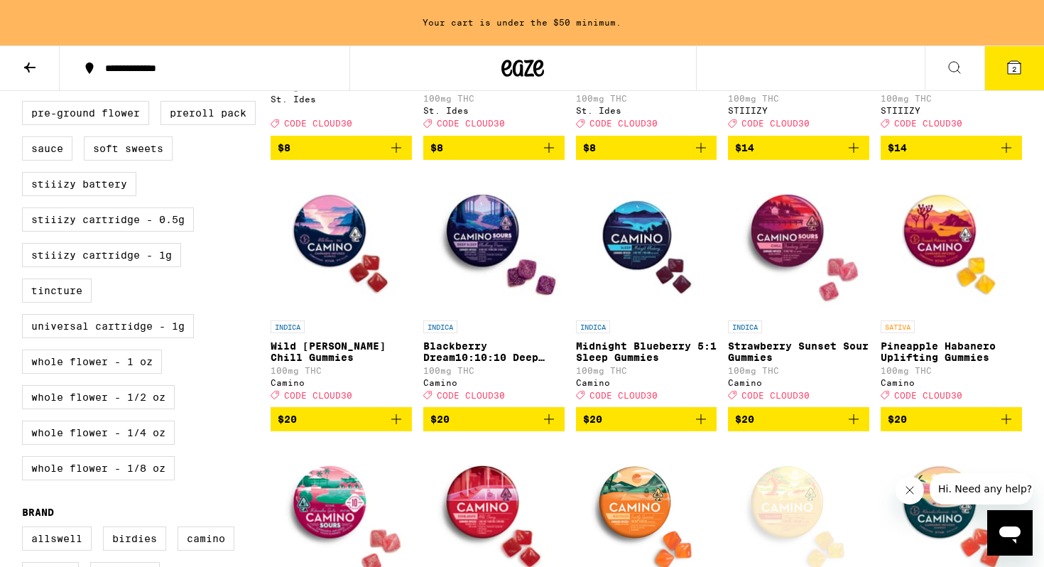
click at [399, 428] on icon "Add to bag" at bounding box center [396, 419] width 17 height 17
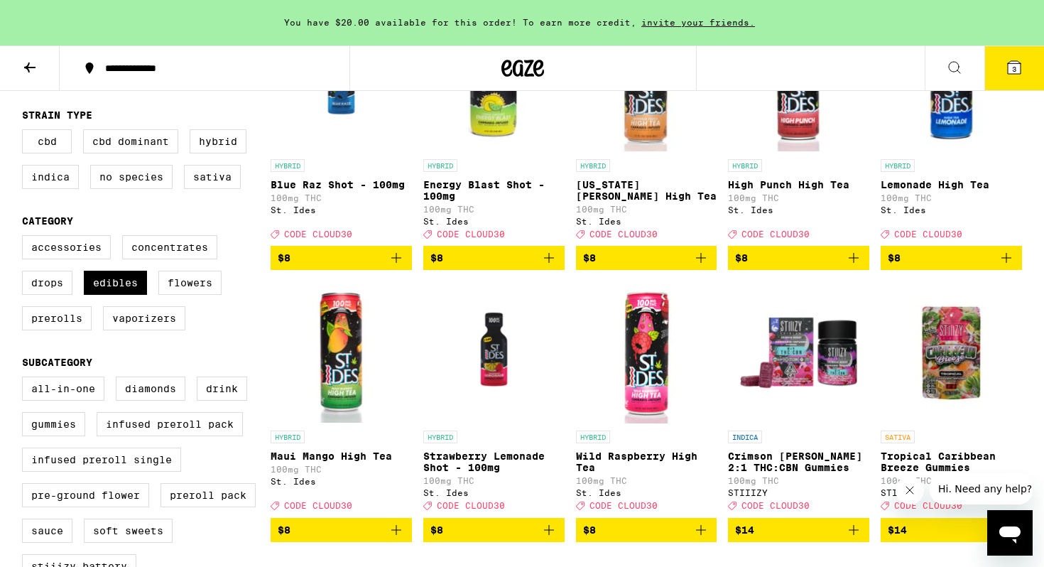
scroll to position [135, 0]
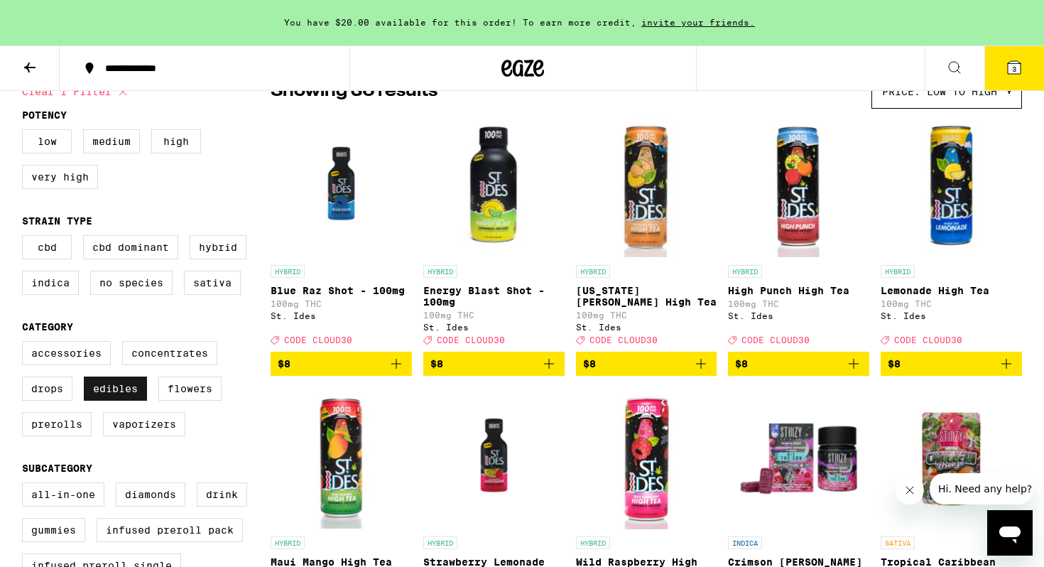
click at [129, 401] on label "Edibles" at bounding box center [115, 389] width 63 height 24
click at [26, 344] on input "Edibles" at bounding box center [25, 343] width 1 height 1
checkbox input "false"
click at [137, 430] on label "Vaporizers" at bounding box center [144, 424] width 82 height 24
click at [26, 344] on input "Vaporizers" at bounding box center [25, 343] width 1 height 1
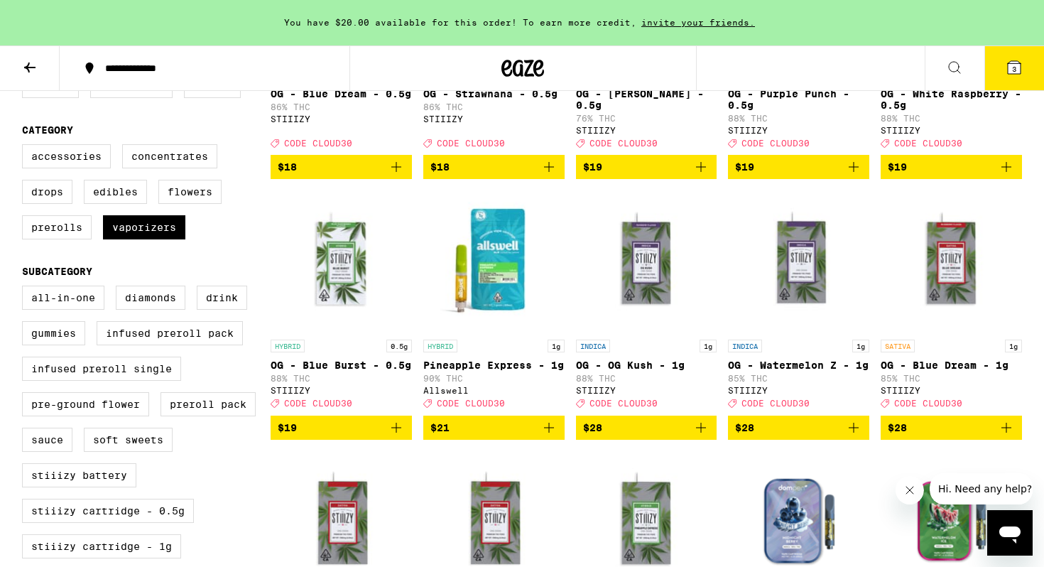
scroll to position [329, 0]
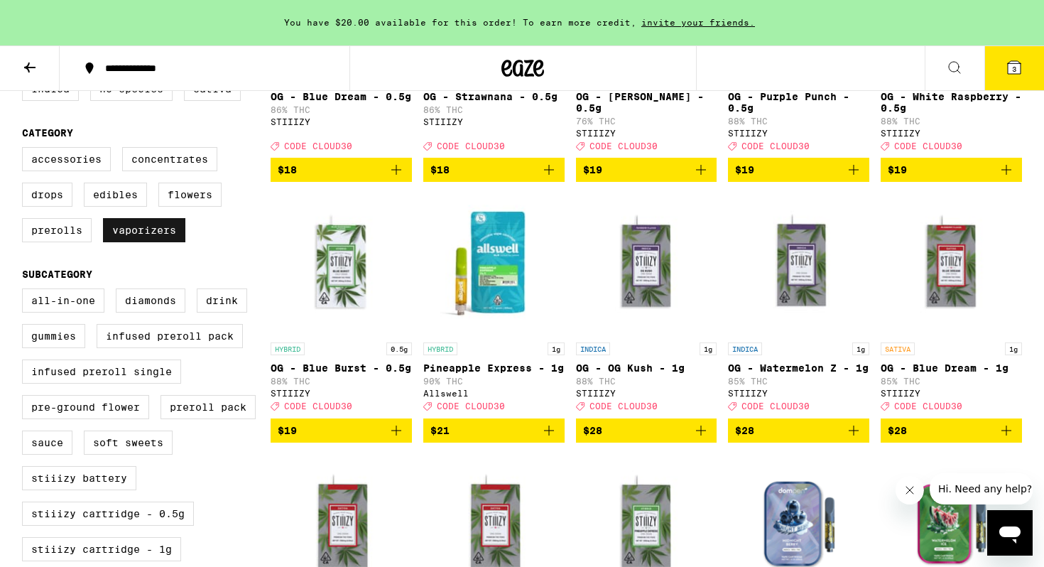
click at [117, 242] on label "Vaporizers" at bounding box center [144, 230] width 82 height 24
click at [26, 150] on input "Vaporizers" at bounding box center [25, 149] width 1 height 1
checkbox input "false"
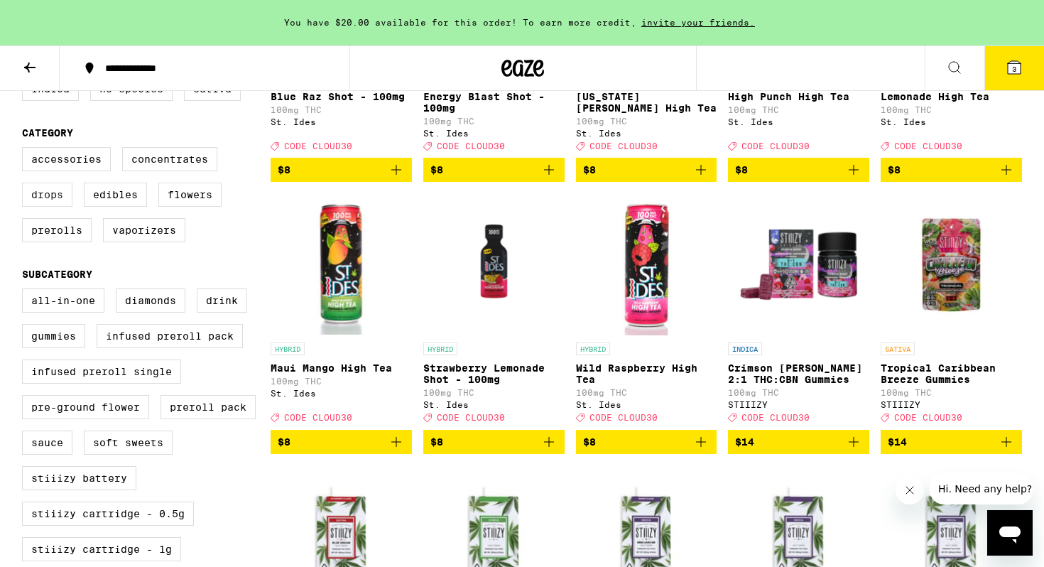
click at [53, 207] on label "Drops" at bounding box center [47, 195] width 50 height 24
click at [26, 150] on input "Drops" at bounding box center [25, 149] width 1 height 1
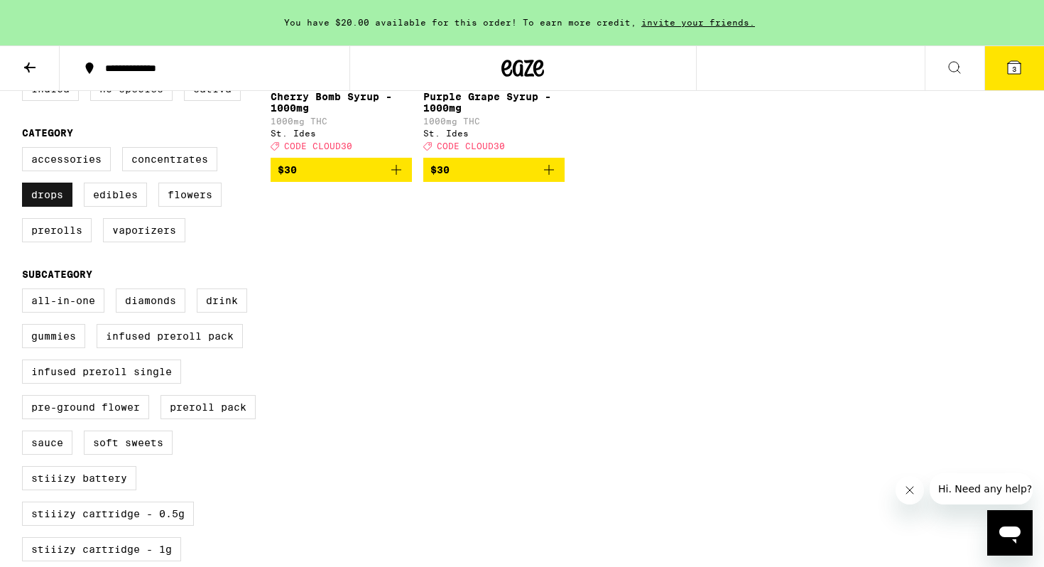
click at [53, 207] on label "Drops" at bounding box center [47, 195] width 50 height 24
click at [26, 150] on input "Drops" at bounding box center [25, 149] width 1 height 1
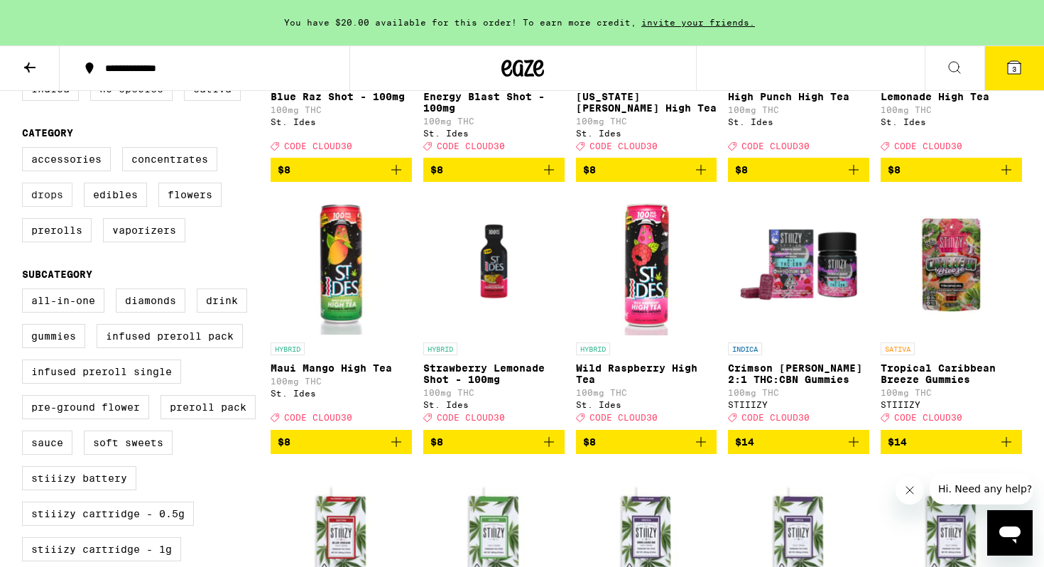
click at [55, 204] on label "Drops" at bounding box center [47, 195] width 50 height 24
click at [26, 150] on input "Drops" at bounding box center [25, 149] width 1 height 1
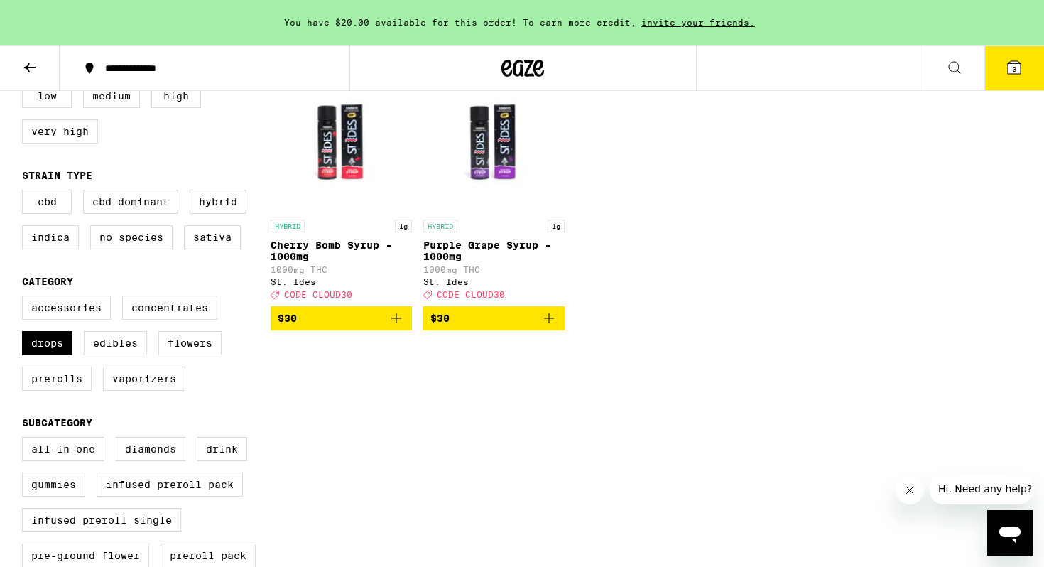
scroll to position [180, 0]
click at [55, 356] on label "Drops" at bounding box center [47, 344] width 50 height 24
click at [26, 299] on input "Drops" at bounding box center [25, 298] width 1 height 1
checkbox input "false"
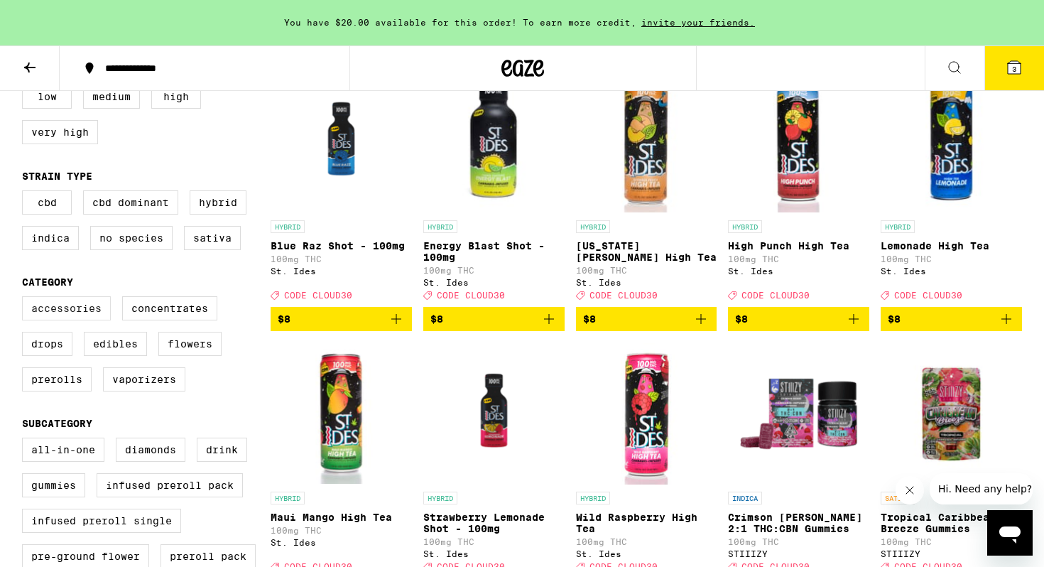
click at [82, 320] on label "Accessories" at bounding box center [66, 308] width 89 height 24
click at [26, 299] on input "Accessories" at bounding box center [25, 298] width 1 height 1
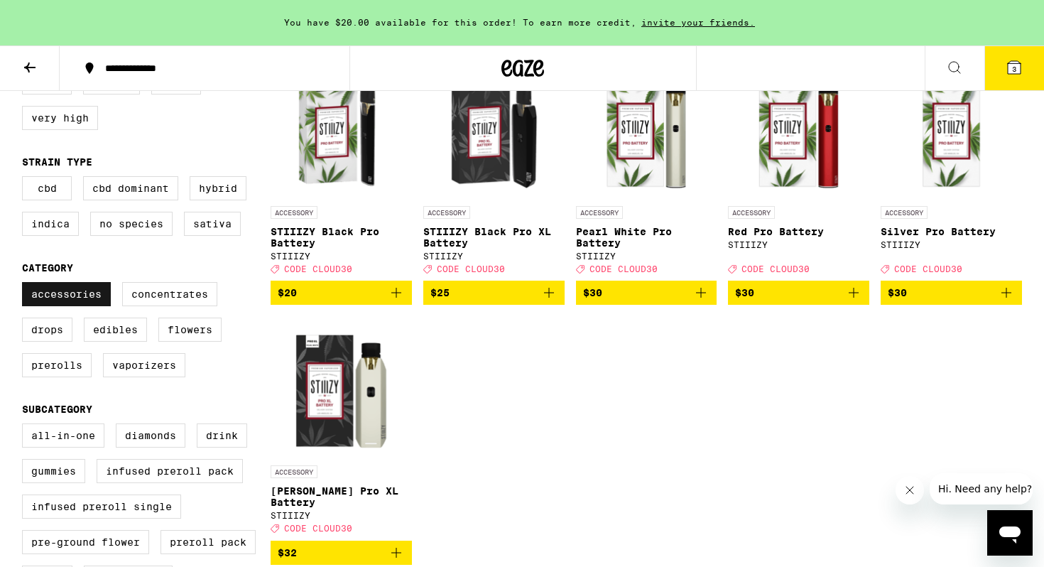
scroll to position [199, 0]
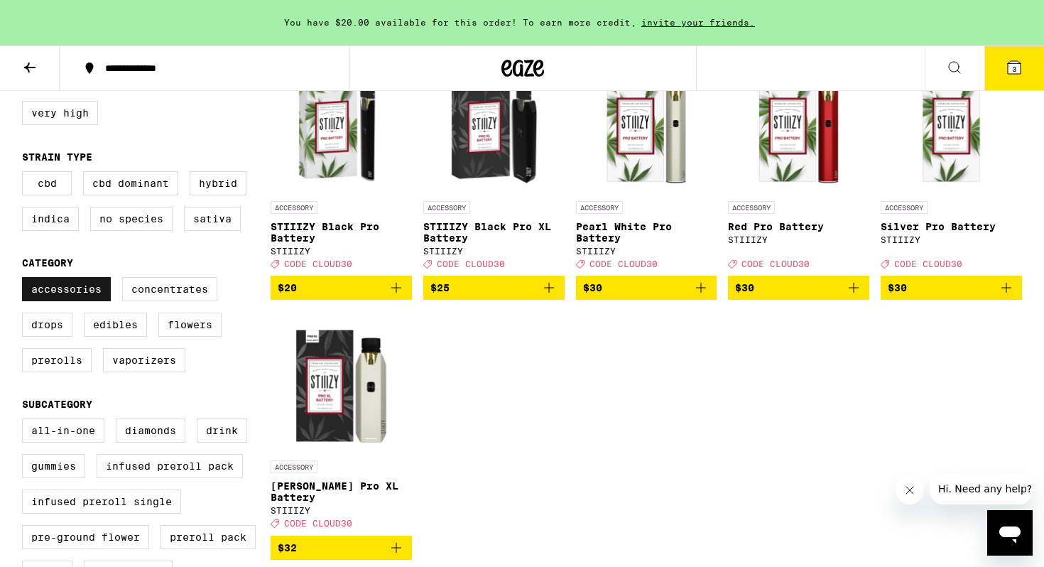
click at [62, 296] on label "Accessories" at bounding box center [66, 289] width 89 height 24
click at [26, 280] on input "Accessories" at bounding box center [25, 279] width 1 height 1
checkbox input "false"
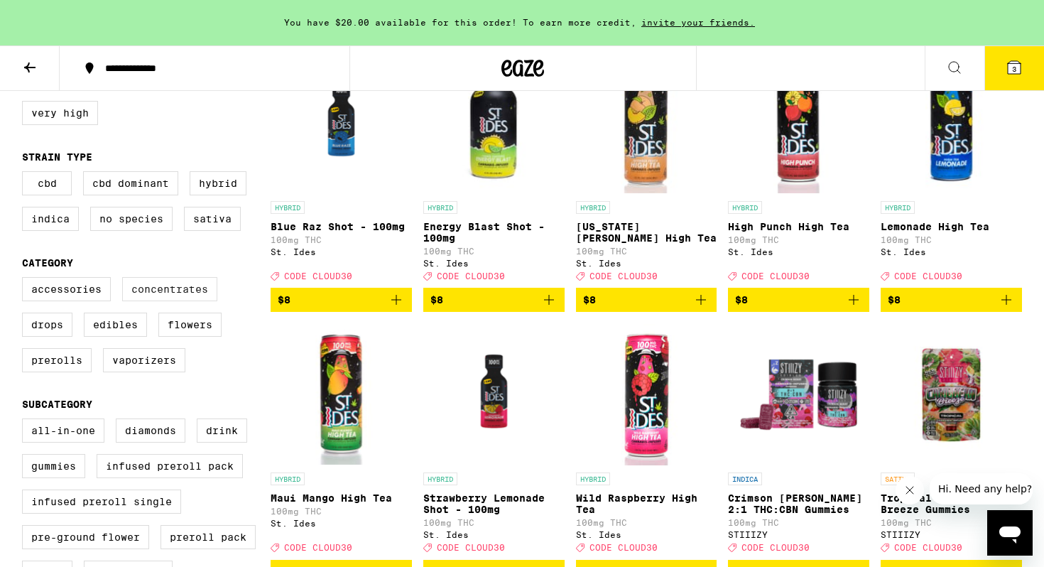
click at [163, 296] on label "Concentrates" at bounding box center [169, 289] width 95 height 24
click at [26, 280] on input "Concentrates" at bounding box center [25, 279] width 1 height 1
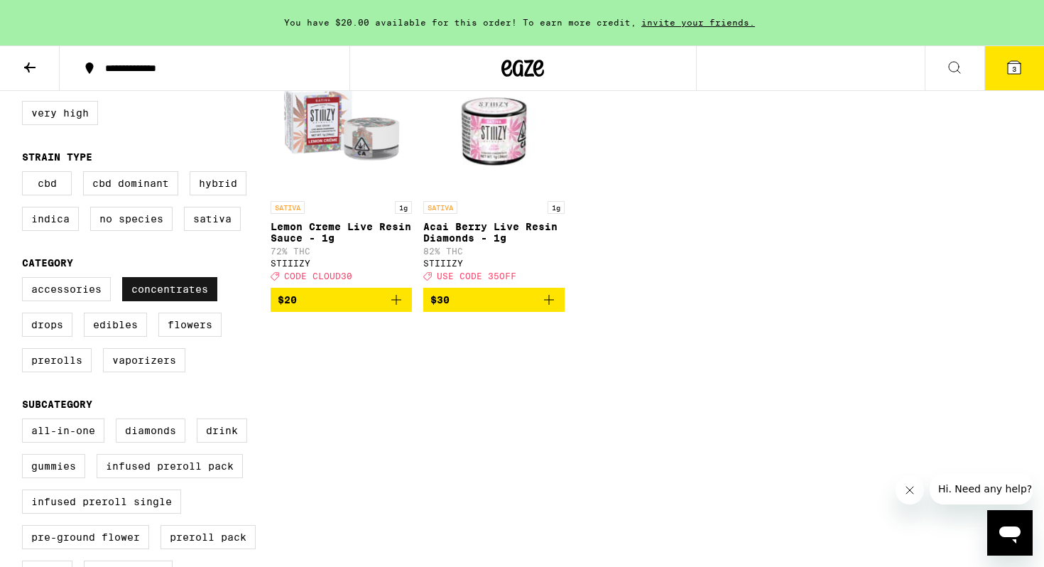
click at [163, 296] on label "Concentrates" at bounding box center [169, 289] width 95 height 24
click at [26, 280] on input "Concentrates" at bounding box center [25, 279] width 1 height 1
checkbox input "false"
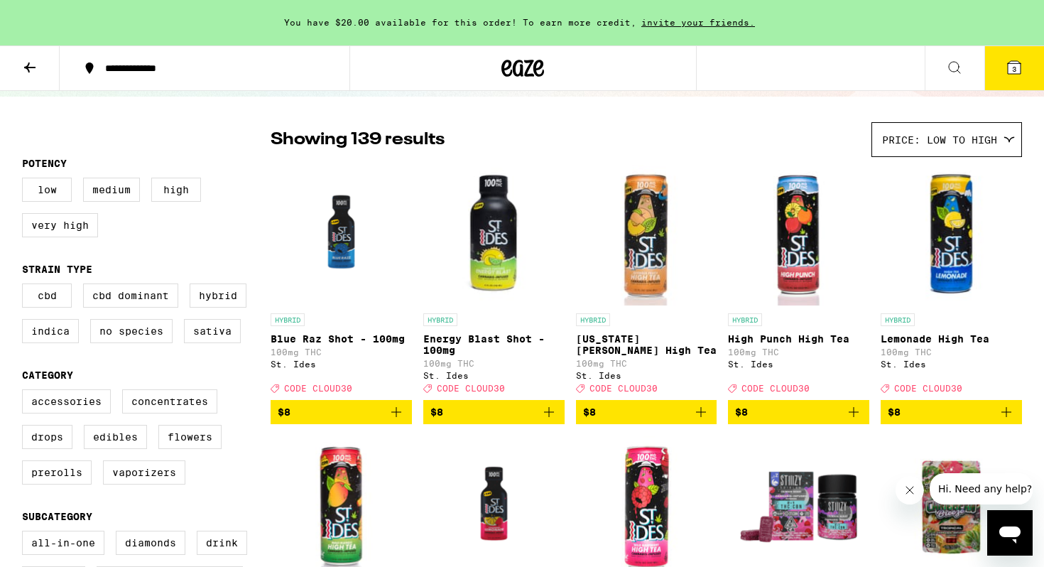
scroll to position [88, 0]
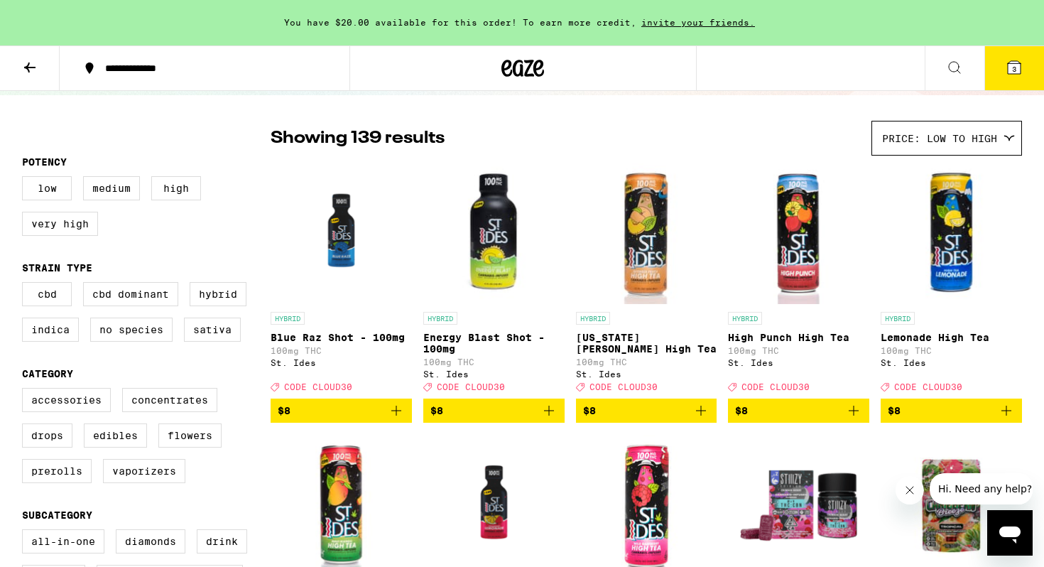
click at [1004, 74] on button "3" at bounding box center [1015, 68] width 60 height 44
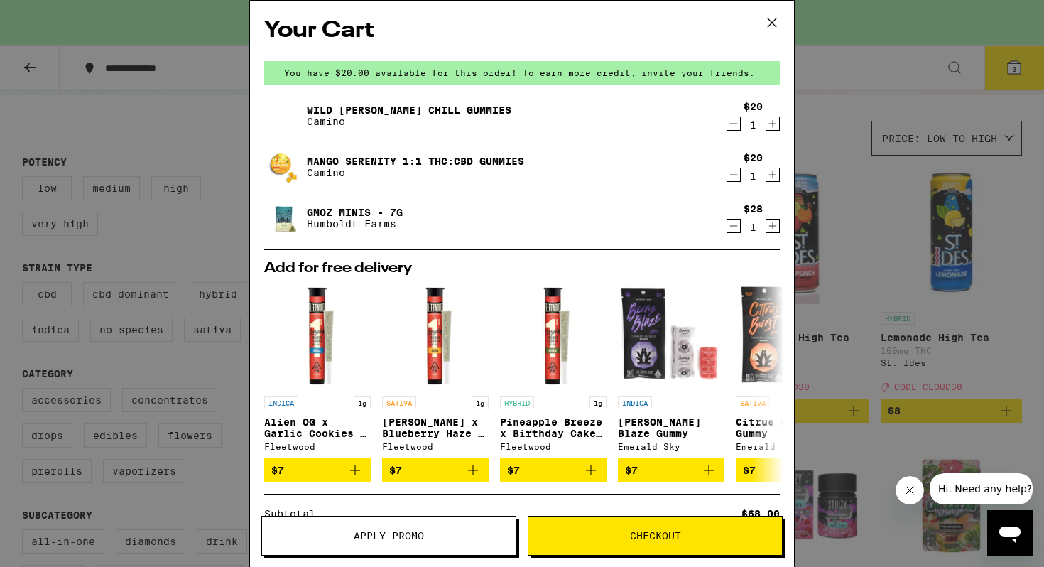
click at [600, 521] on button "Checkout" at bounding box center [655, 536] width 255 height 40
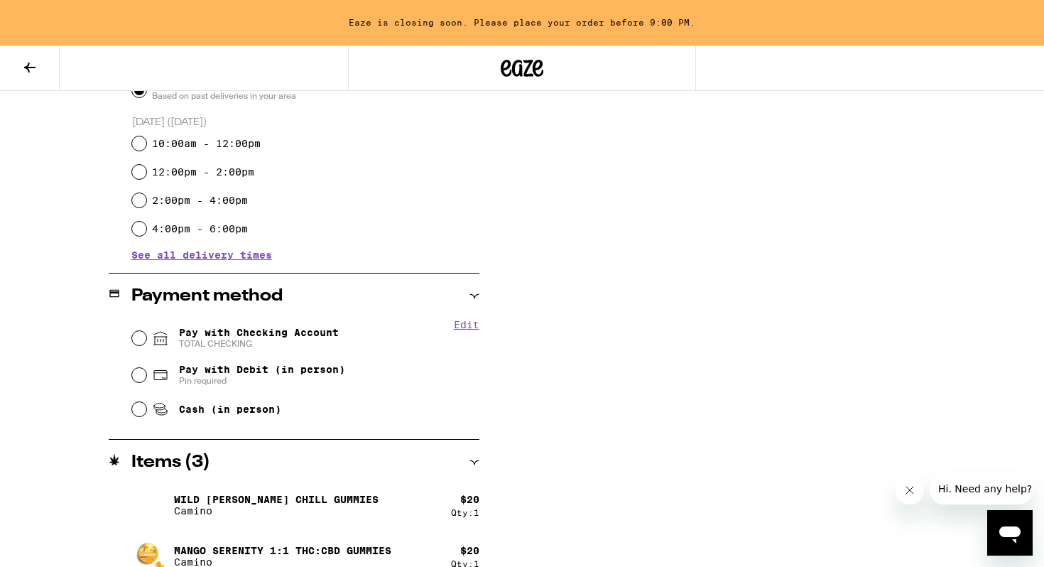
scroll to position [454, 0]
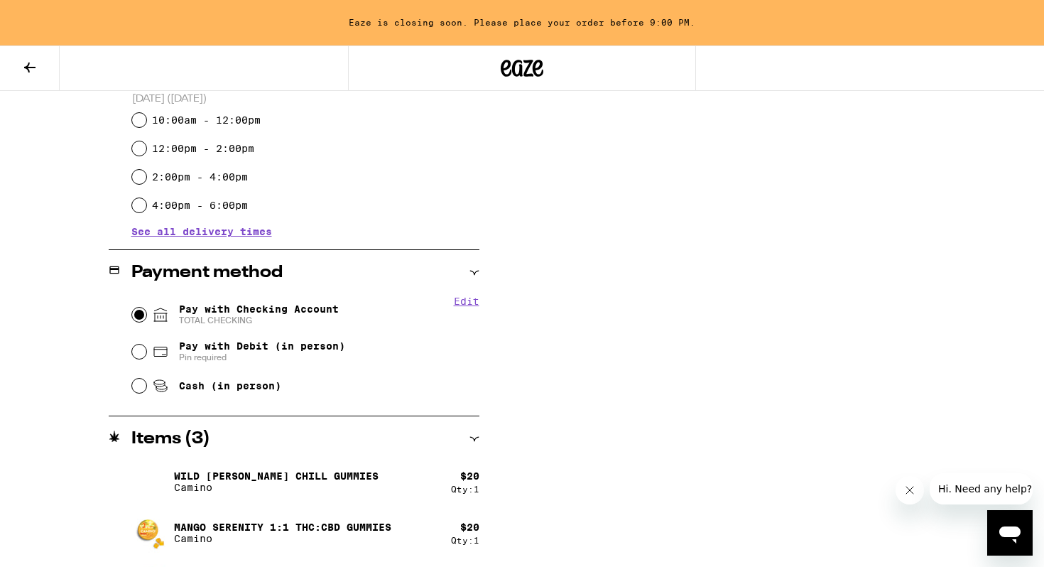
click at [136, 312] on input "Pay with Checking Account TOTAL CHECKING" at bounding box center [139, 315] width 14 height 14
radio input "true"
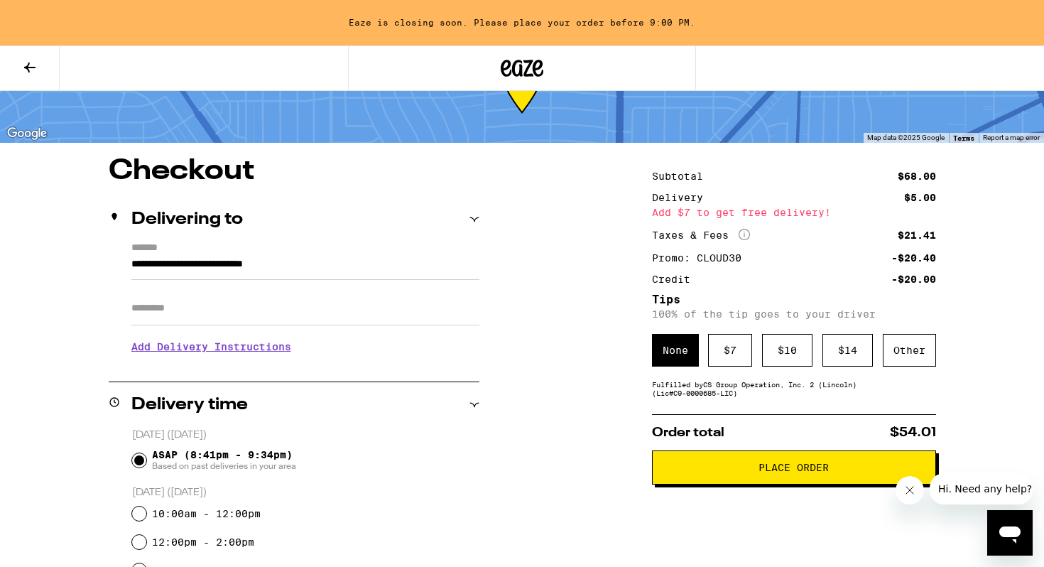
scroll to position [67, 0]
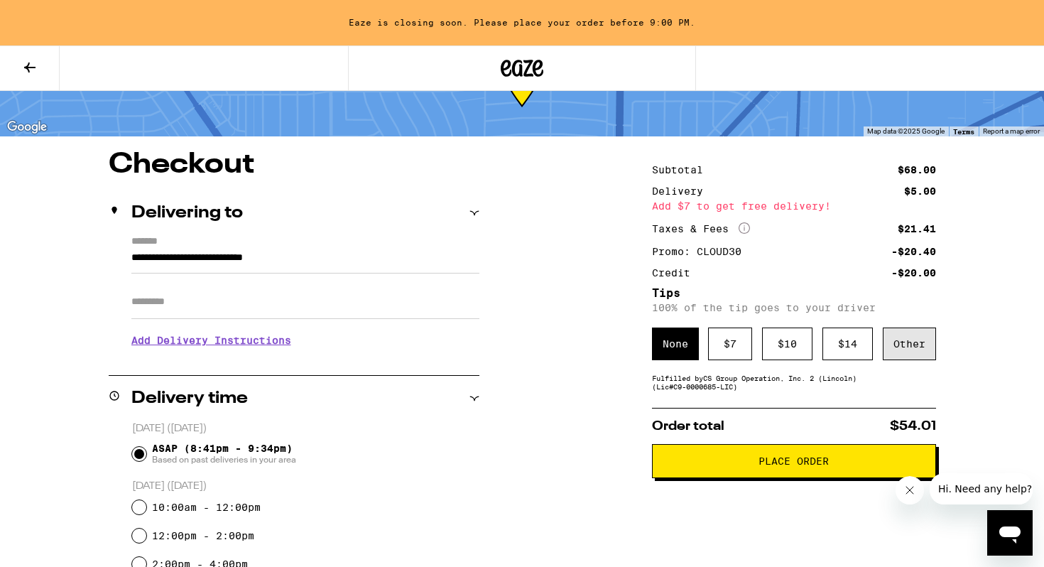
click at [897, 333] on div "Other" at bounding box center [909, 343] width 53 height 33
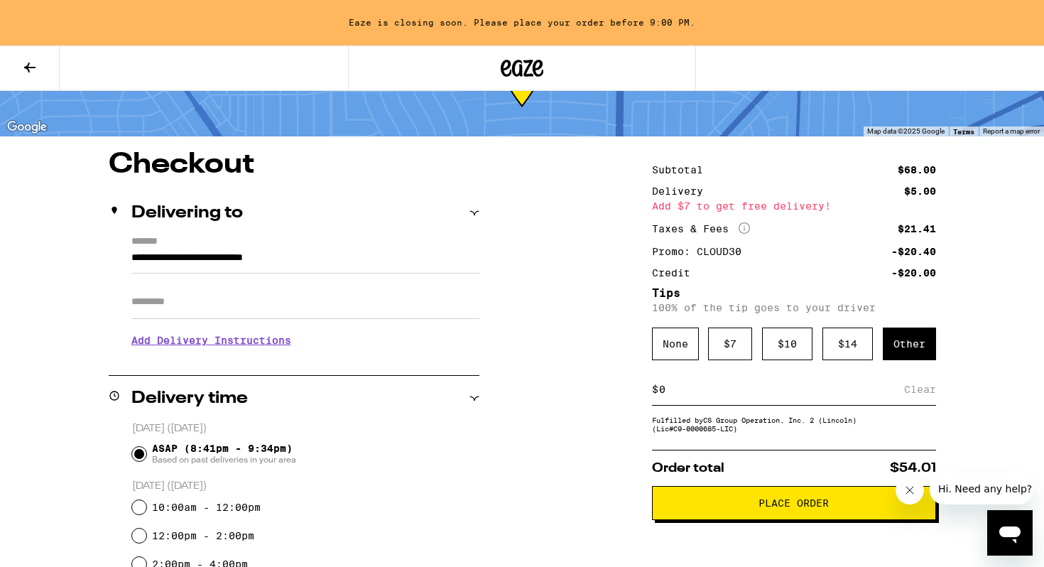
click at [695, 395] on input at bounding box center [782, 389] width 246 height 13
click at [681, 357] on div "None" at bounding box center [675, 343] width 47 height 33
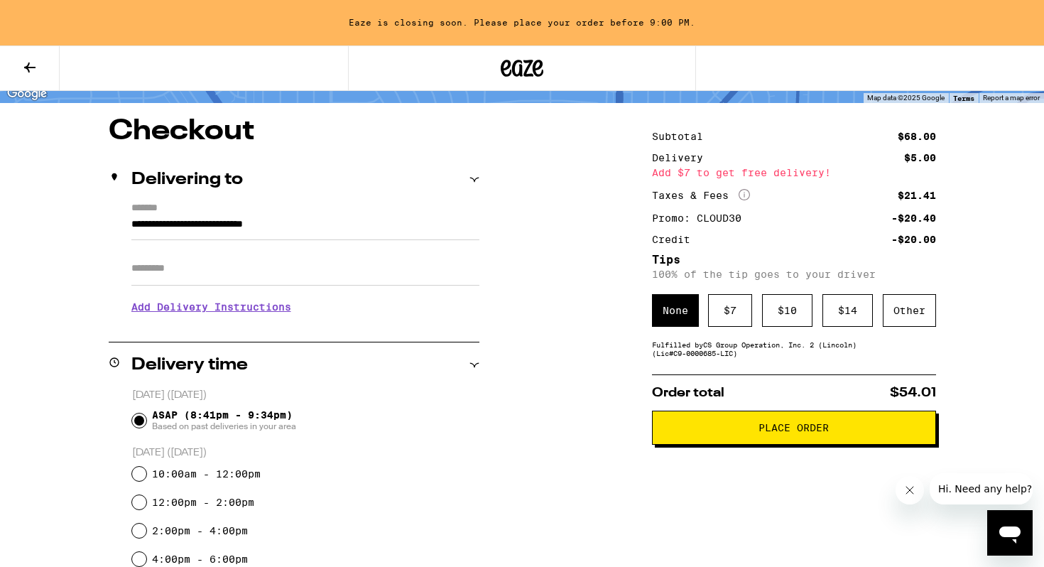
scroll to position [104, 0]
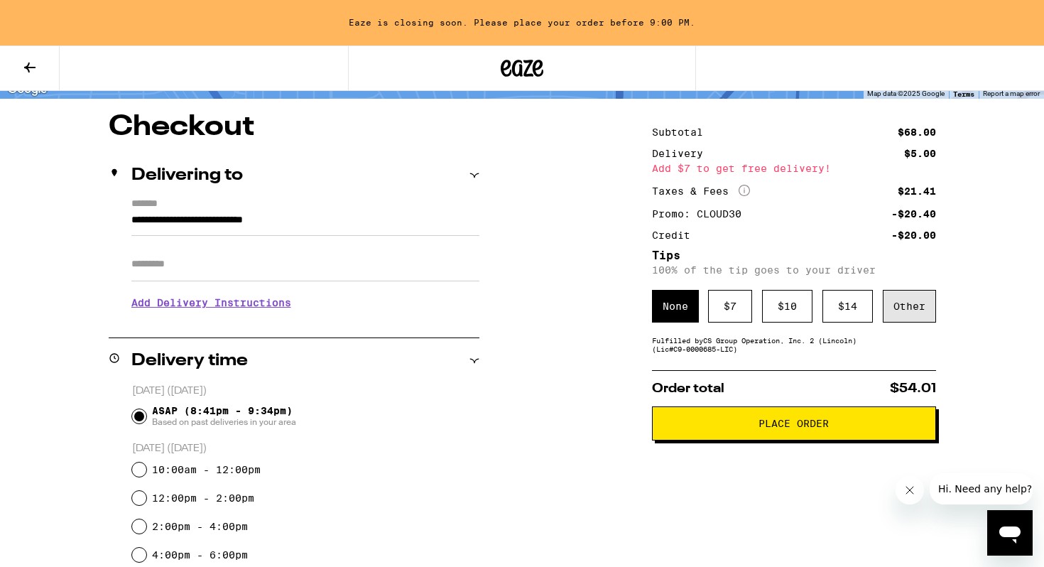
click at [906, 319] on div "Other" at bounding box center [909, 306] width 53 height 33
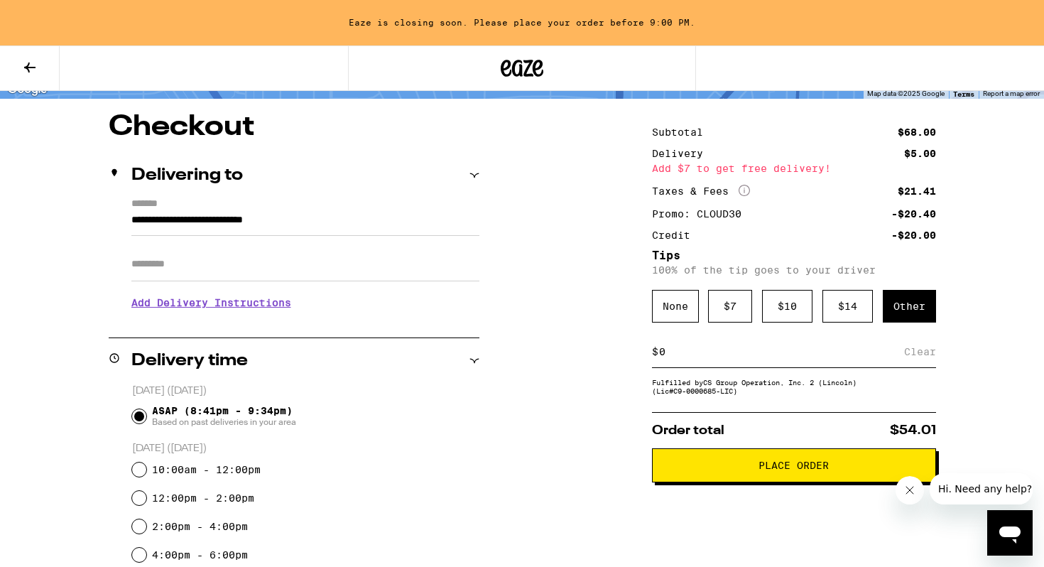
click at [698, 358] on input at bounding box center [782, 351] width 246 height 13
type input "2"
click at [914, 354] on div "Save" at bounding box center [924, 351] width 26 height 31
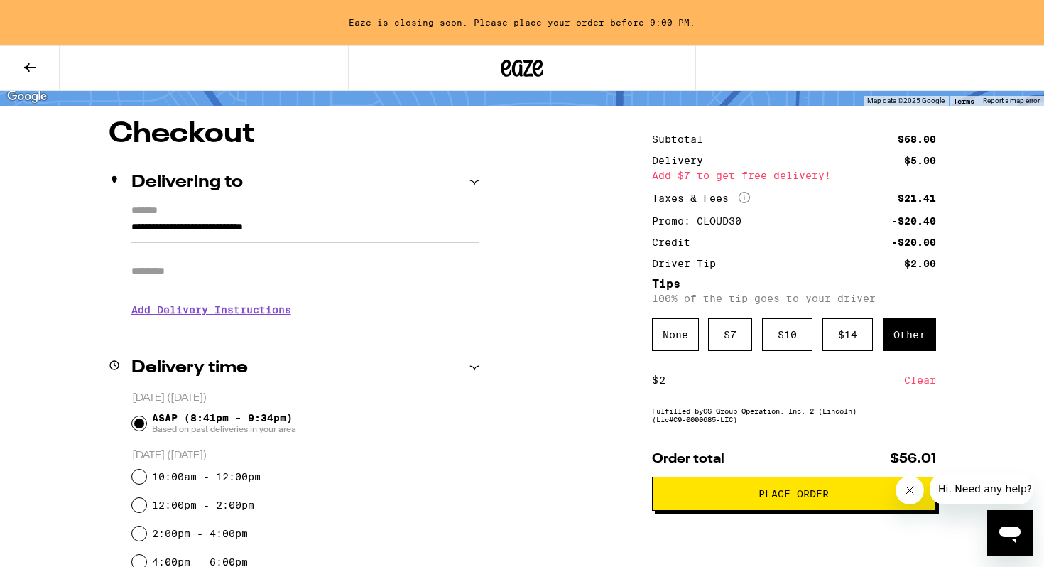
scroll to position [102, 0]
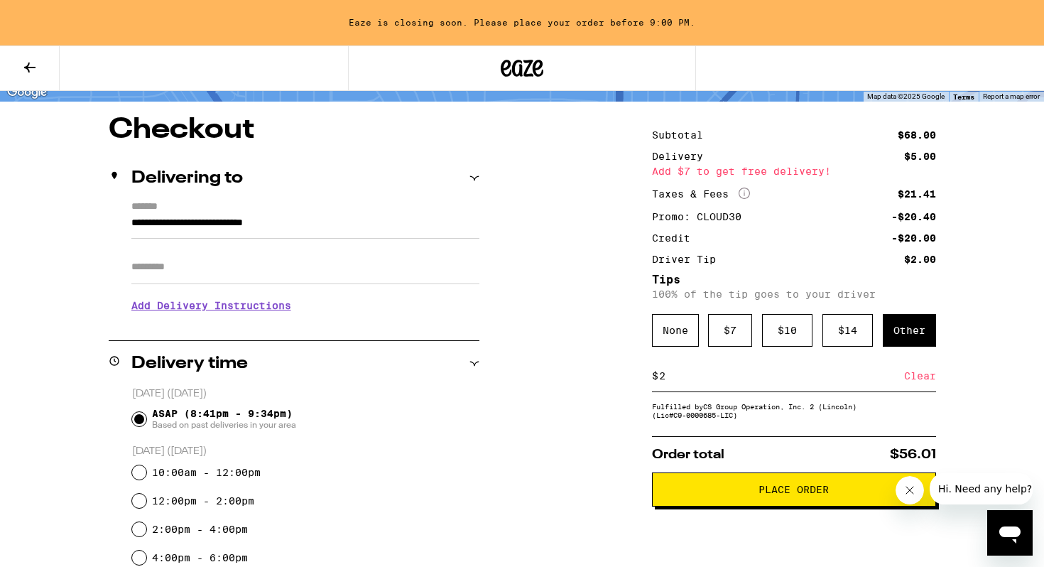
click at [705, 488] on button "Place Order" at bounding box center [794, 489] width 284 height 34
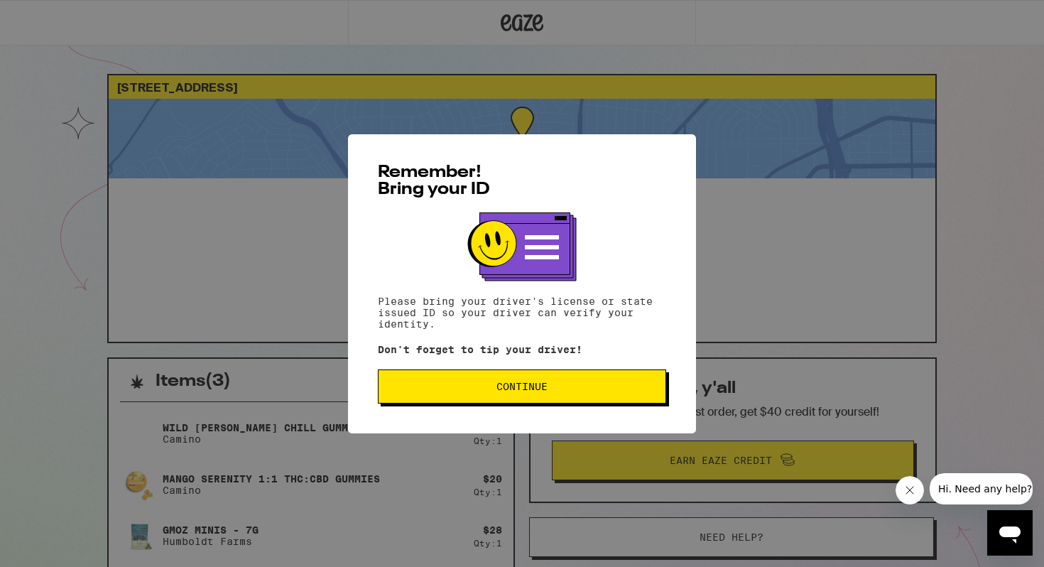
click at [494, 388] on span "Continue" at bounding box center [522, 386] width 264 height 10
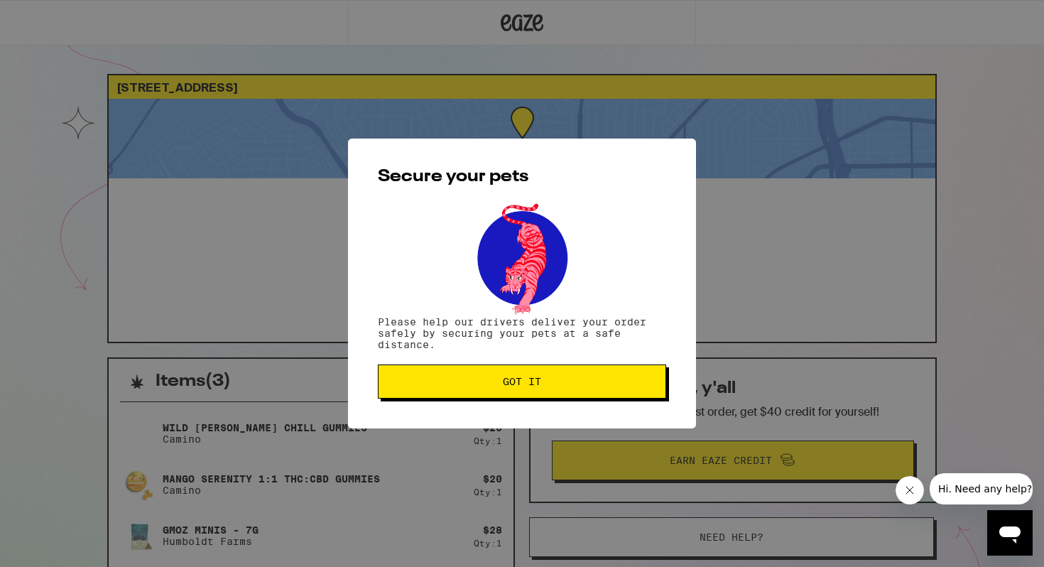
click at [494, 386] on span "Got it" at bounding box center [522, 382] width 264 height 10
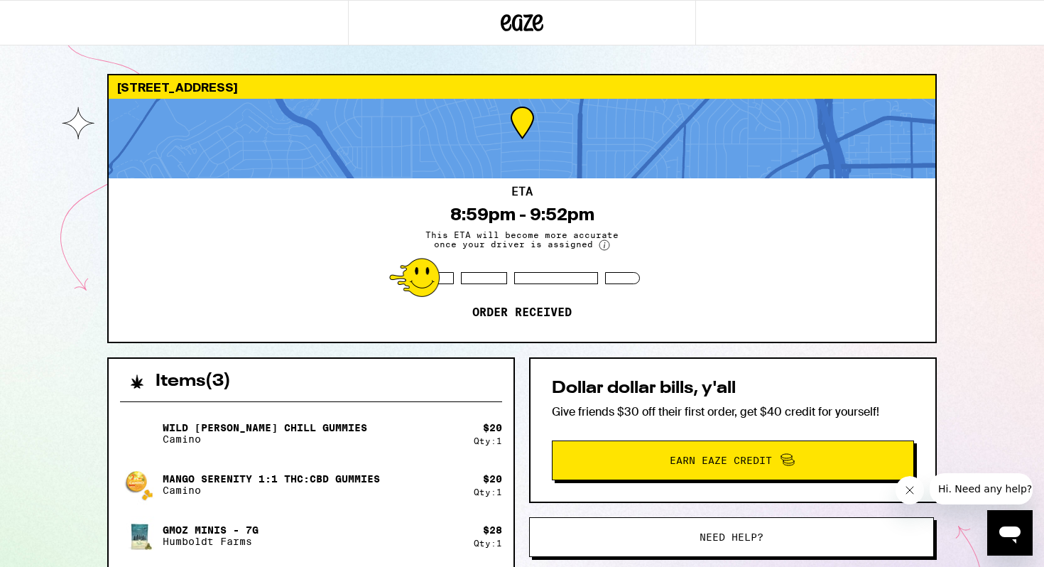
scroll to position [247, 0]
